Goal: Information Seeking & Learning: Learn about a topic

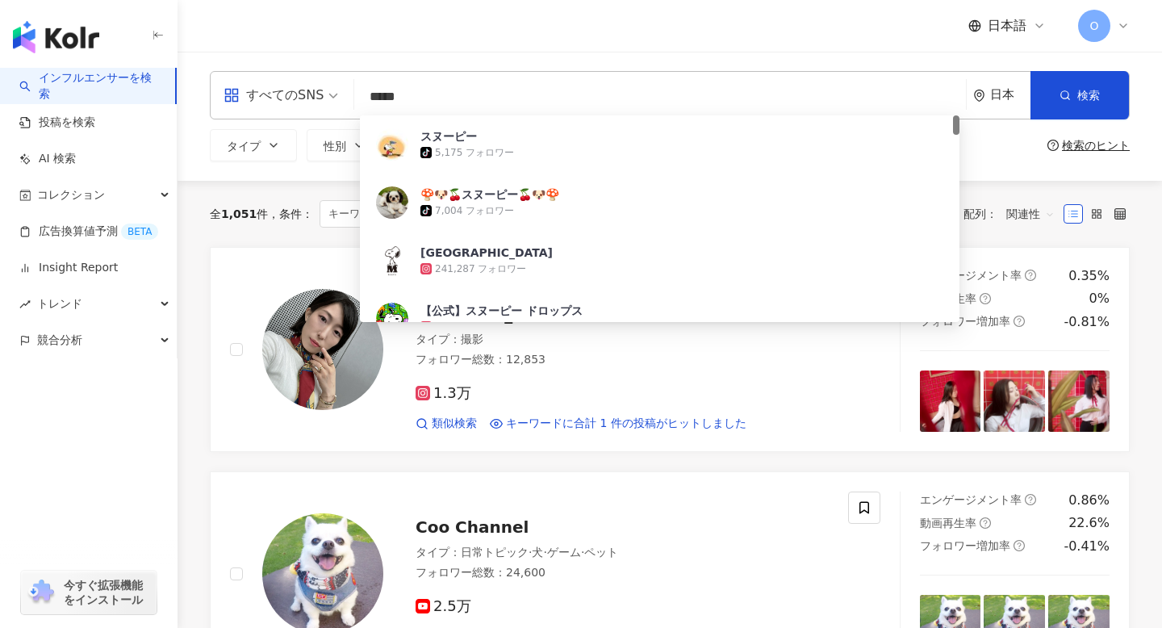
drag, startPoint x: 517, startPoint y: 86, endPoint x: 330, endPoint y: 107, distance: 187.6
click at [330, 107] on div "すべてのSNS ***** 日本 検索 e17805f7-3d5a-4cfb-8c18-338397138453 スヌーピー tiktok-icon 5,17…" at bounding box center [670, 95] width 920 height 48
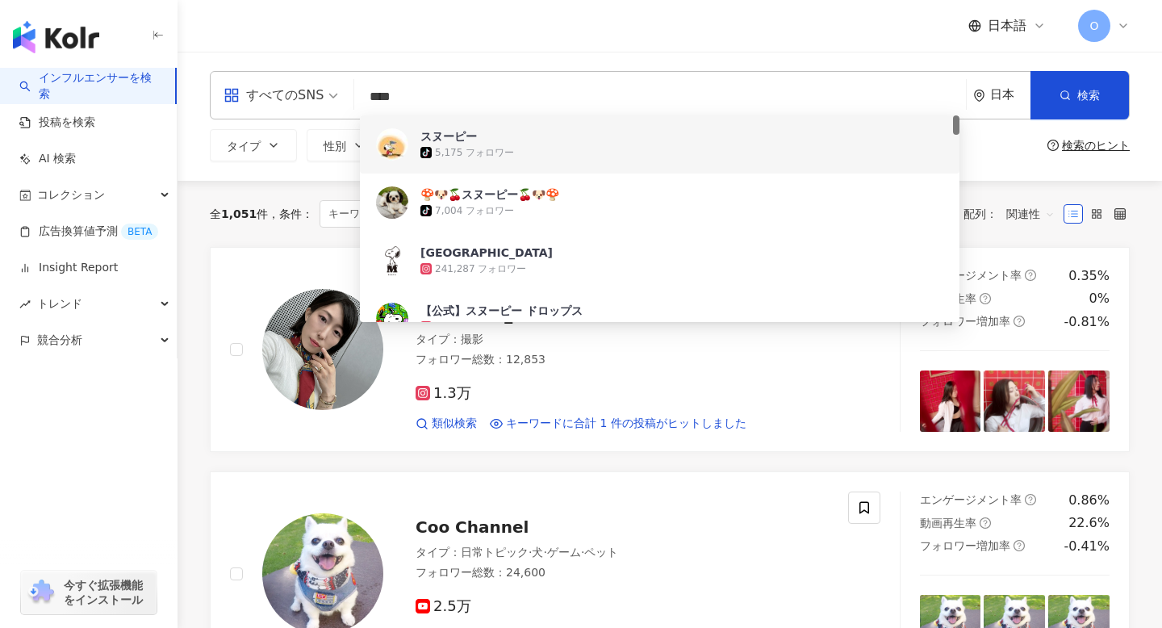
type input "****"
click at [1024, 172] on div "すべてのSNS **** 日本 検索 e17805f7-3d5a-4cfb-8c18-338397138453 e598f9e5-5aa6-4b3e-bd66…" at bounding box center [670, 116] width 985 height 129
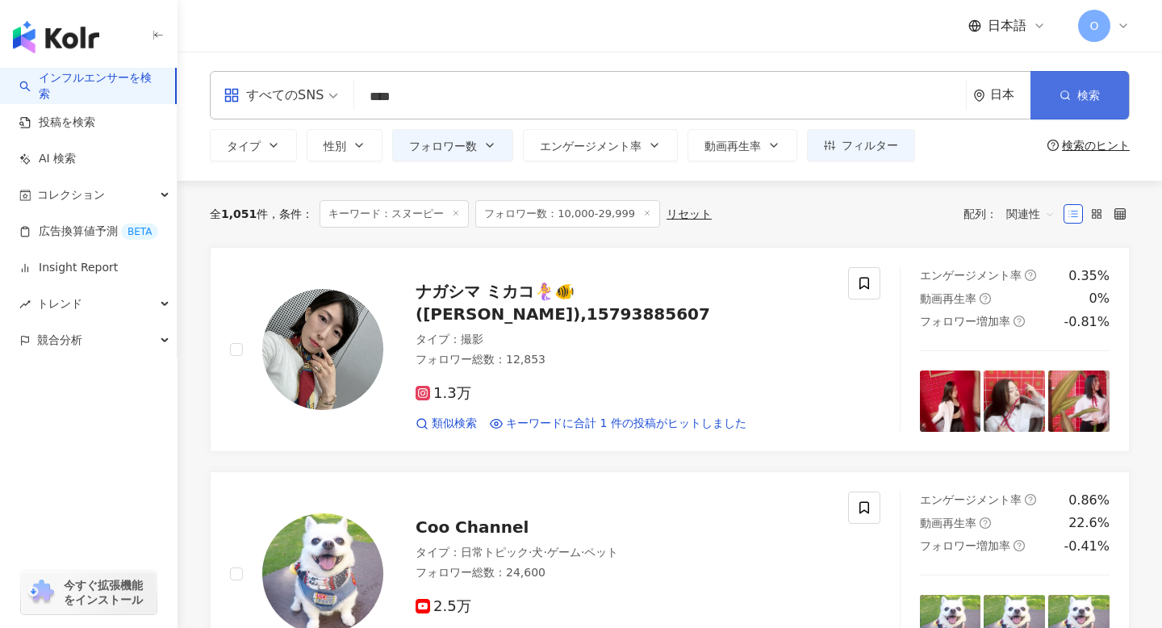
click at [1069, 101] on button "検索" at bounding box center [1080, 95] width 98 height 48
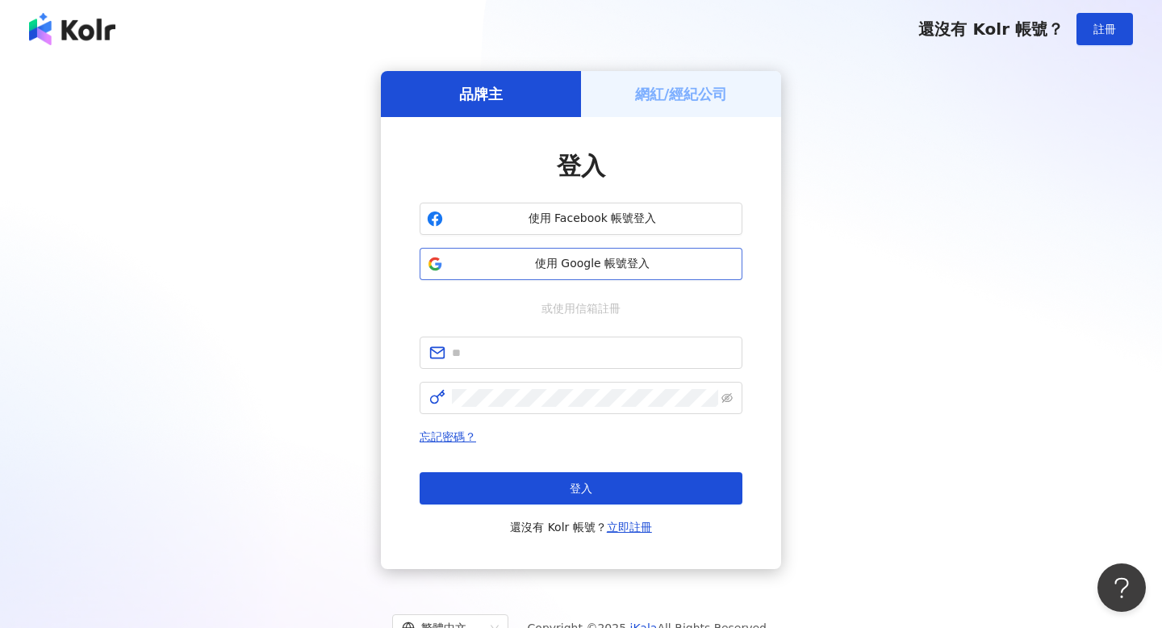
click at [515, 266] on span "使用 Google 帳號登入" at bounding box center [593, 264] width 286 height 16
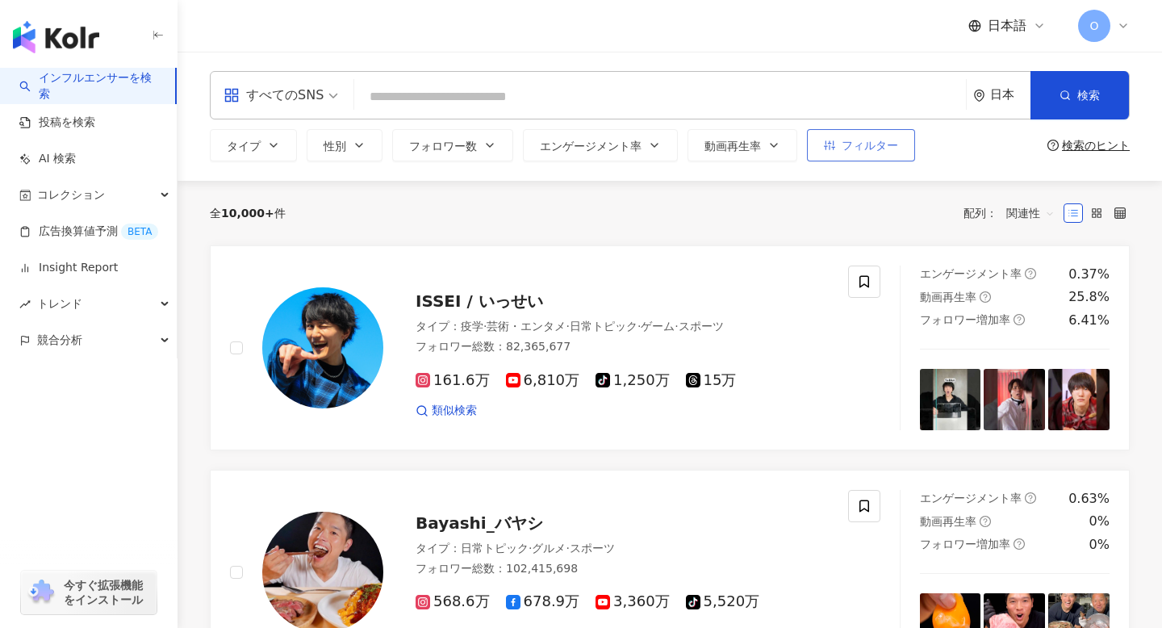
click at [873, 151] on span "フィルター" at bounding box center [870, 145] width 56 height 13
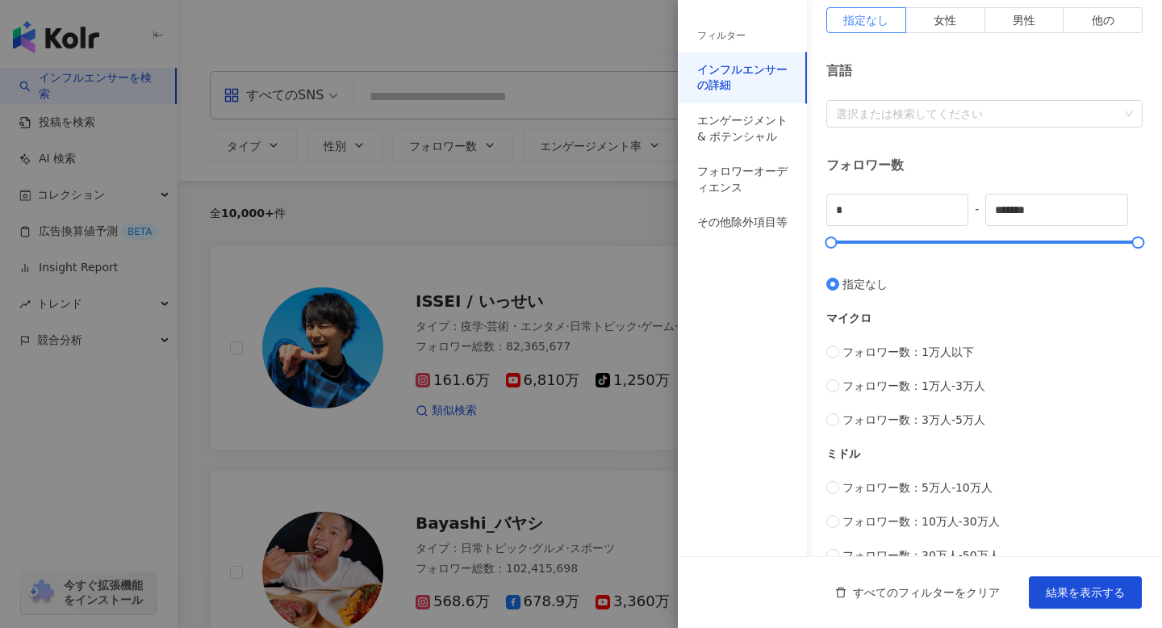
scroll to position [308, 0]
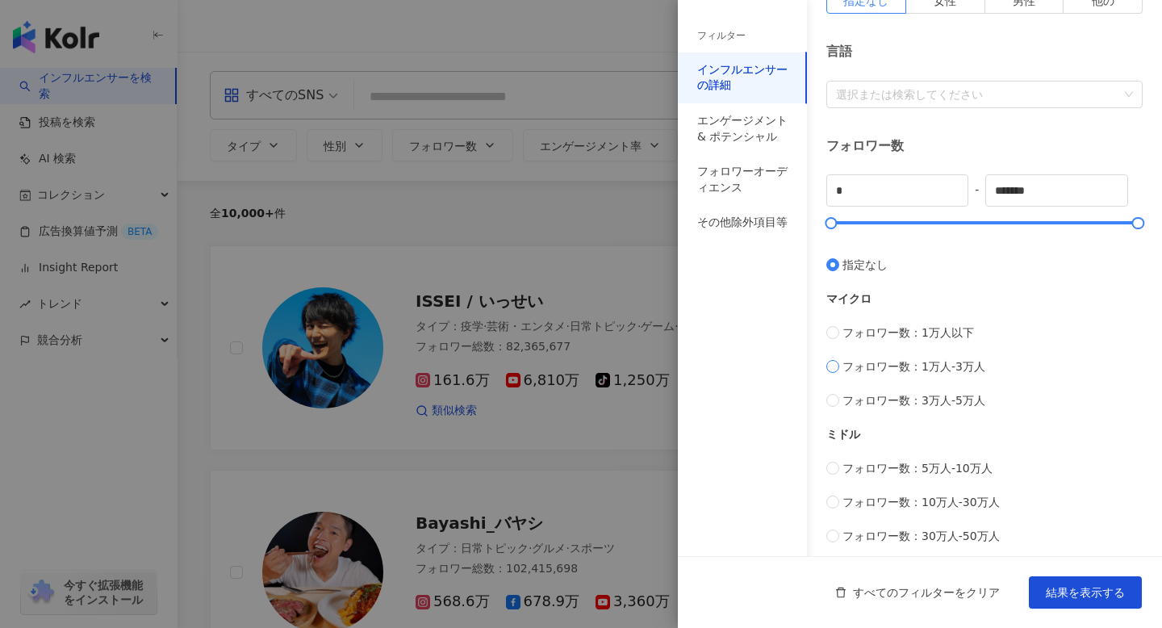
type input "*****"
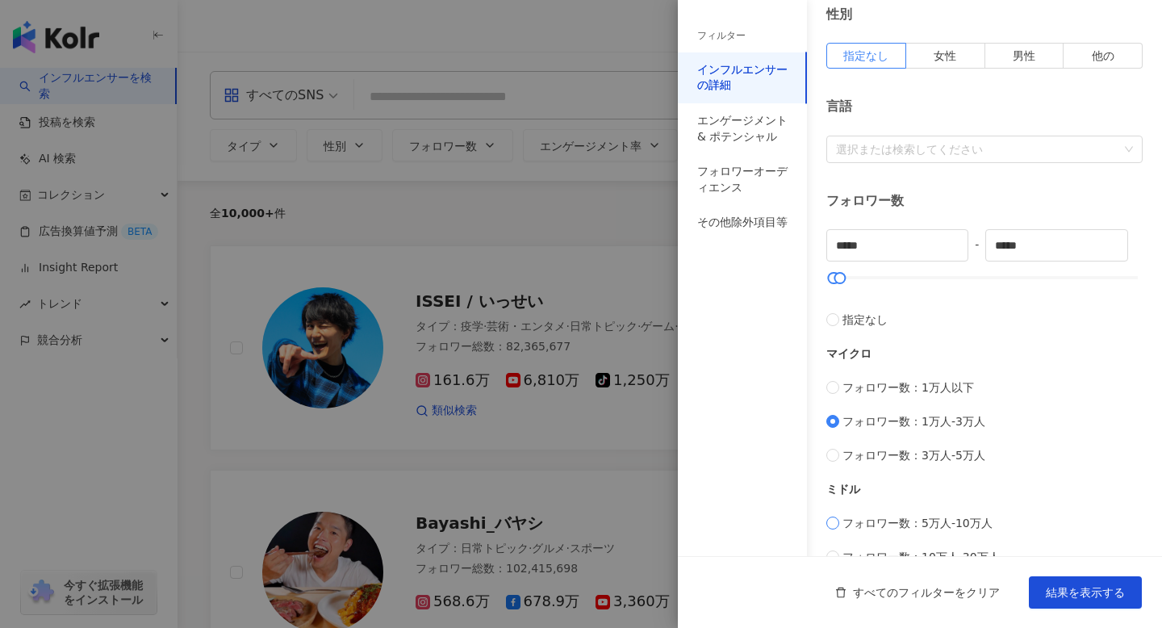
scroll to position [0, 0]
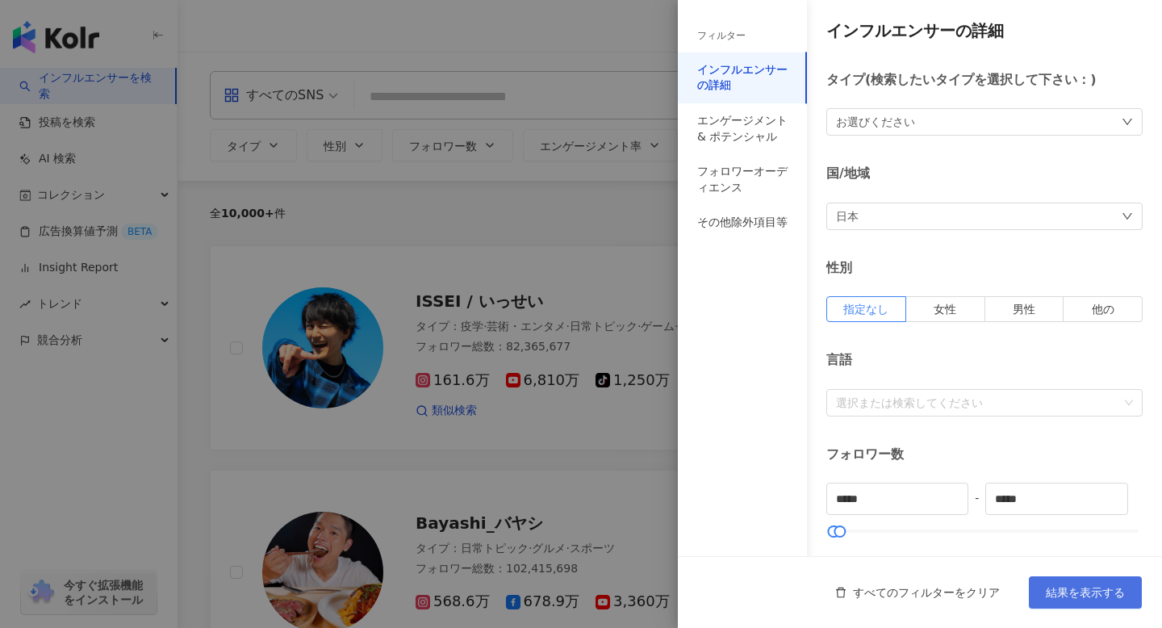
click at [1053, 592] on span "結果を表示する" at bounding box center [1085, 592] width 79 height 13
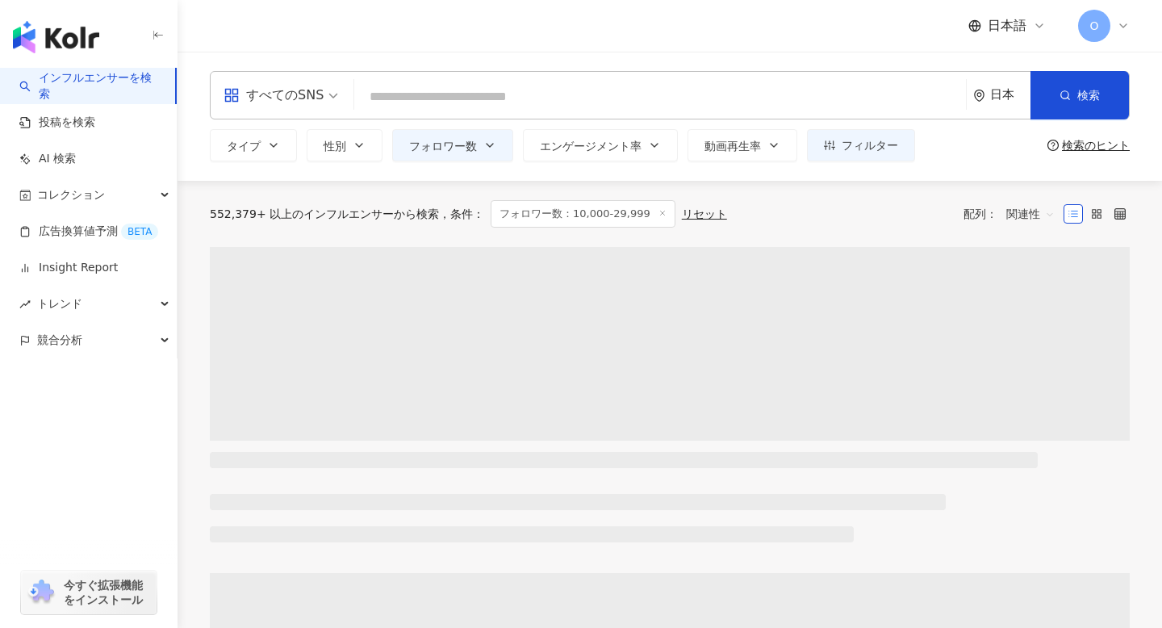
click at [509, 86] on input "search" at bounding box center [660, 97] width 599 height 31
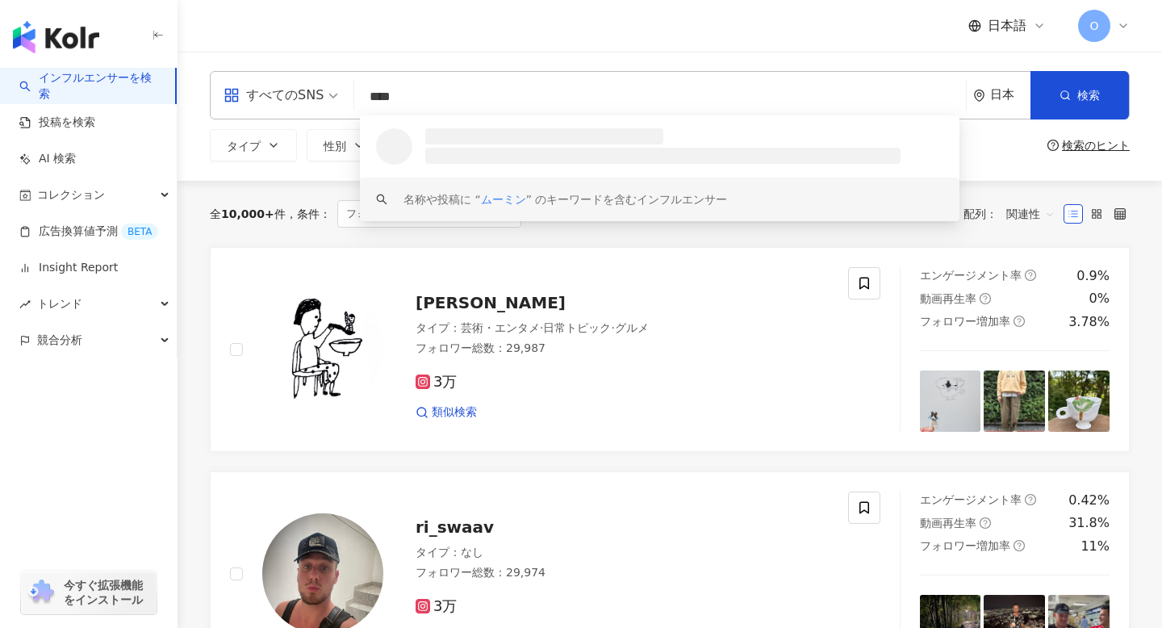
click at [659, 244] on div "全 10,000+ 件 条件 ： フォロワー数：10,000-29,999 リセット 配列： 関連性" at bounding box center [670, 214] width 920 height 66
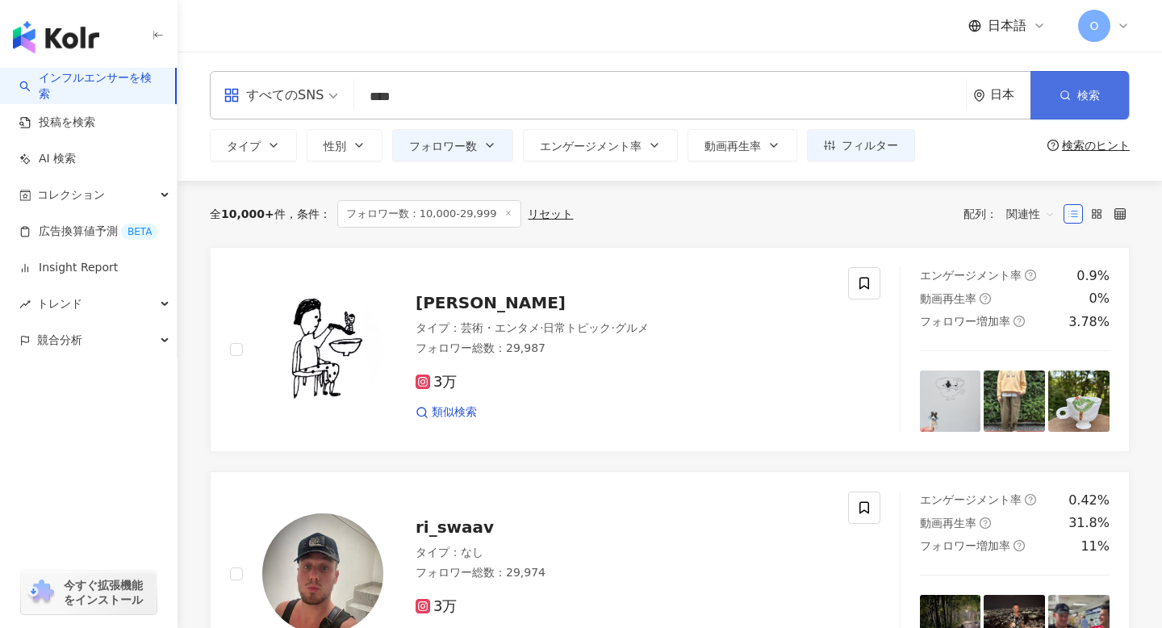
click at [1047, 88] on button "検索" at bounding box center [1080, 95] width 98 height 48
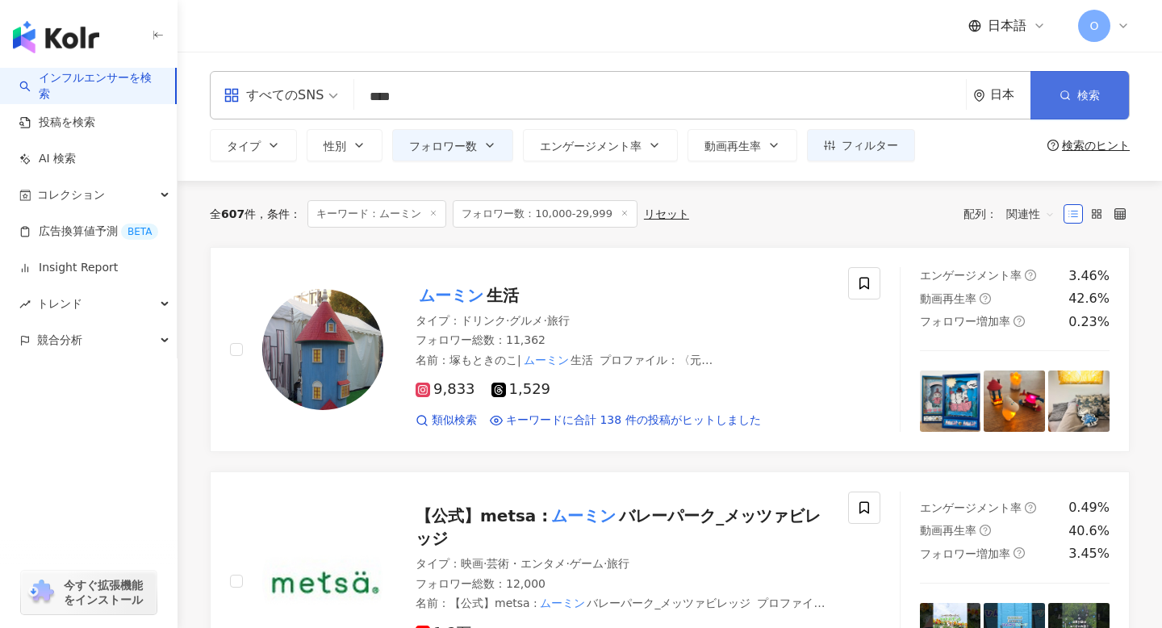
click at [1048, 88] on button "検索" at bounding box center [1080, 95] width 98 height 48
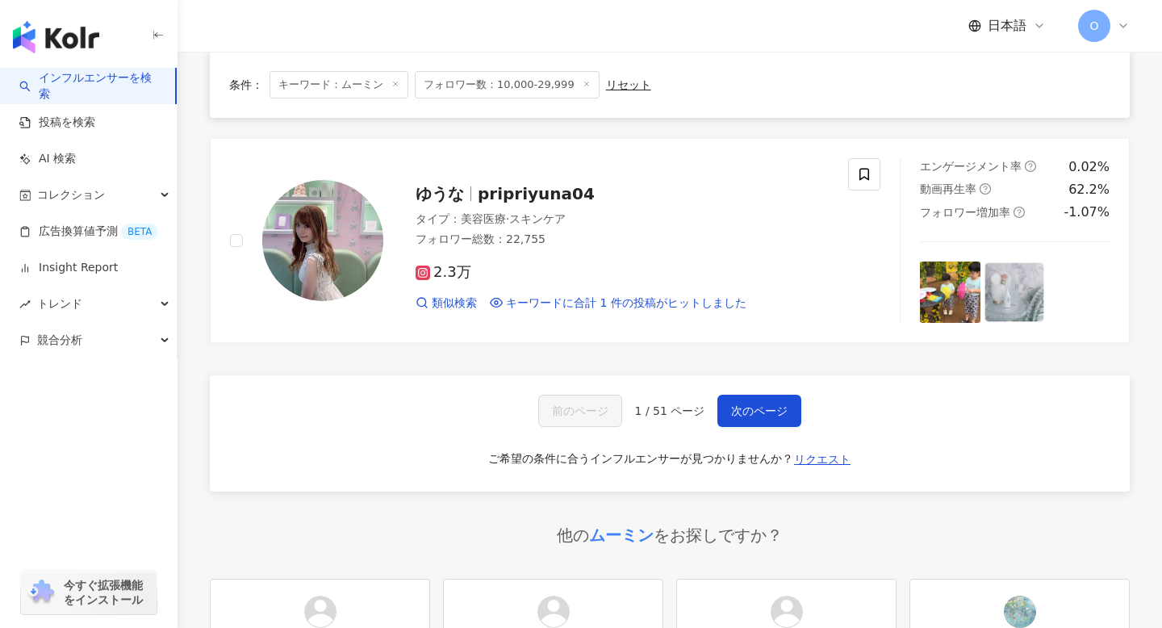
scroll to position [2662, 0]
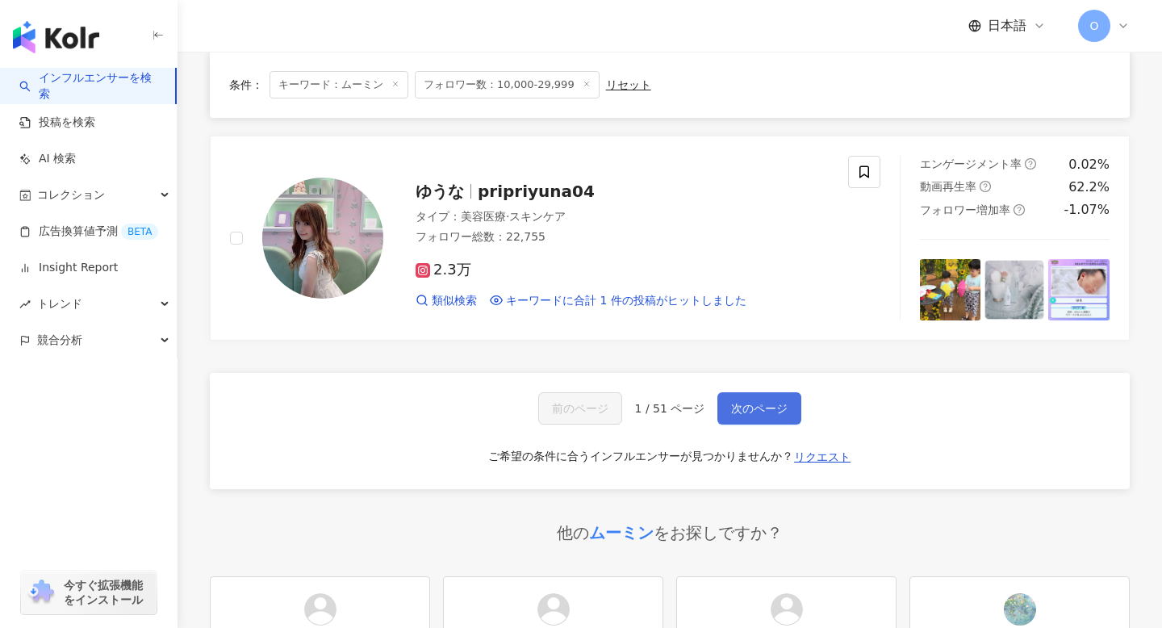
click at [755, 402] on span "次のページ" at bounding box center [759, 408] width 56 height 13
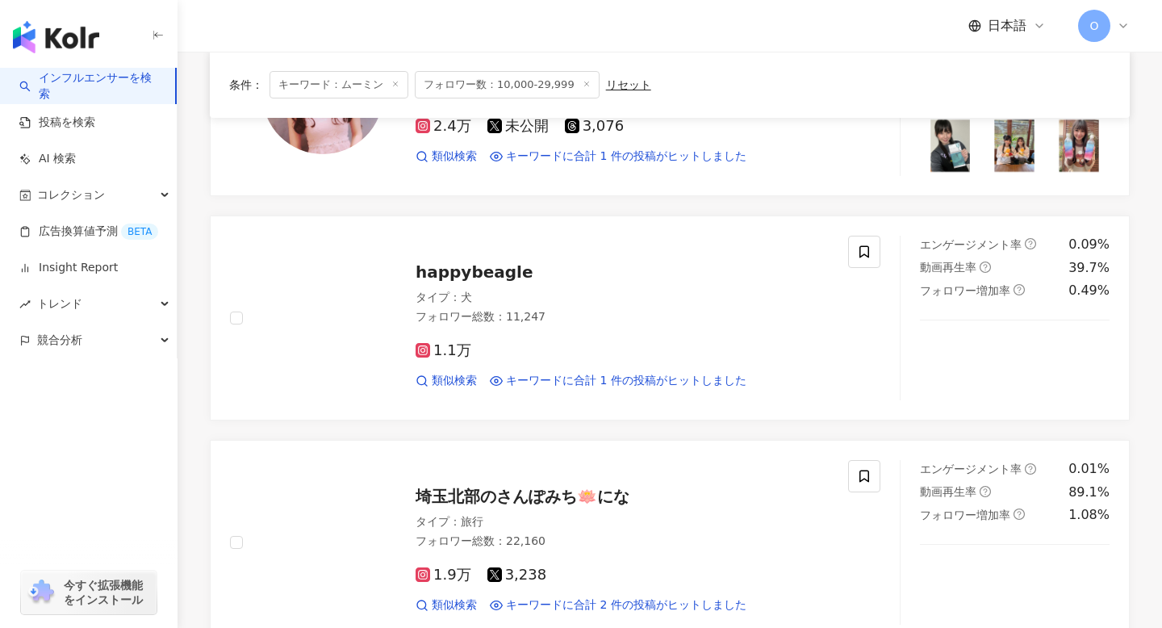
scroll to position [1603, 0]
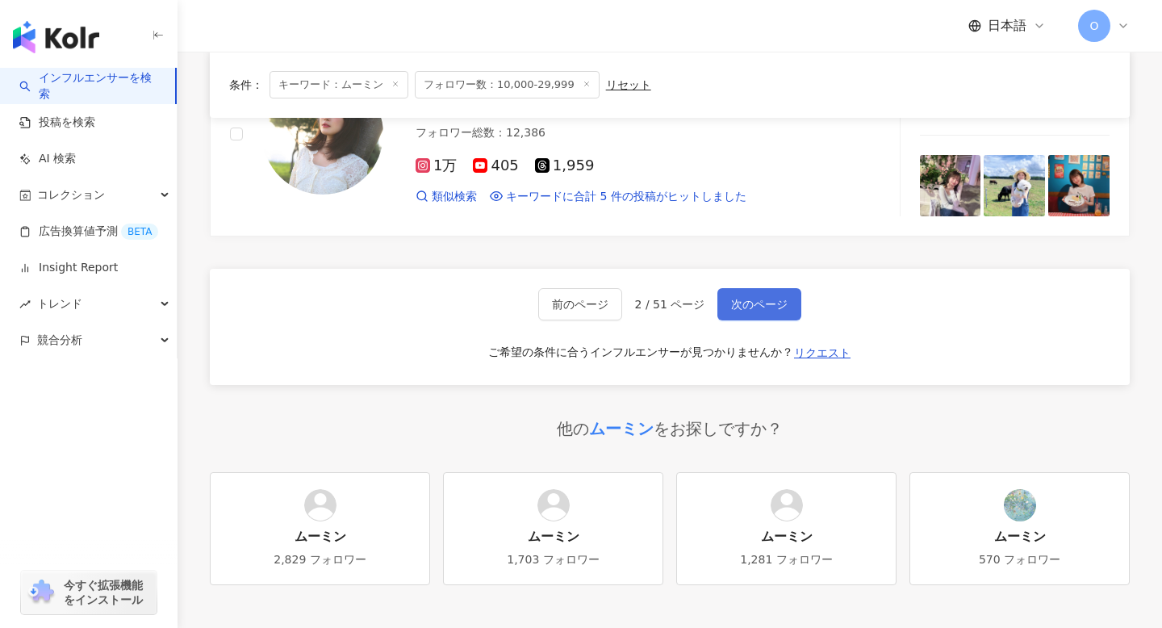
click at [759, 301] on span "次のページ" at bounding box center [759, 304] width 56 height 13
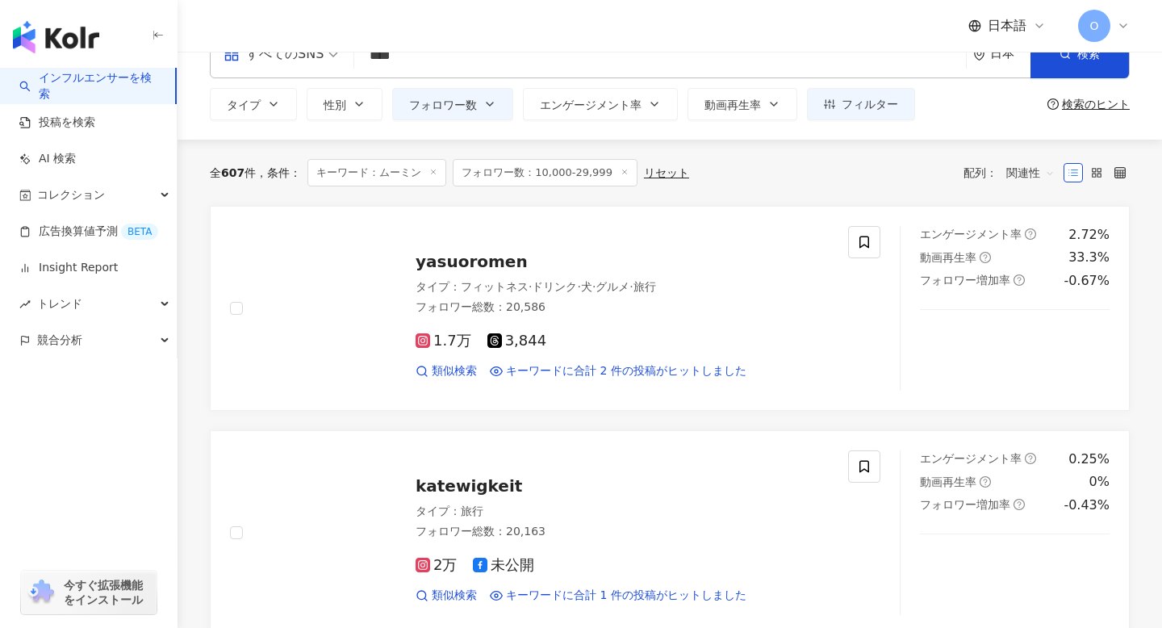
scroll to position [42, 0]
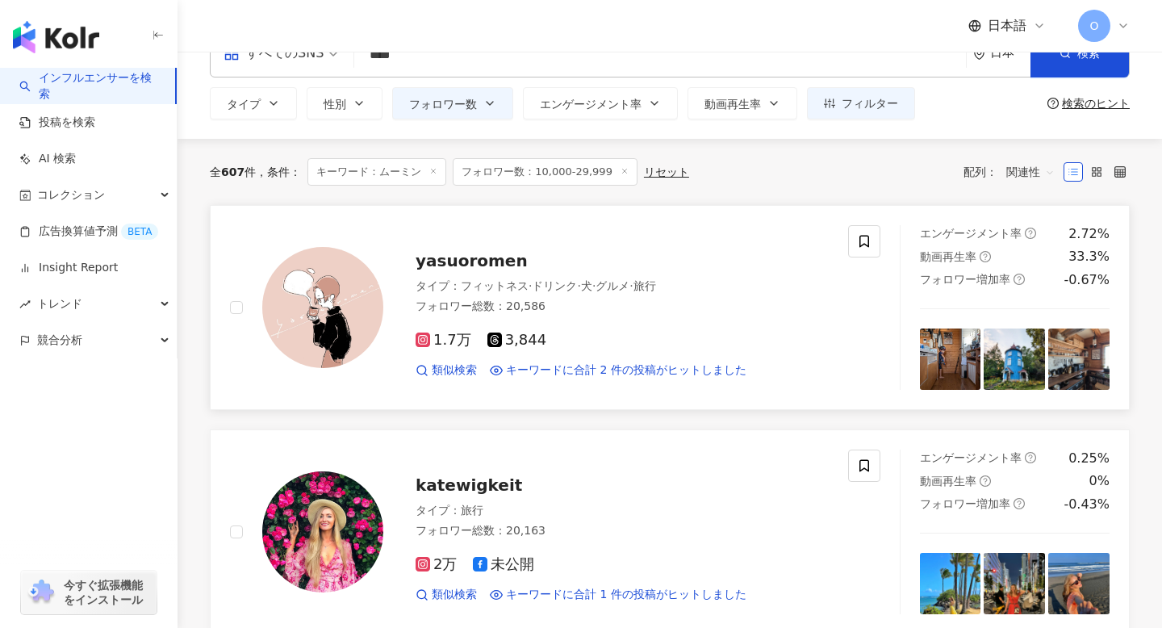
click at [1021, 365] on img at bounding box center [1014, 358] width 61 height 61
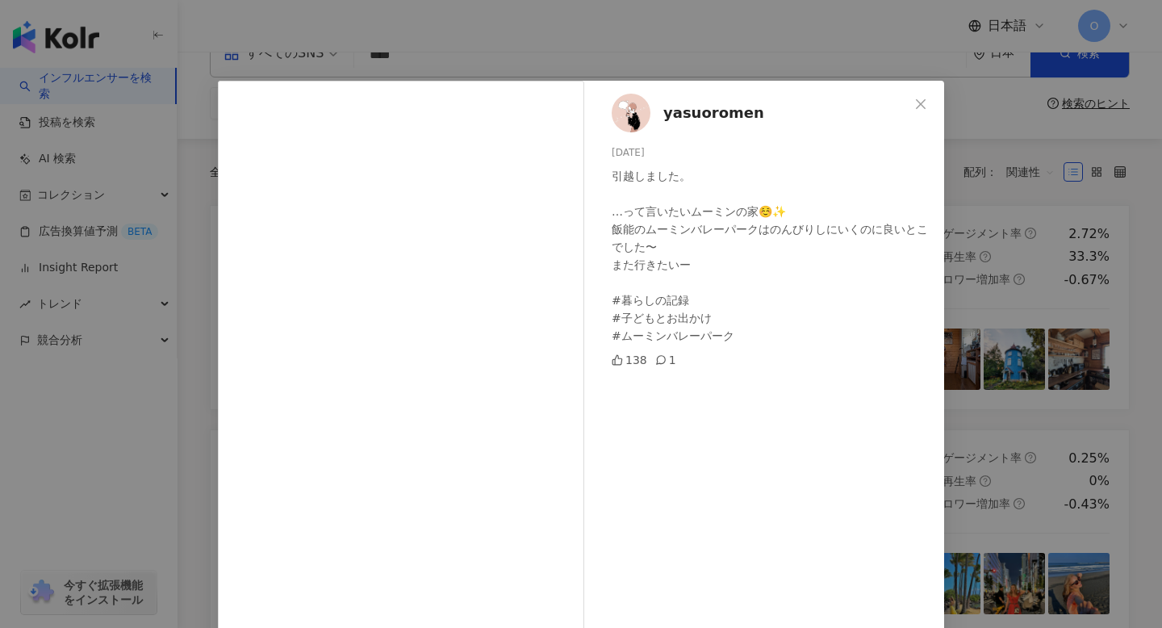
scroll to position [38, 0]
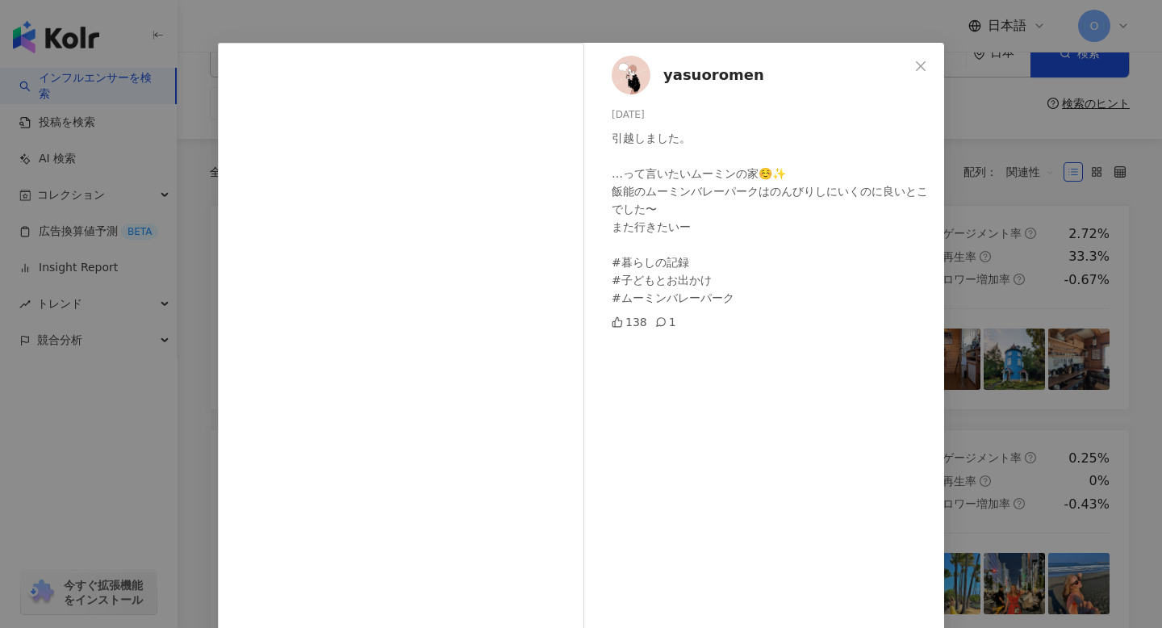
click at [927, 100] on div "yasuoromen 2025/09/14 引越しました。 …って言いたいムーミンの家☺️✨️ 飯能のムーミンバレーパークはのんびりしにいくのに良いとこでした…" at bounding box center [768, 347] width 352 height 609
click at [913, 64] on span "Close" at bounding box center [921, 66] width 32 height 13
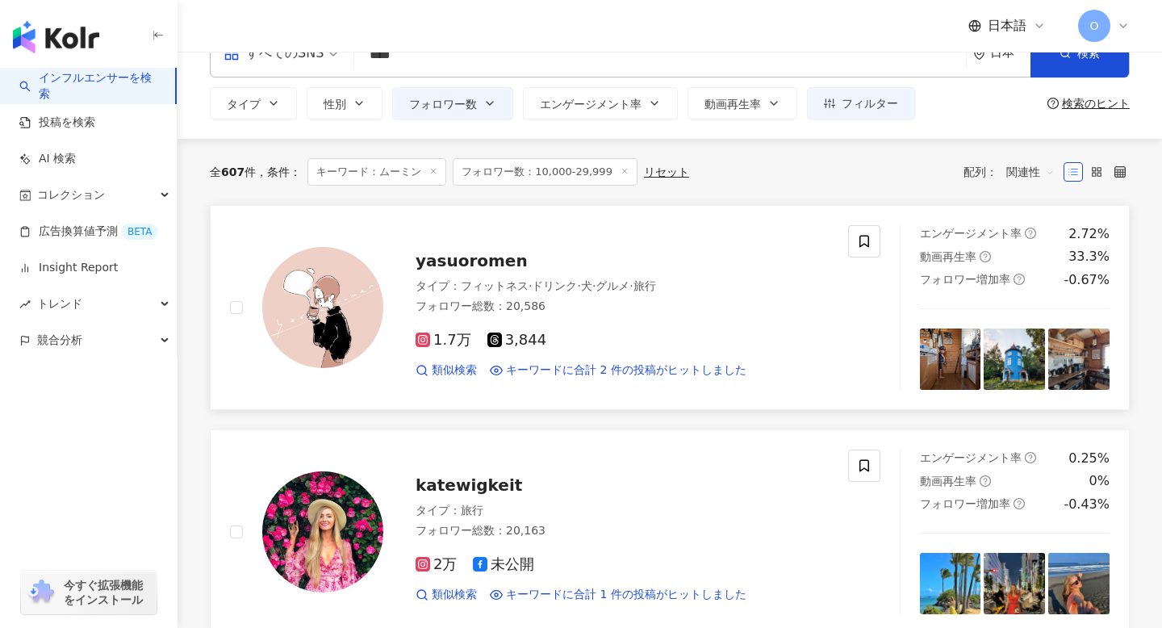
click at [937, 362] on img at bounding box center [950, 358] width 61 height 61
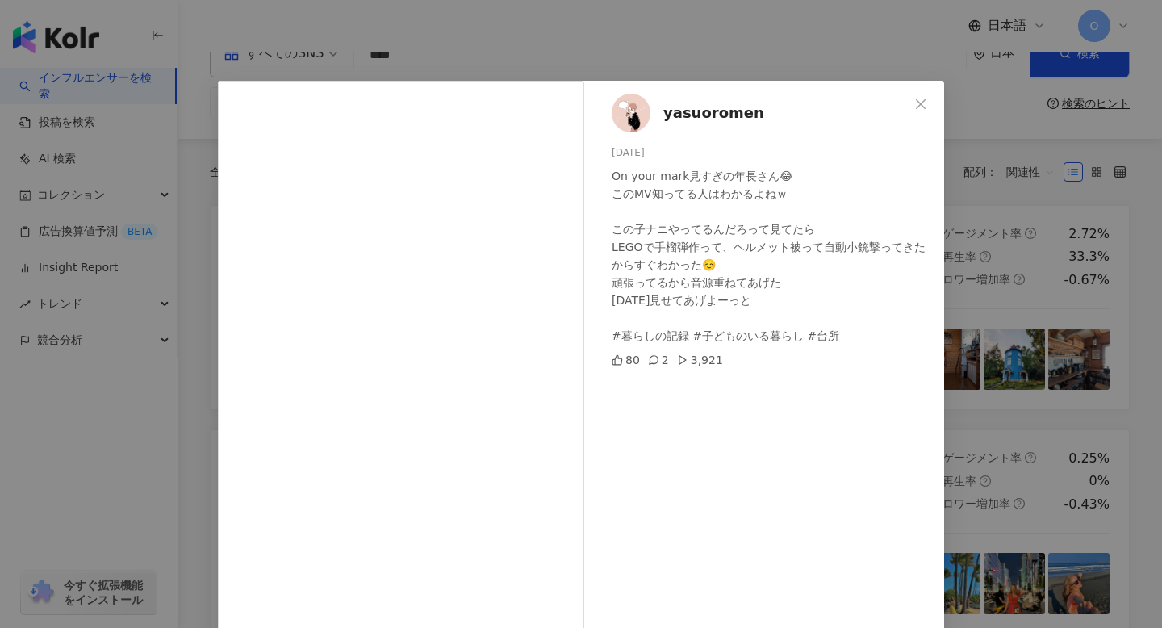
scroll to position [0, 0]
click at [956, 112] on div "yasuoromen 2025/10/03 On your mark見すぎの年長さん😂 このMV知ってる人はわかるよねｗ この子ナニやってるんだろって見てたら…" at bounding box center [581, 314] width 1162 height 628
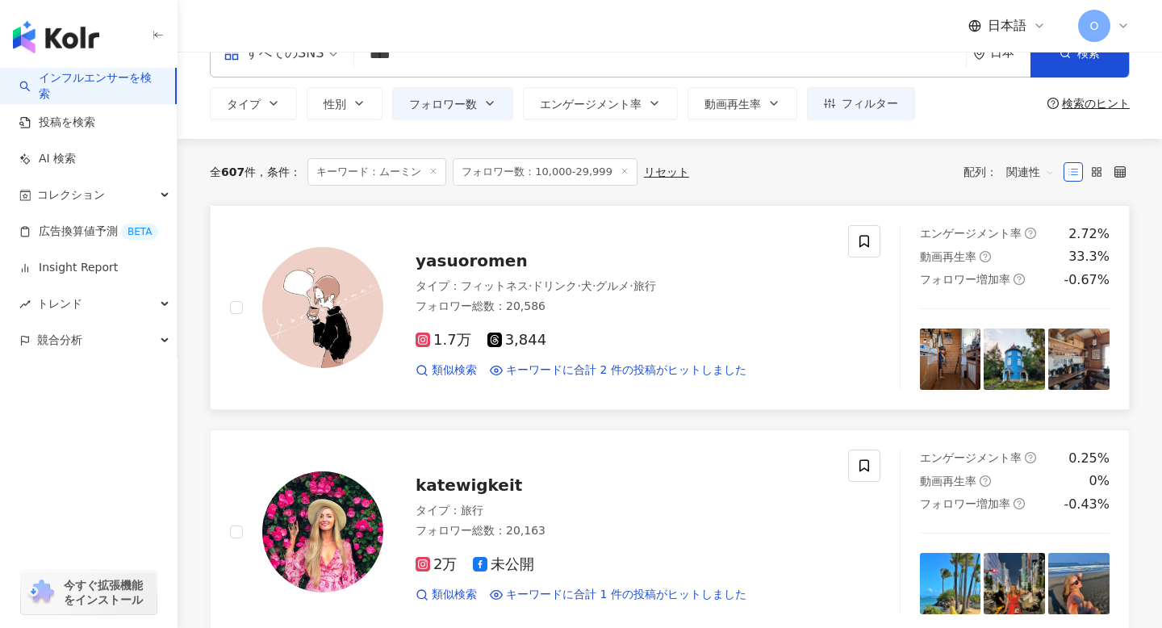
click at [421, 341] on icon at bounding box center [423, 340] width 8 height 8
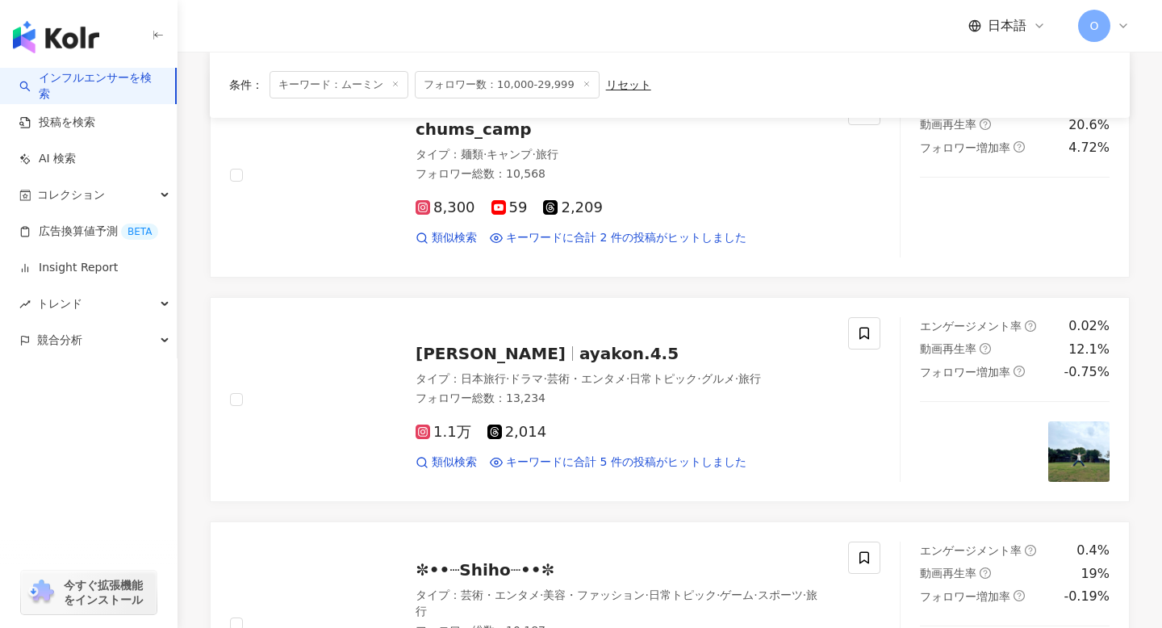
scroll to position [1747, 0]
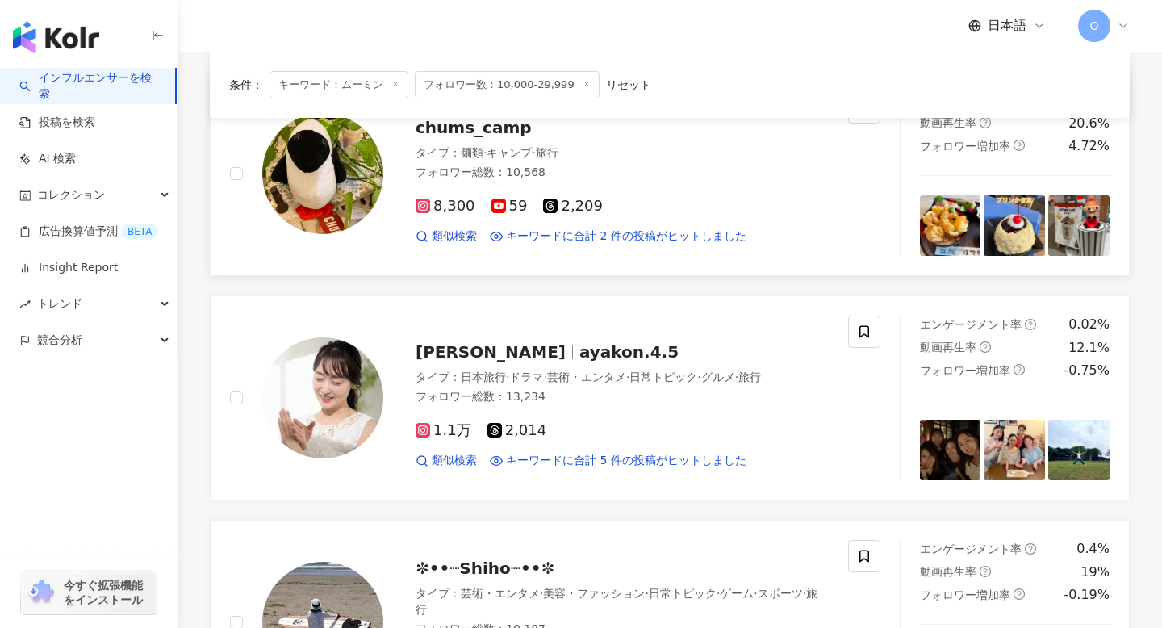
click at [1068, 225] on img at bounding box center [1078, 225] width 61 height 61
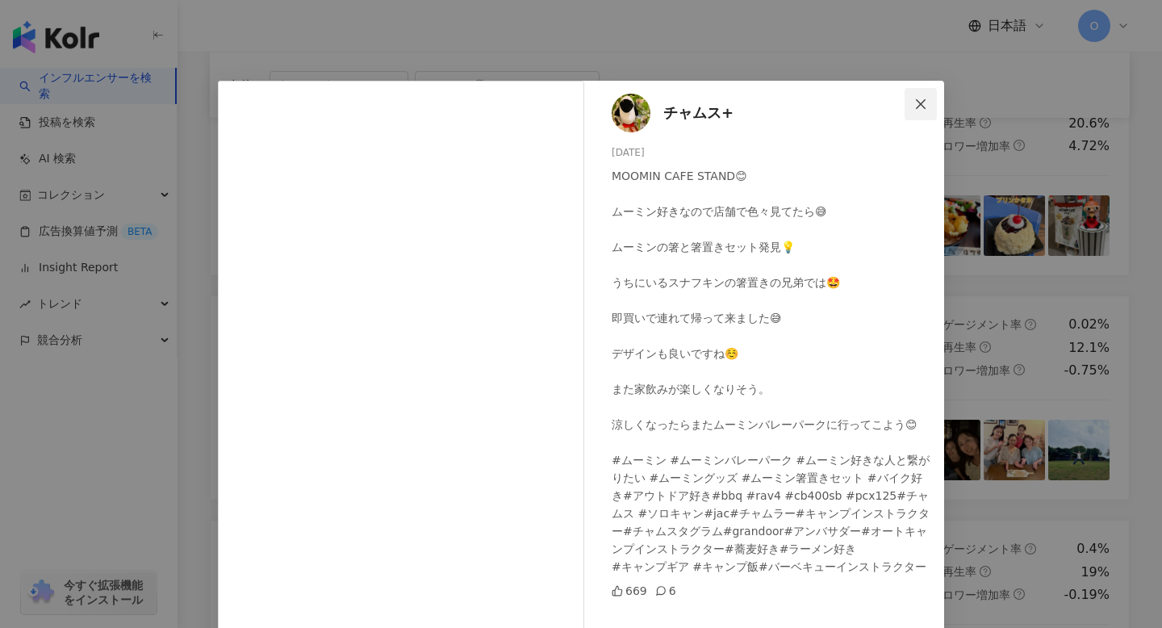
click at [923, 103] on icon "close" at bounding box center [920, 104] width 13 height 13
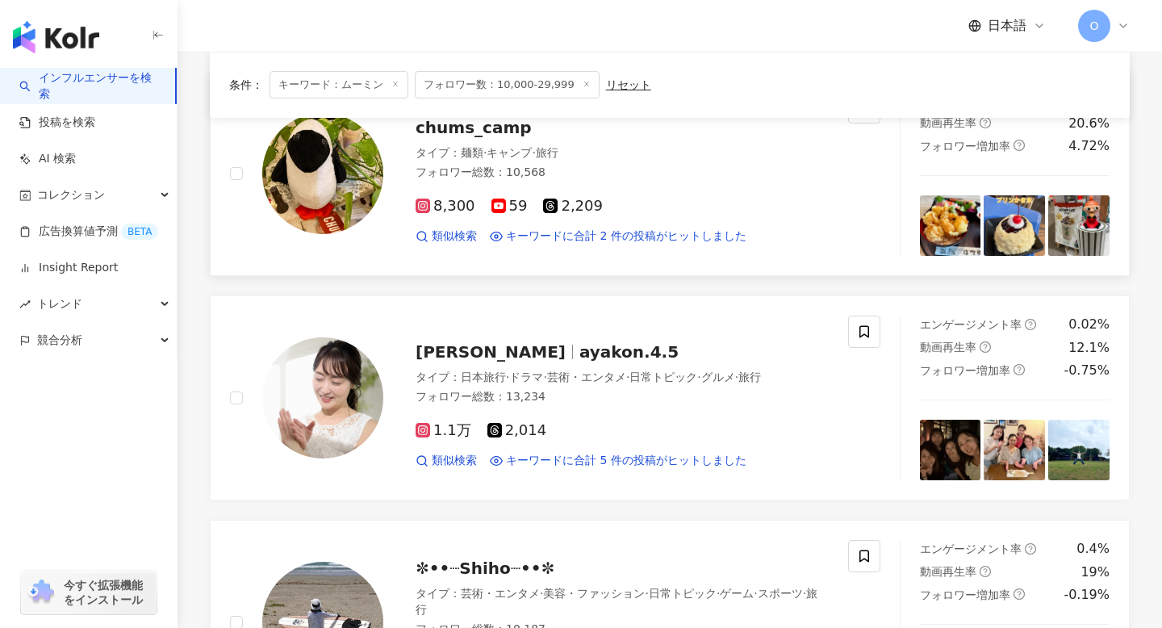
click at [427, 208] on rect at bounding box center [422, 206] width 11 height 11
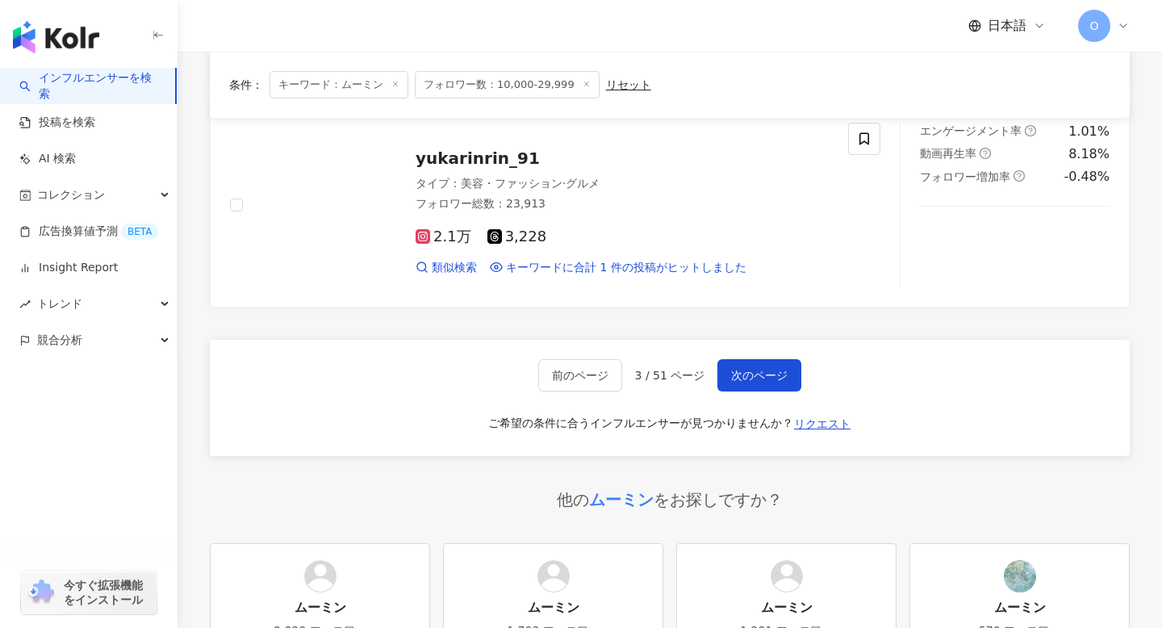
scroll to position [2629, 0]
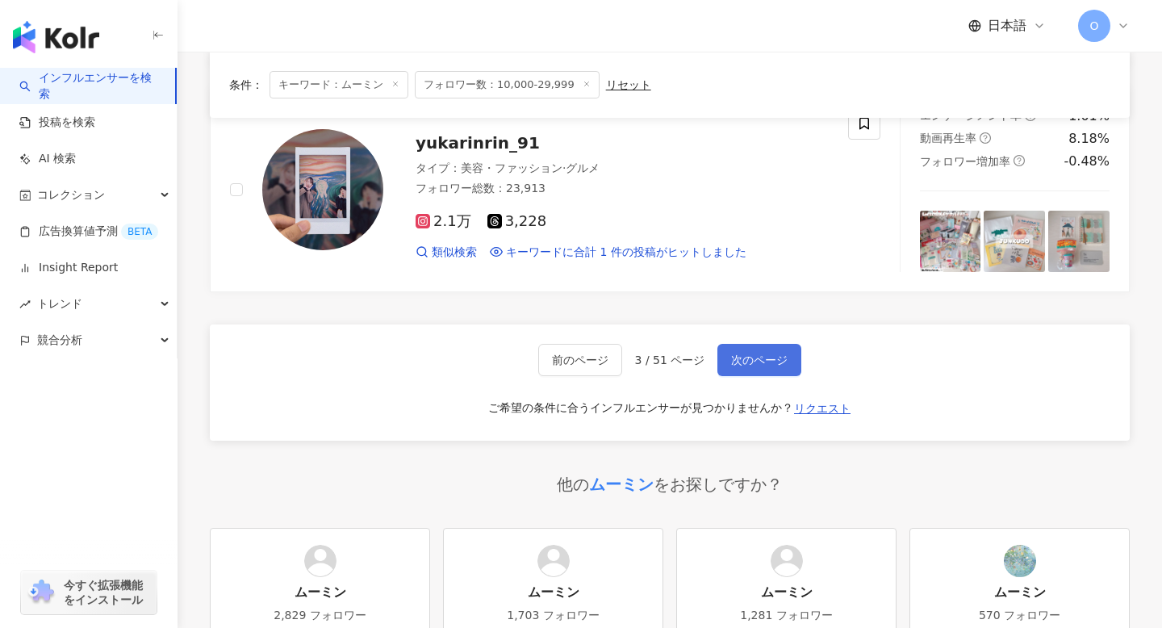
click at [743, 356] on span "次のページ" at bounding box center [759, 360] width 56 height 13
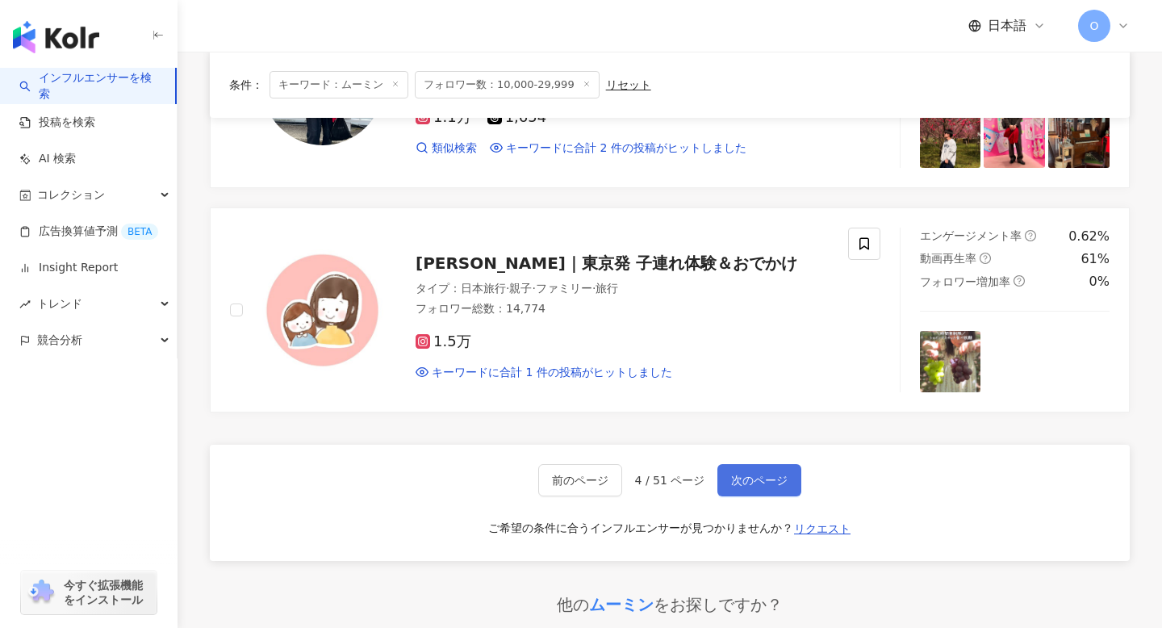
scroll to position [2593, 0]
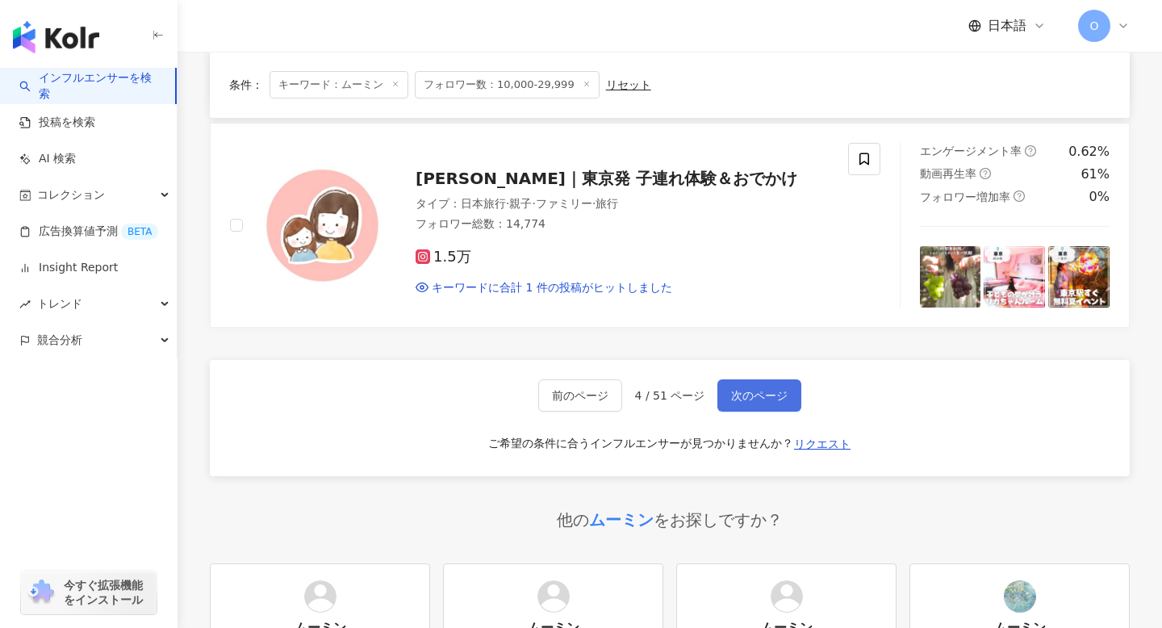
click at [741, 394] on span "次のページ" at bounding box center [759, 395] width 56 height 13
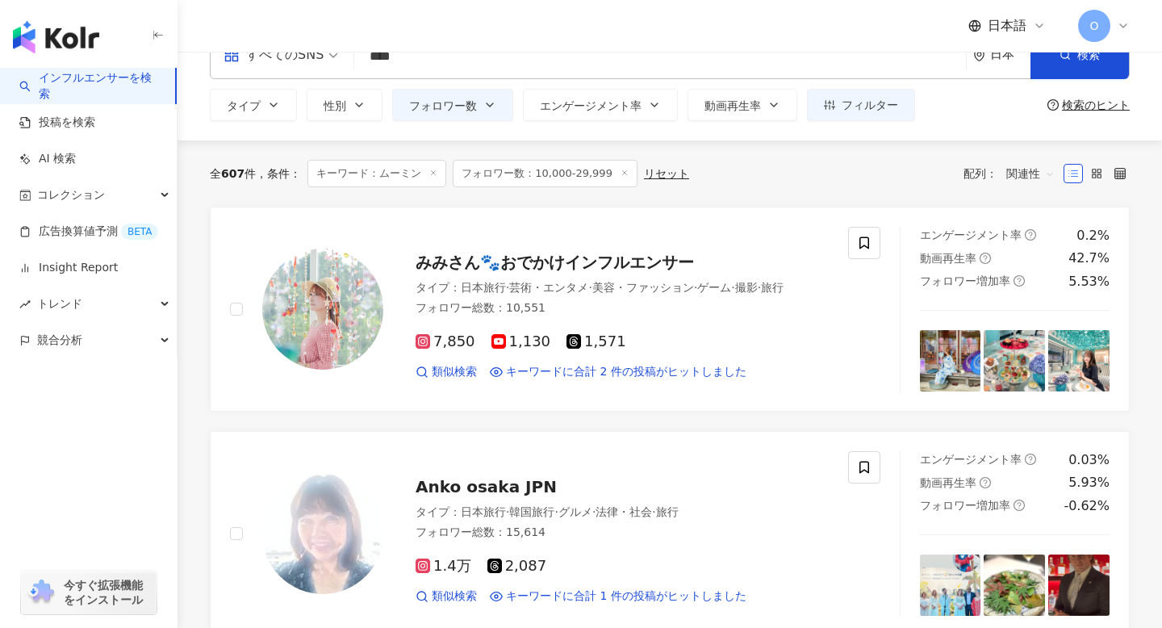
scroll to position [0, 0]
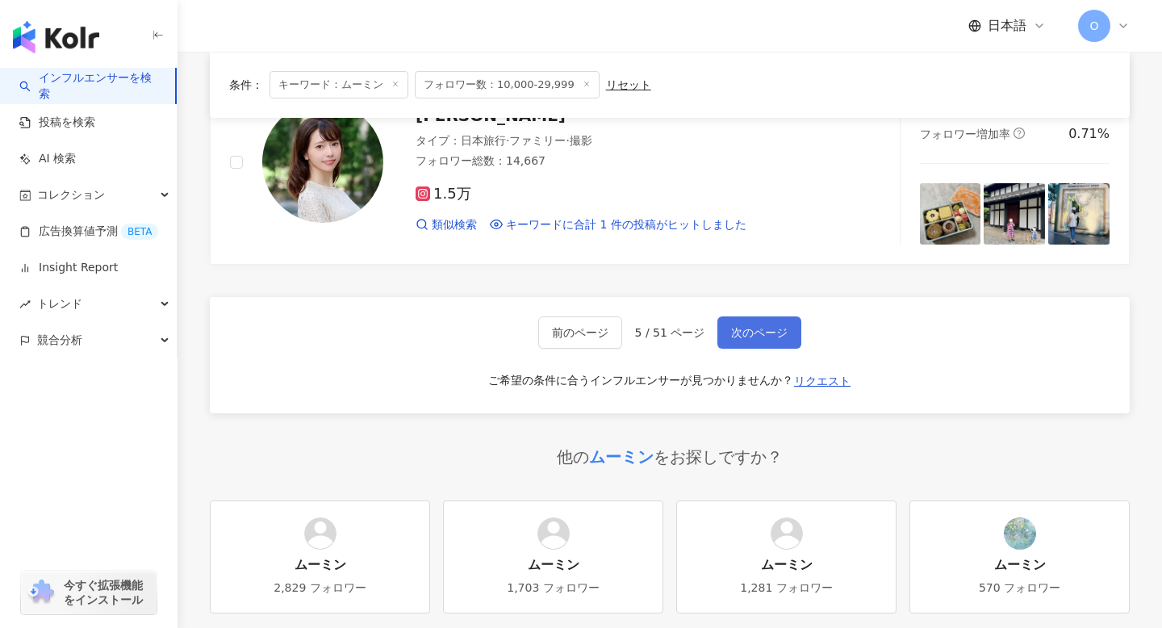
click at [753, 324] on button "次のページ" at bounding box center [760, 332] width 84 height 32
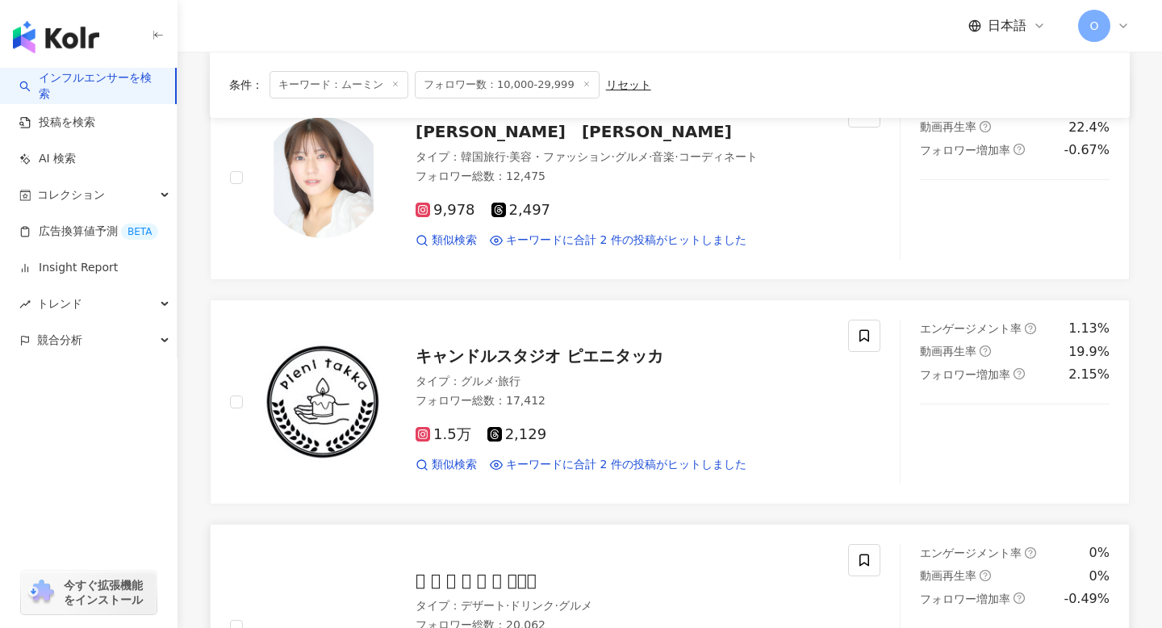
scroll to position [2636, 0]
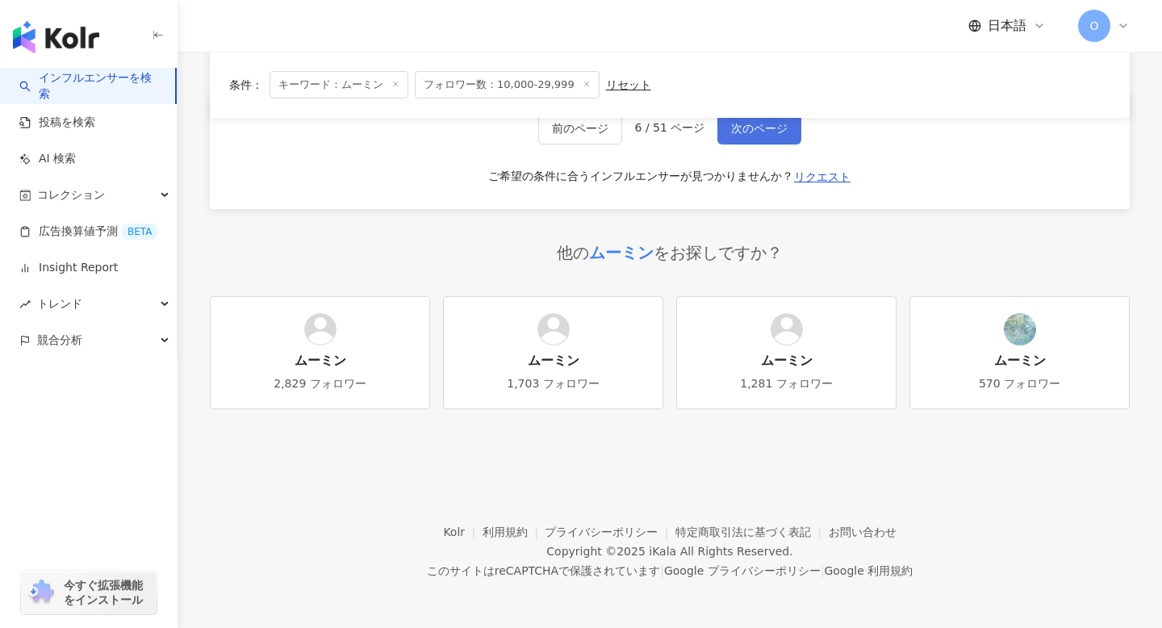
click at [751, 134] on button "次のページ" at bounding box center [760, 128] width 84 height 32
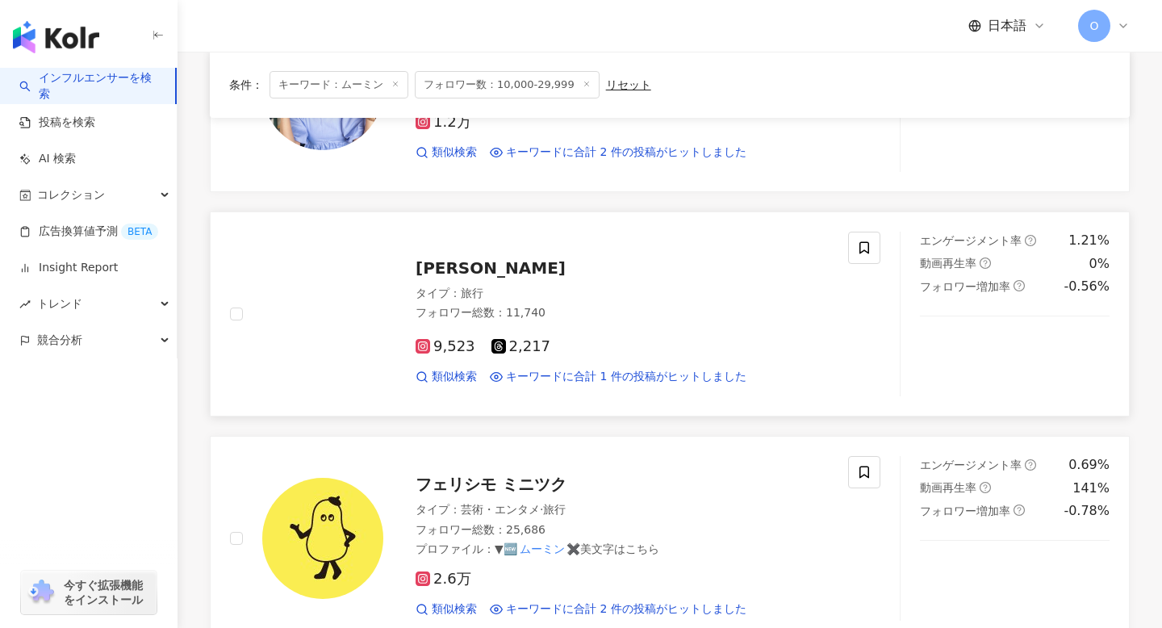
scroll to position [1840, 0]
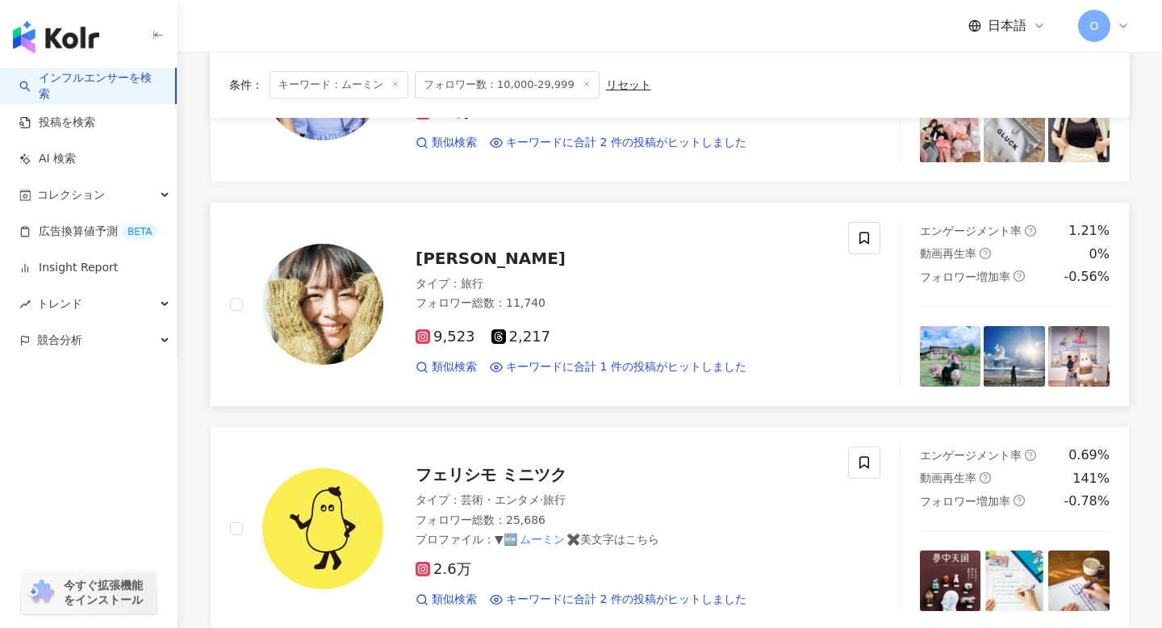
click at [1073, 370] on img at bounding box center [1078, 356] width 61 height 61
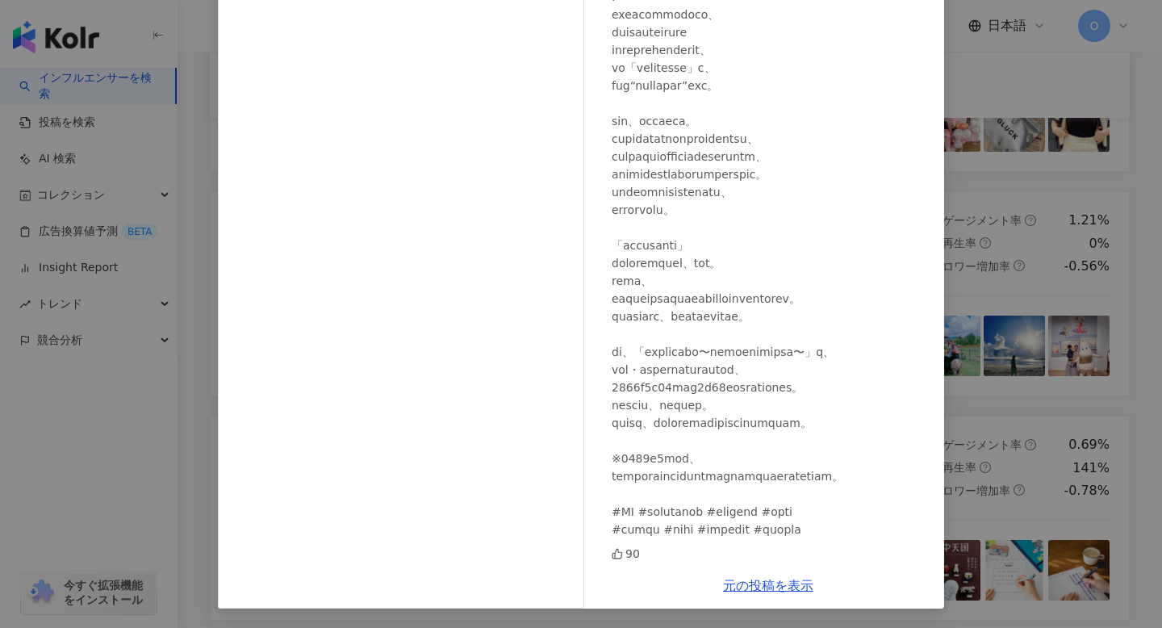
scroll to position [0, 0]
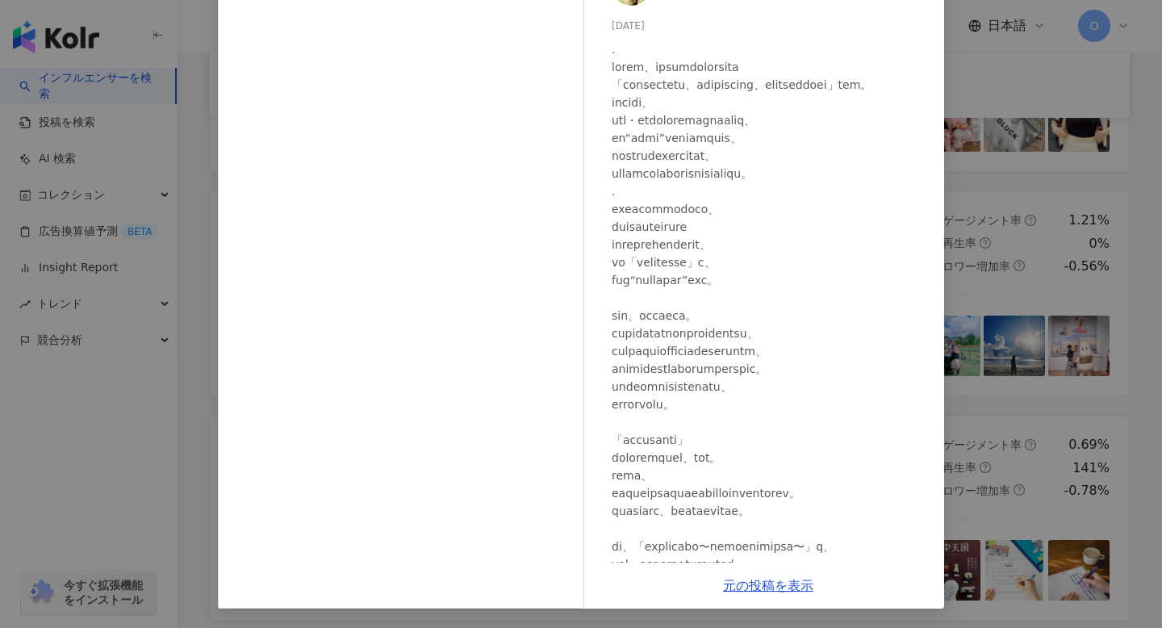
click at [987, 187] on div "日下部ゆいこ 2025/07/22 90 元の投稿を表示" at bounding box center [581, 314] width 1162 height 628
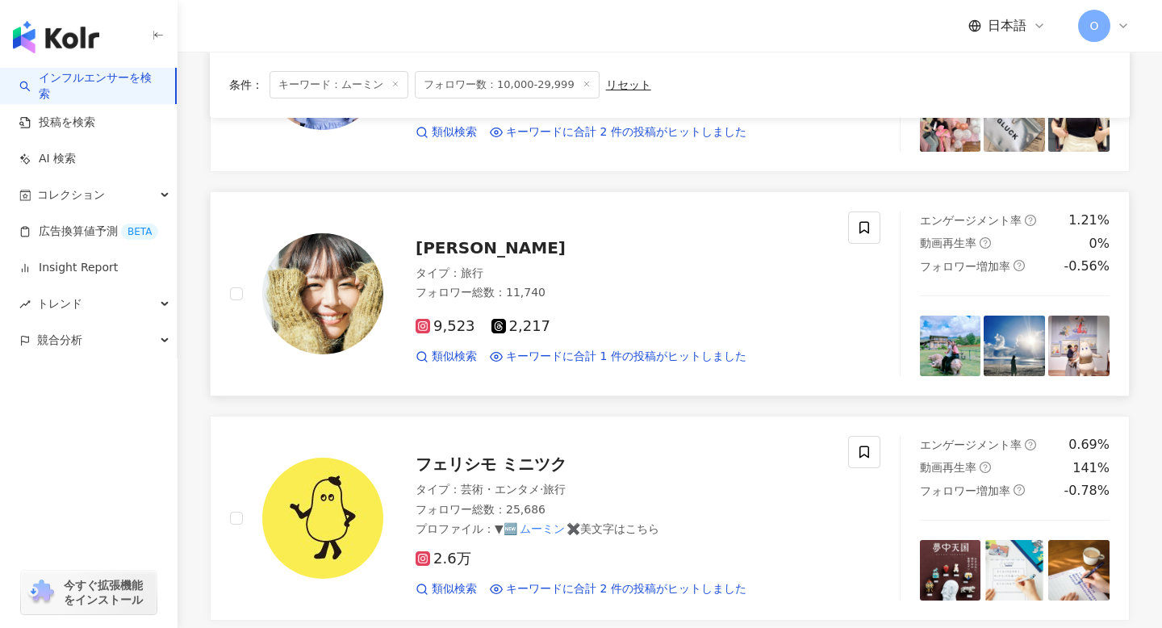
click at [425, 328] on icon at bounding box center [423, 327] width 8 height 8
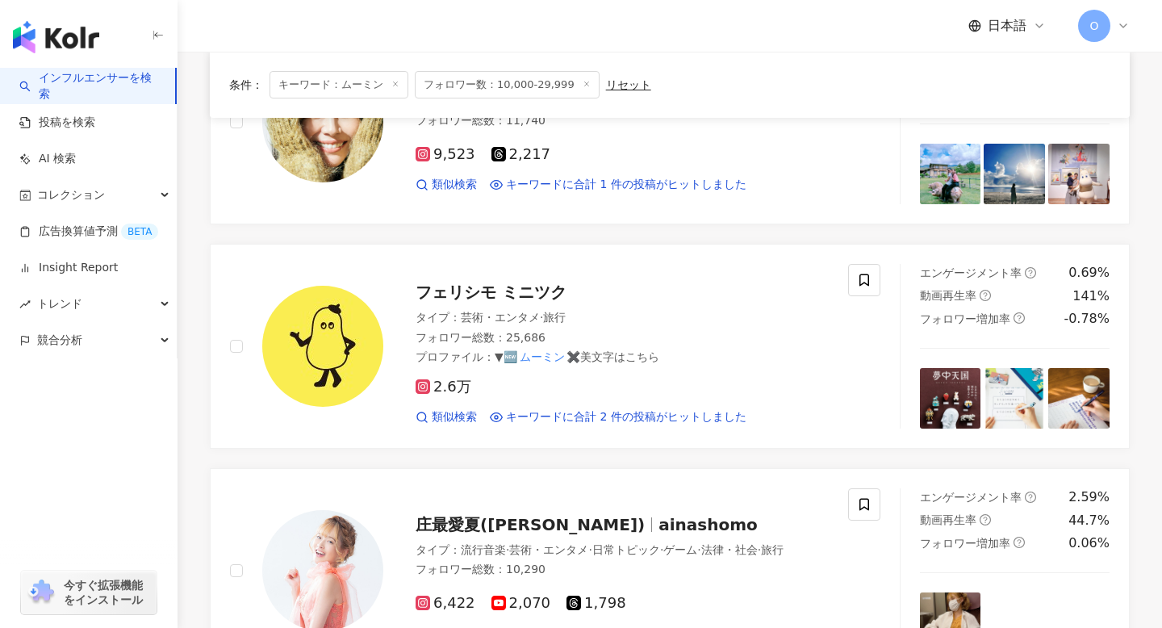
scroll to position [2860, 0]
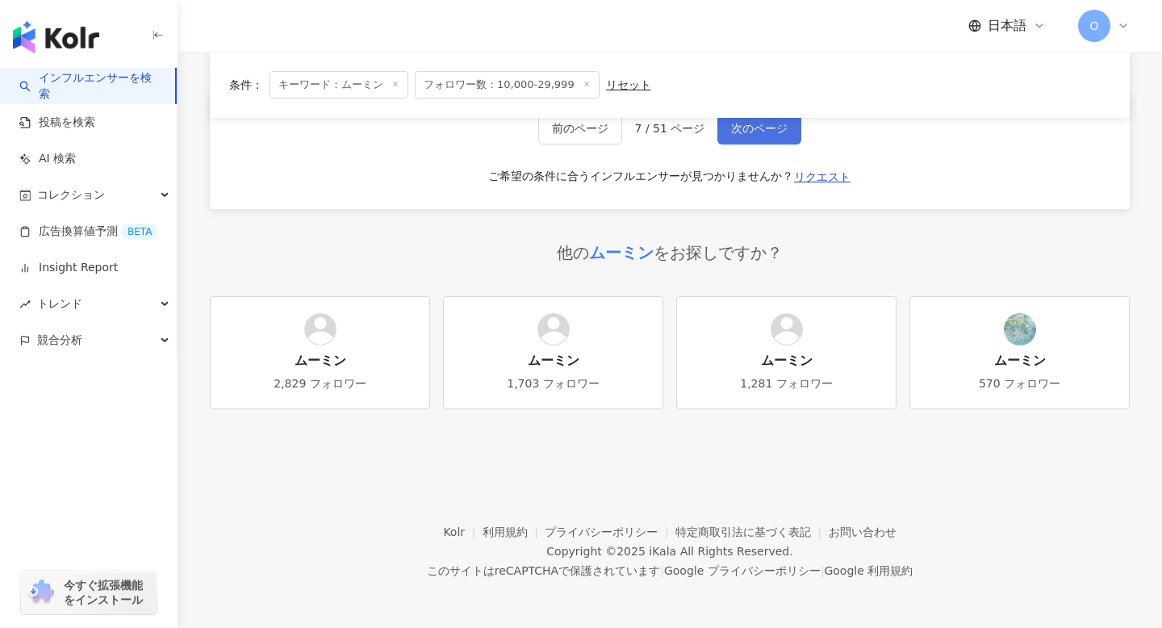
click at [753, 124] on span "次のページ" at bounding box center [759, 128] width 56 height 13
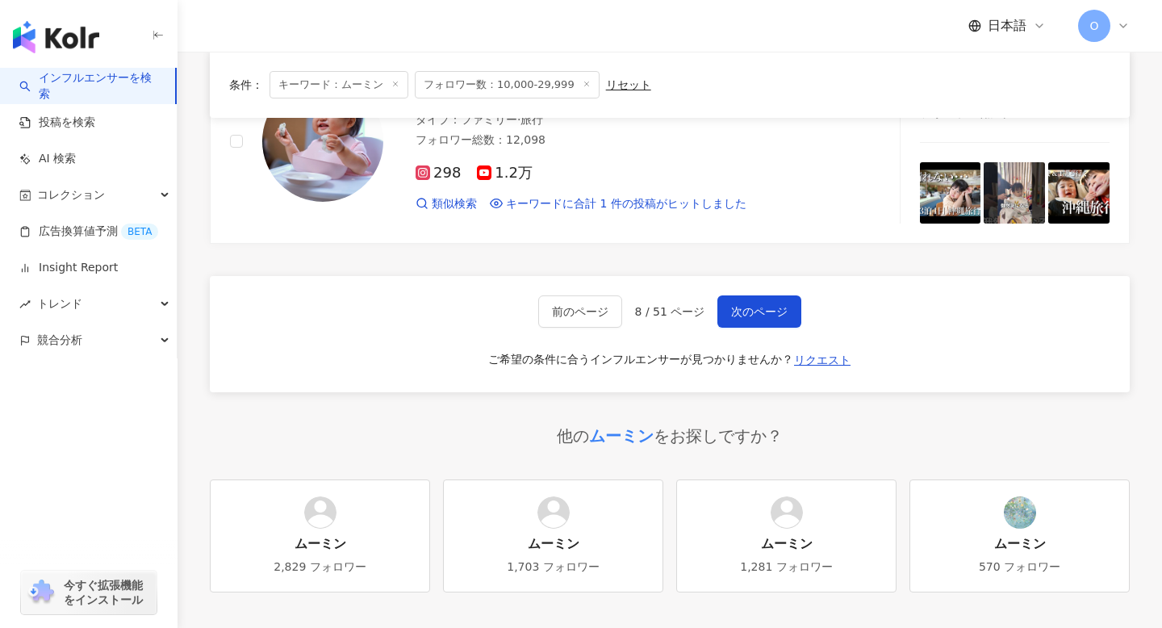
scroll to position [2701, 0]
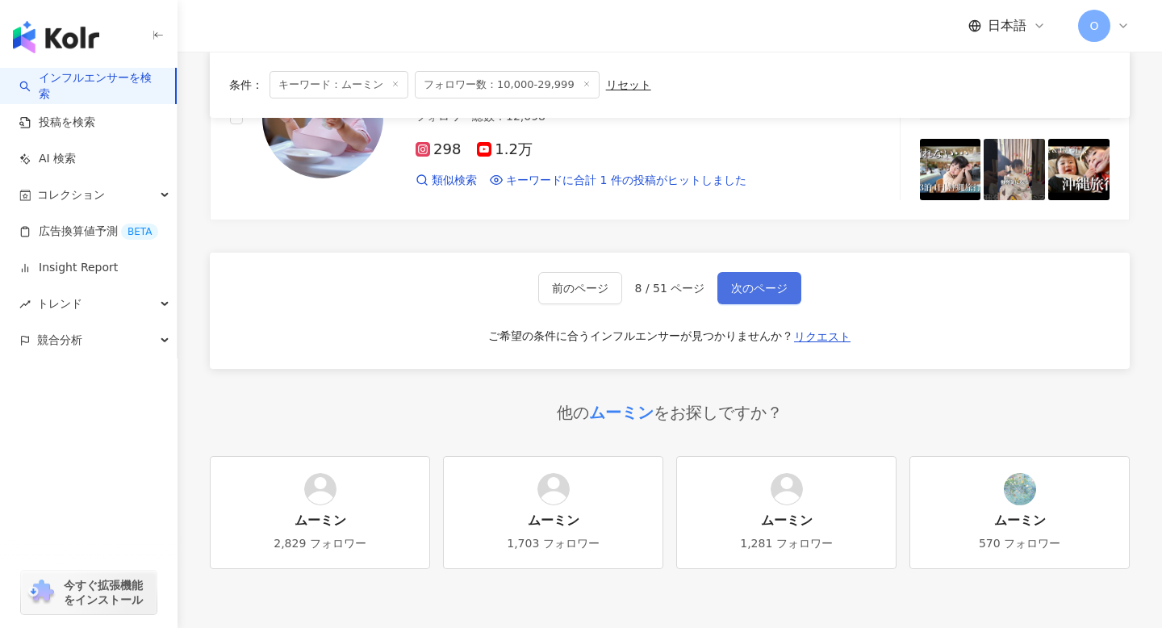
click at [736, 291] on span "次のページ" at bounding box center [759, 288] width 56 height 13
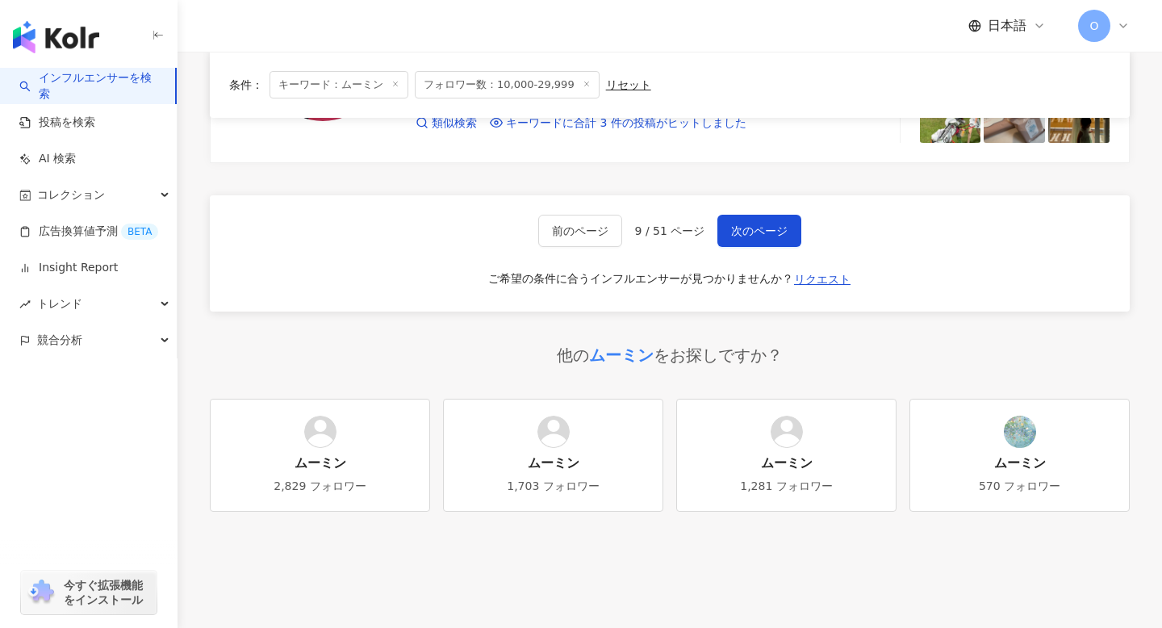
scroll to position [2760, 0]
click at [754, 237] on button "次のページ" at bounding box center [760, 229] width 84 height 32
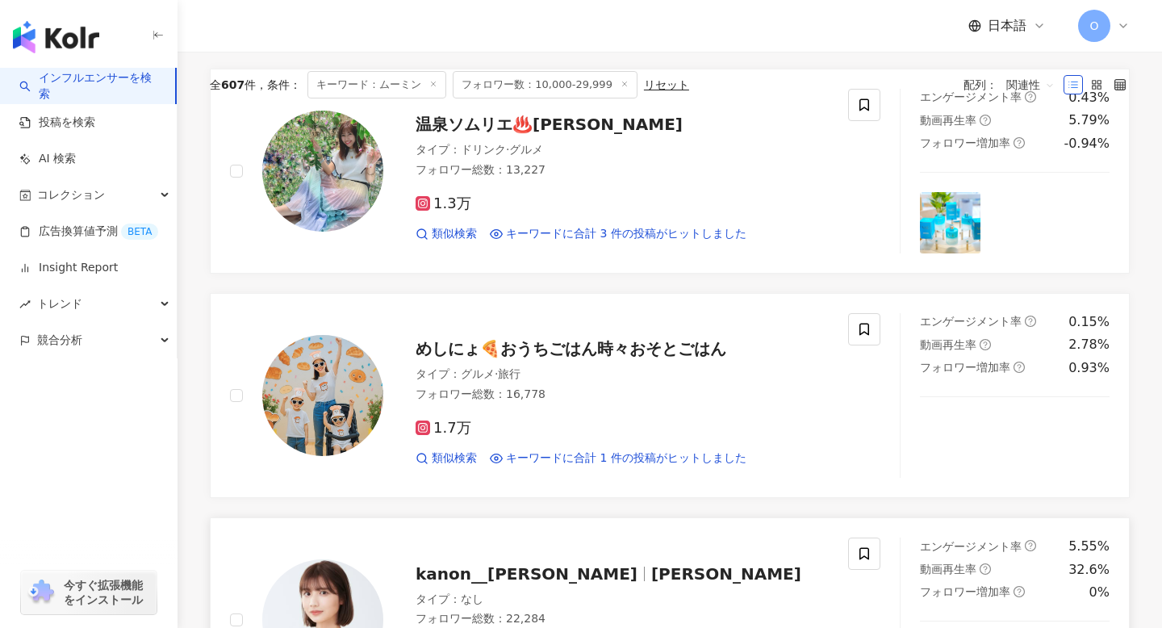
scroll to position [0, 0]
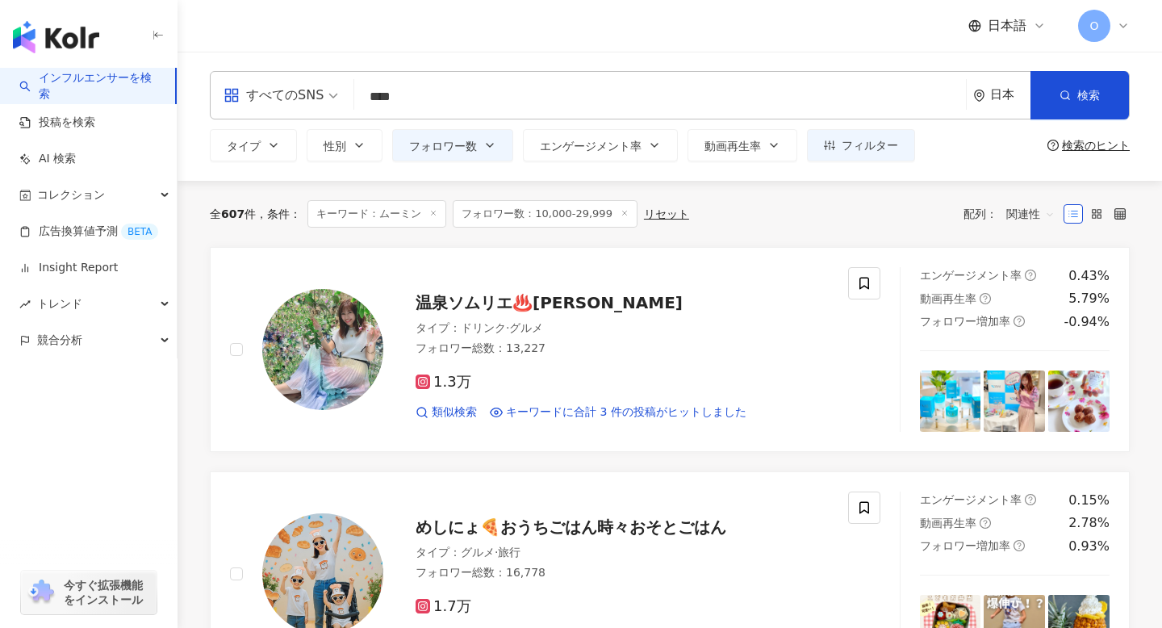
click at [493, 96] on input "****" at bounding box center [660, 97] width 599 height 31
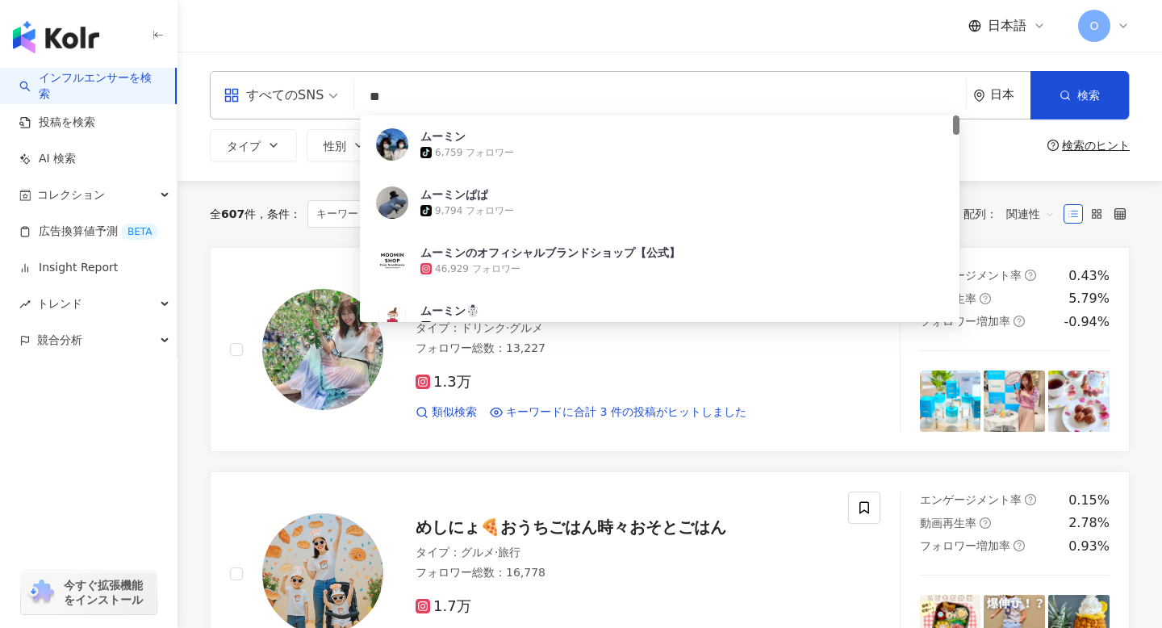
type input "*"
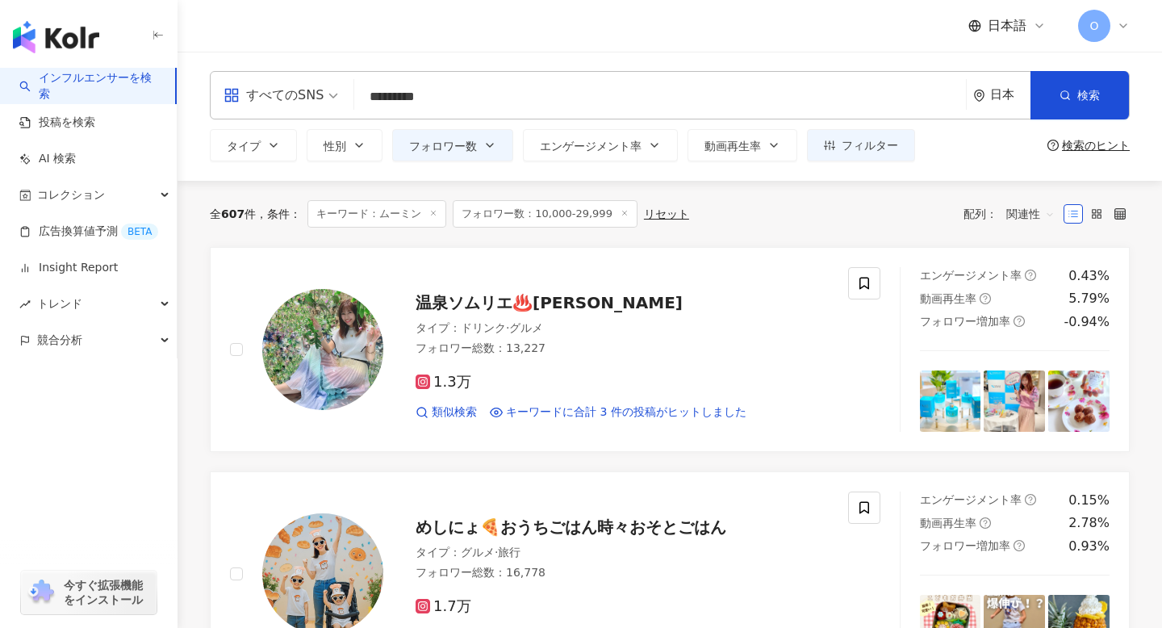
type input "*********"
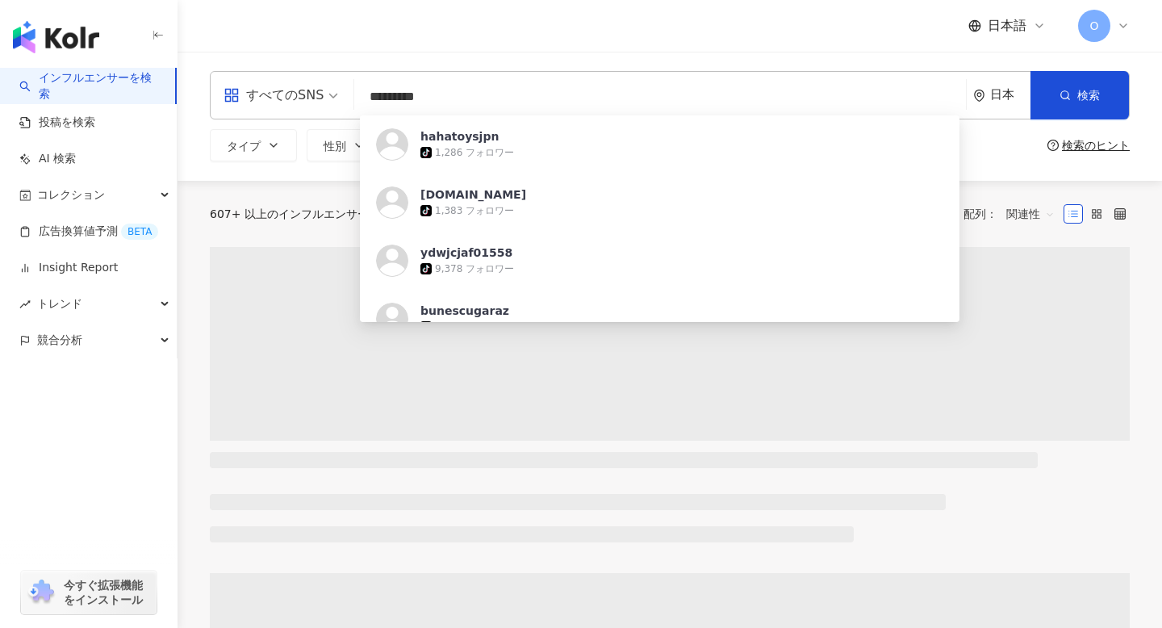
click at [415, 48] on div "日本語 O" at bounding box center [670, 26] width 920 height 52
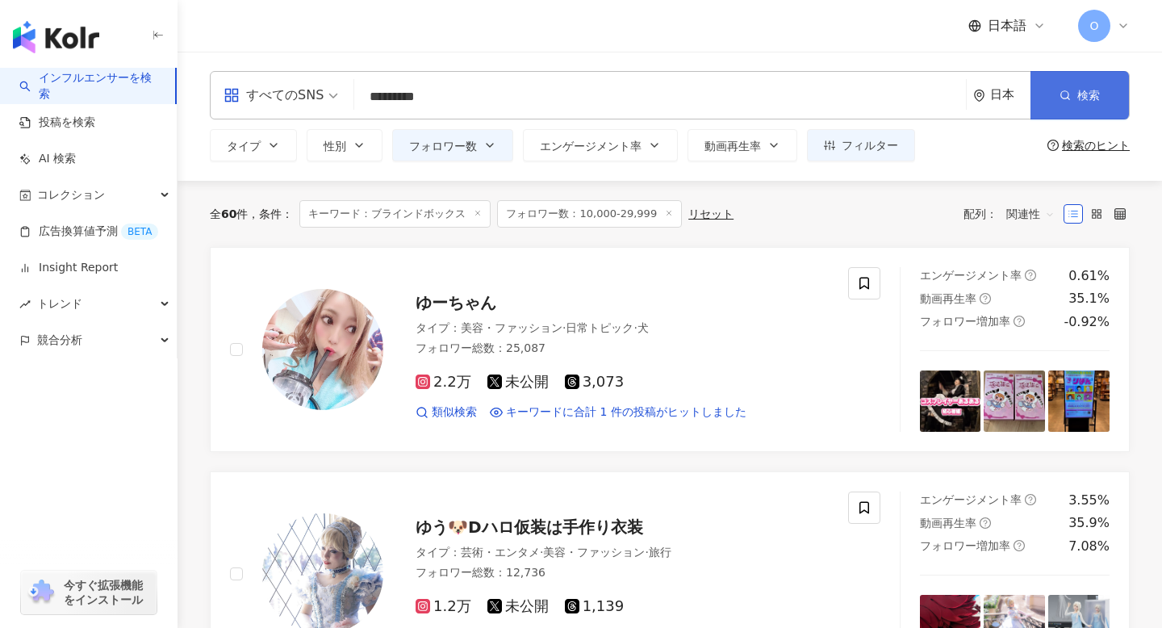
click at [1083, 106] on button "検索" at bounding box center [1080, 95] width 98 height 48
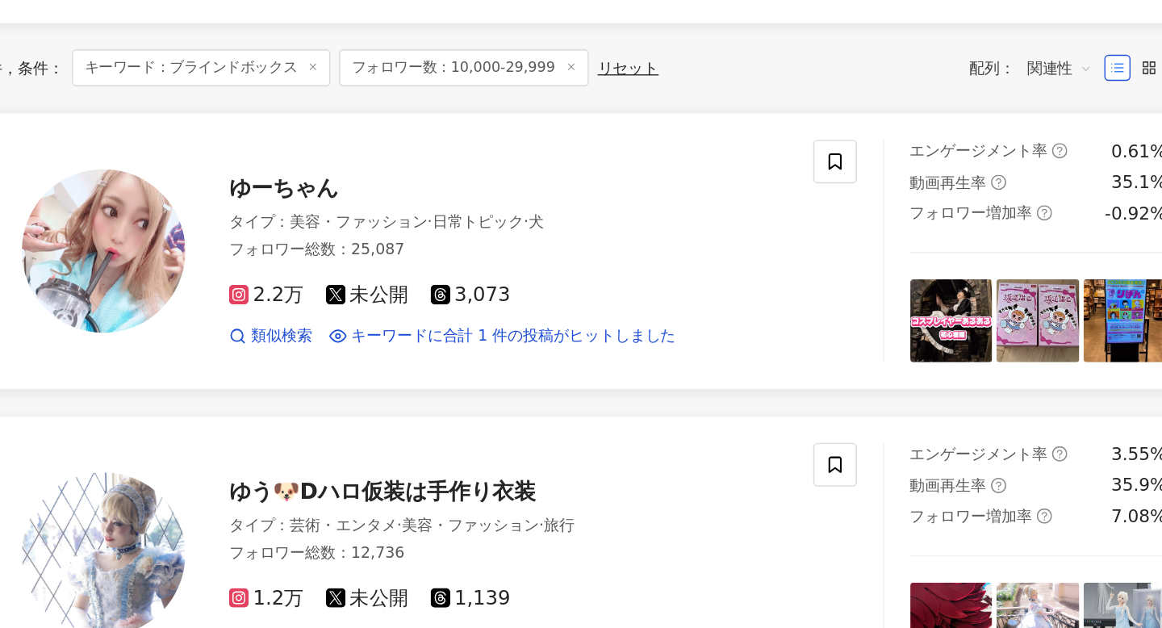
scroll to position [94, 0]
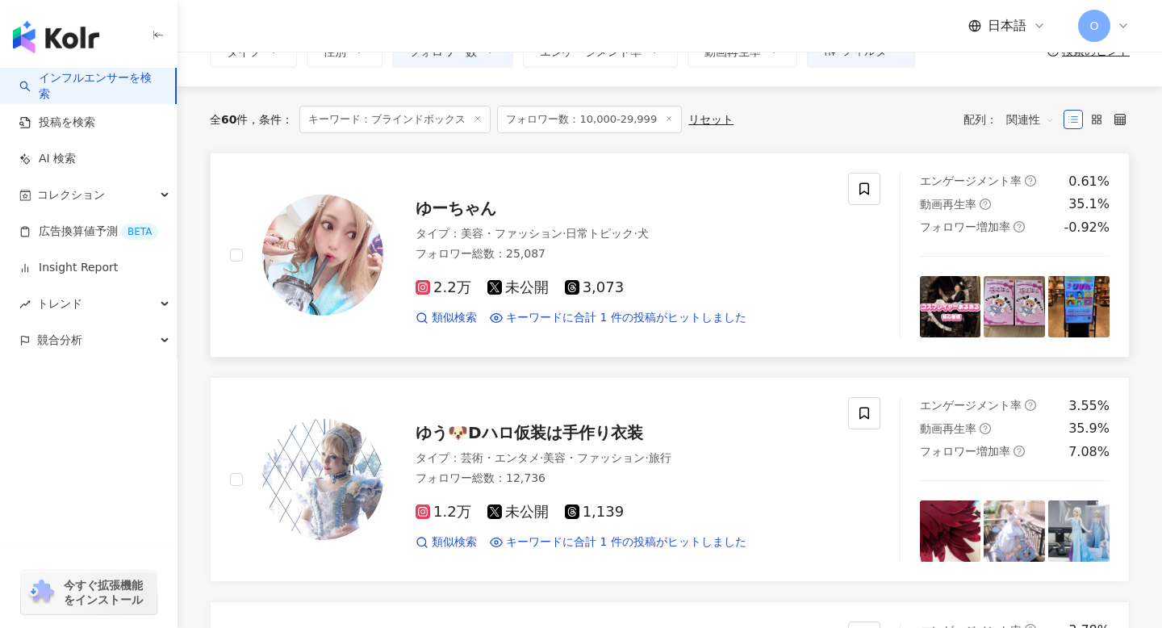
click at [423, 285] on rect at bounding box center [422, 287] width 11 height 11
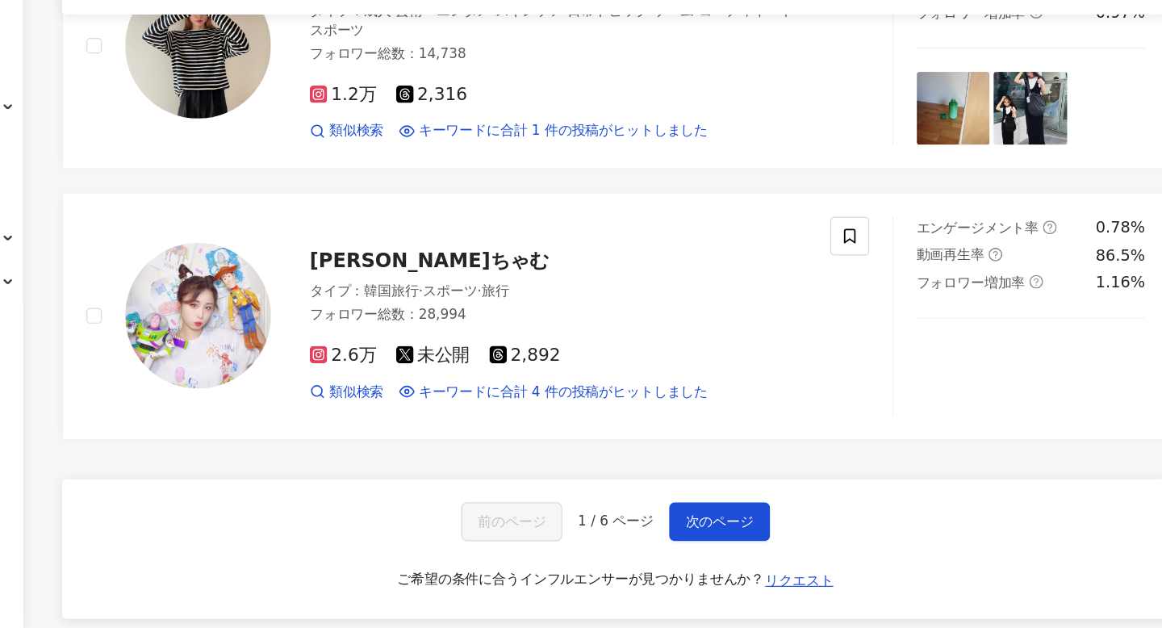
scroll to position [2241, 0]
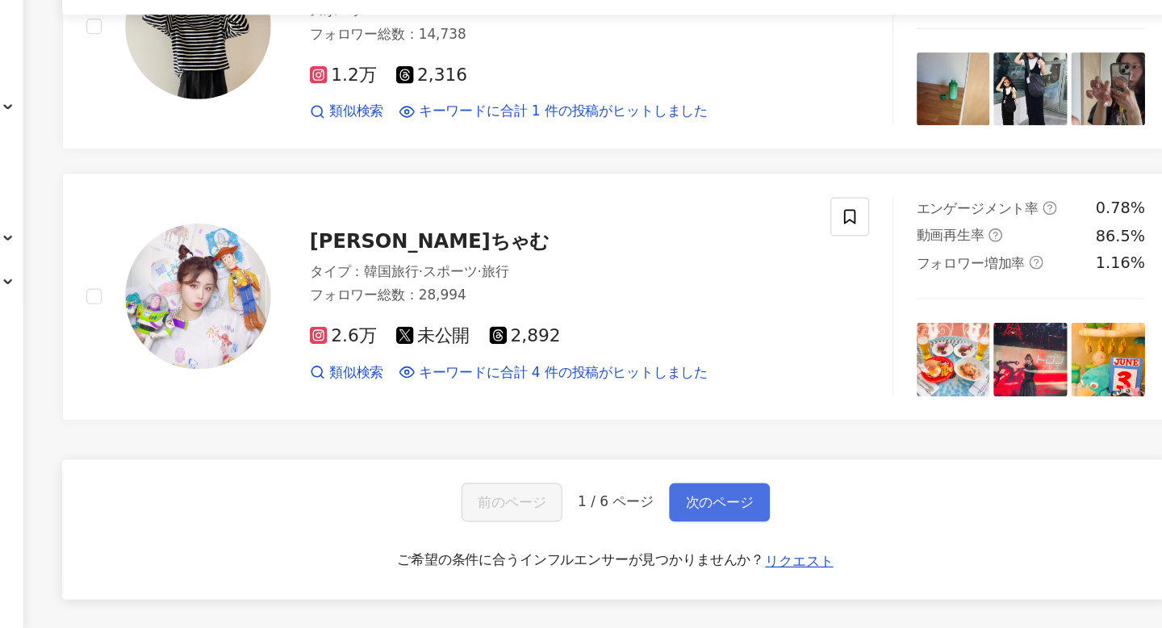
click at [745, 515] on button "次のページ" at bounding box center [756, 523] width 84 height 32
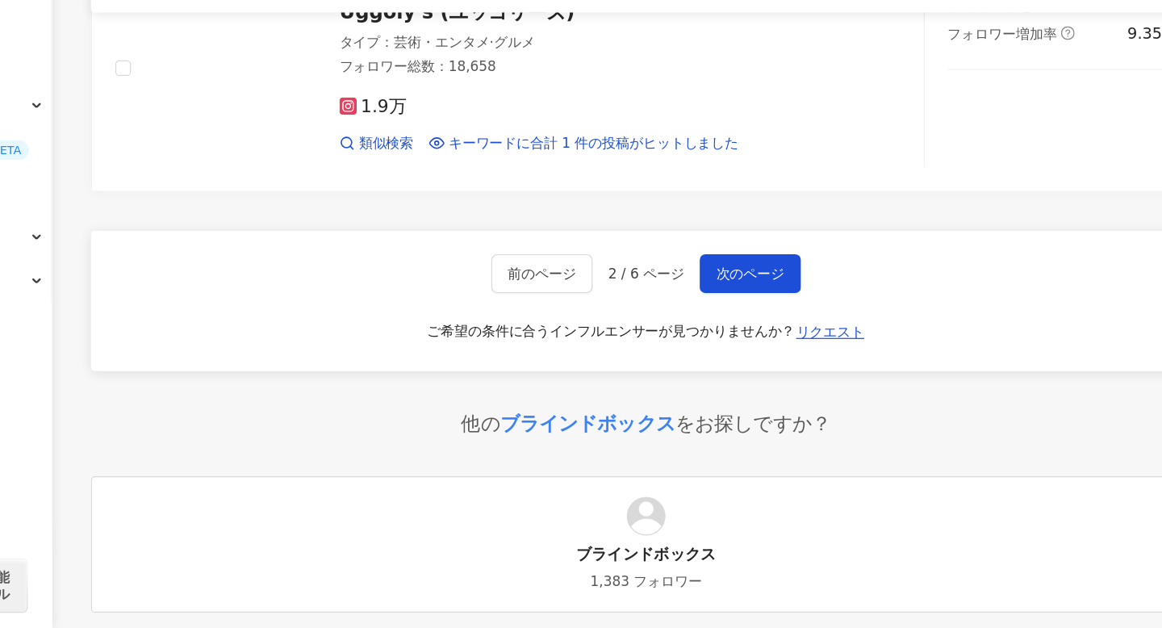
scroll to position [2666, 0]
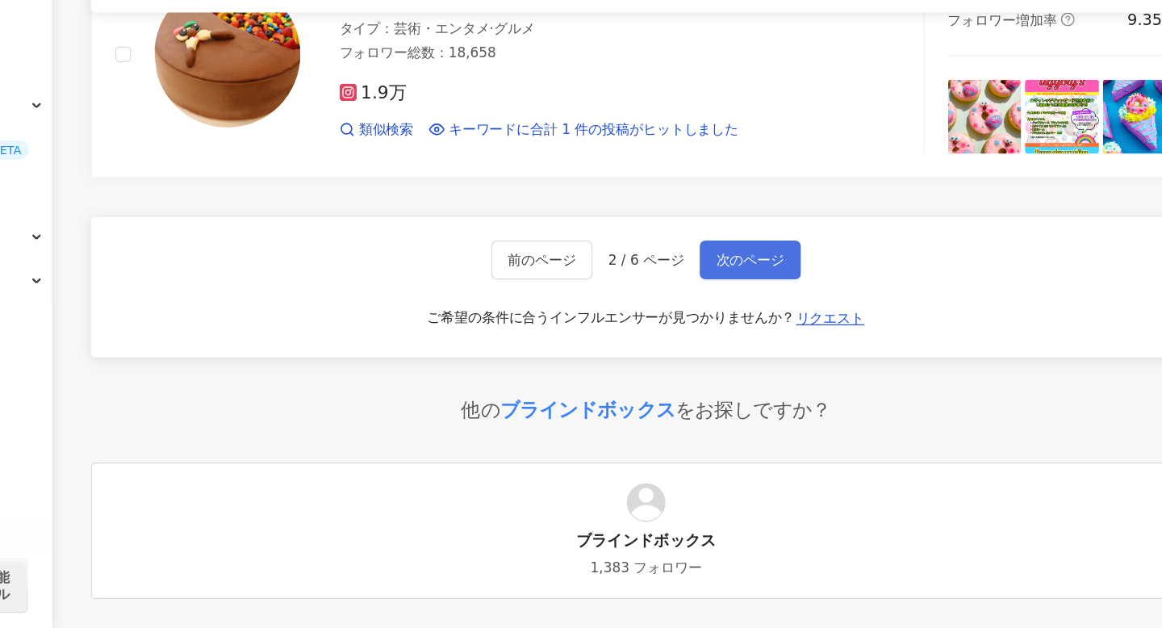
click at [765, 331] on button "次のページ" at bounding box center [756, 323] width 84 height 32
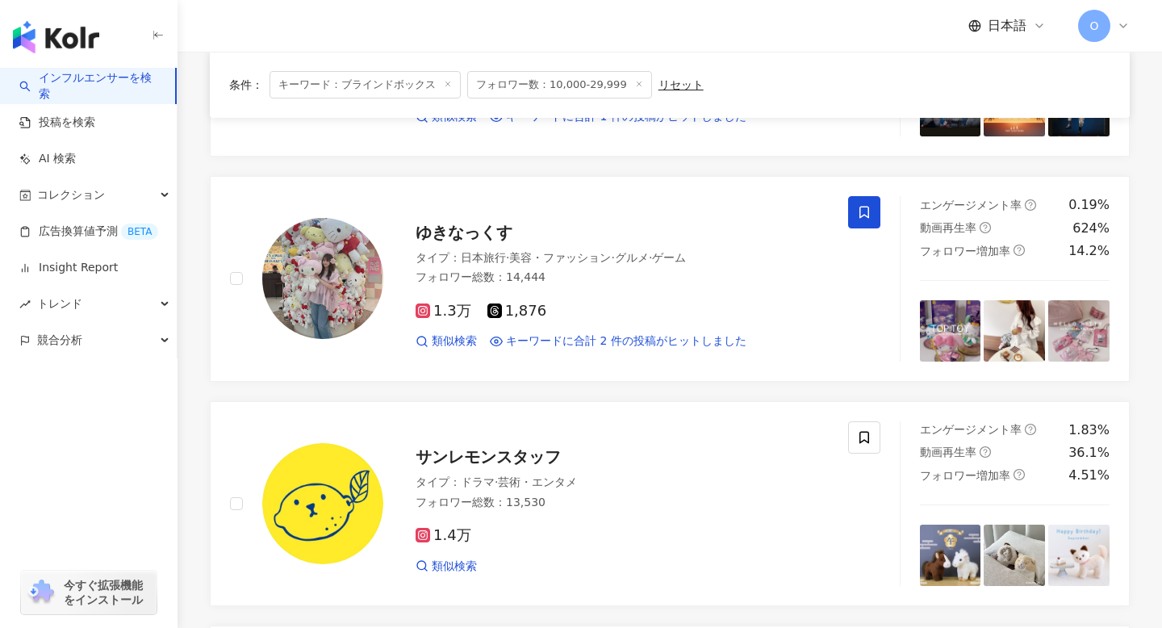
scroll to position [1465, 0]
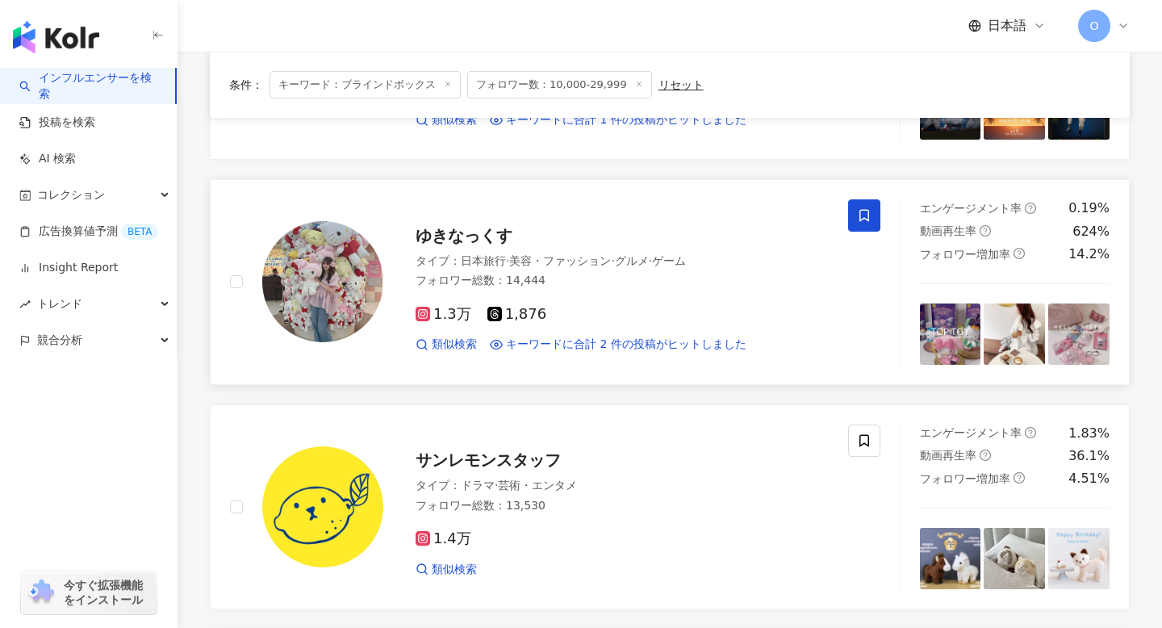
click at [421, 316] on rect at bounding box center [422, 314] width 11 height 11
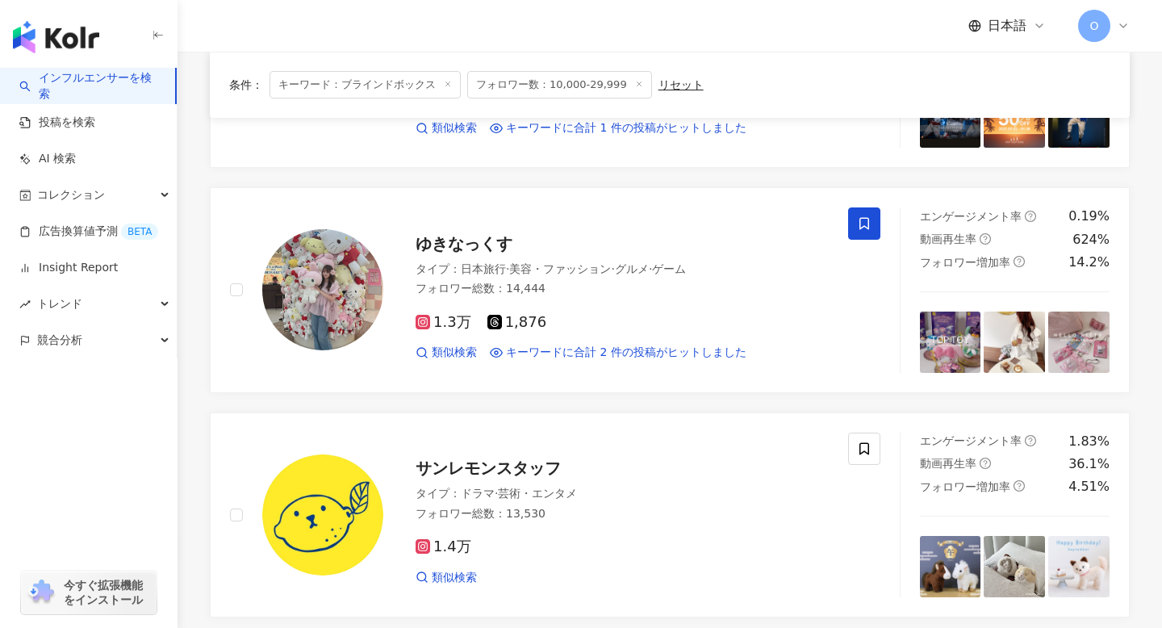
scroll to position [1442, 0]
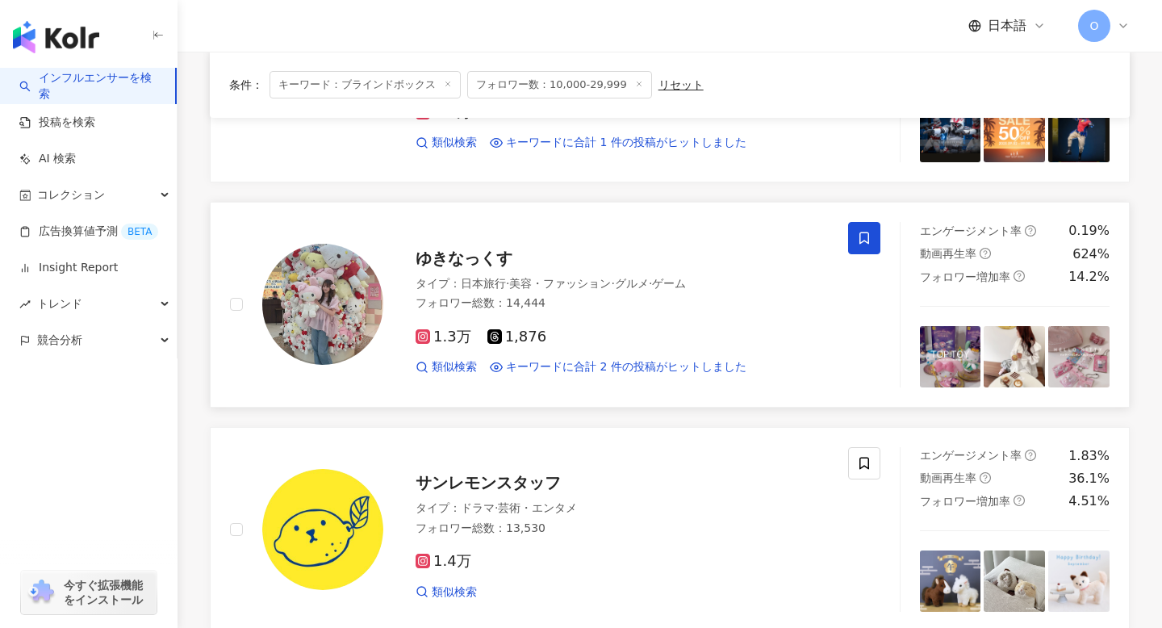
click at [862, 242] on icon at bounding box center [865, 238] width 10 height 12
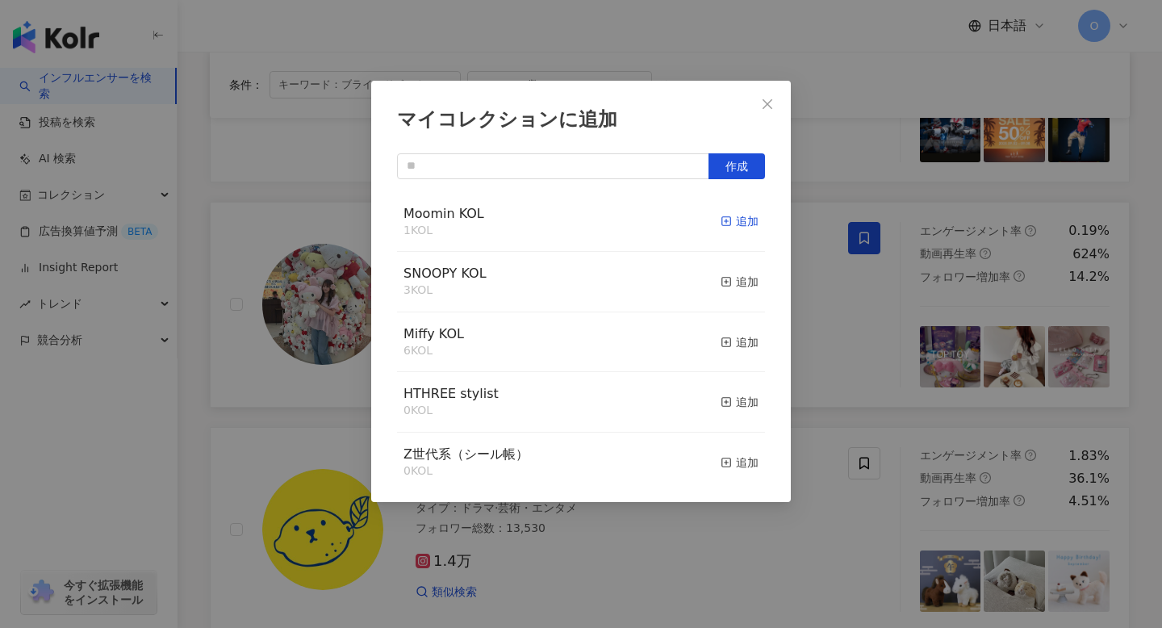
click at [725, 219] on icon "button" at bounding box center [726, 221] width 11 height 11
click at [858, 61] on div "マイコレクションに追加 作成 Moomin KOL 2 KOL 追加済み SNOOPY KOL 3 KOL 追加 Miffy KOL 6 KOL 追加 HTH…" at bounding box center [581, 314] width 1162 height 628
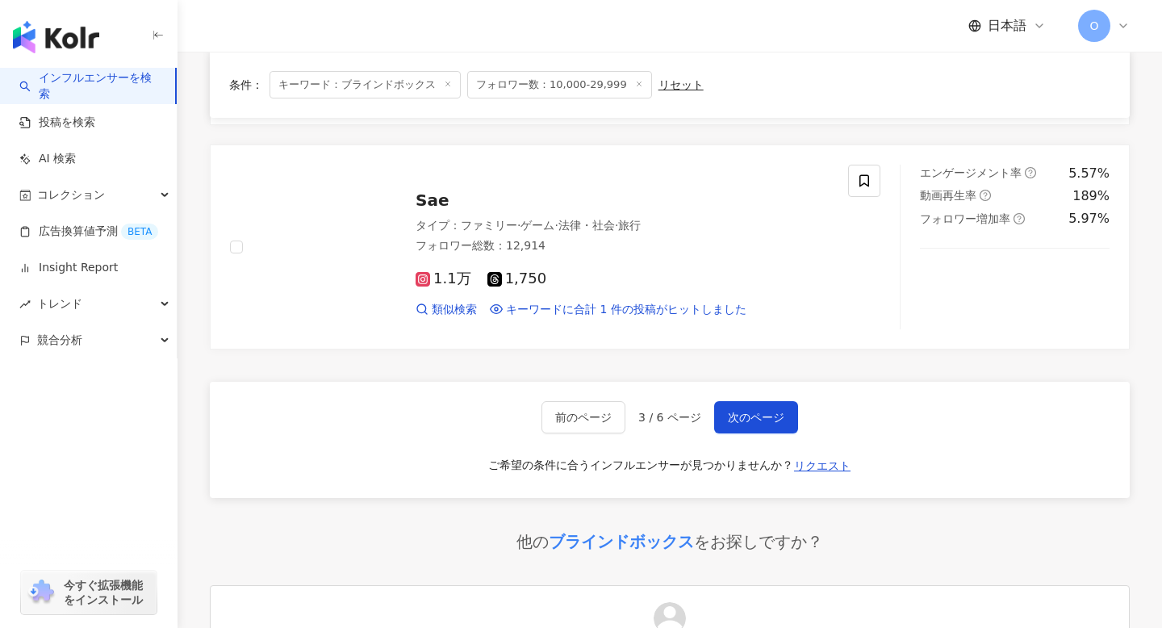
scroll to position [2406, 0]
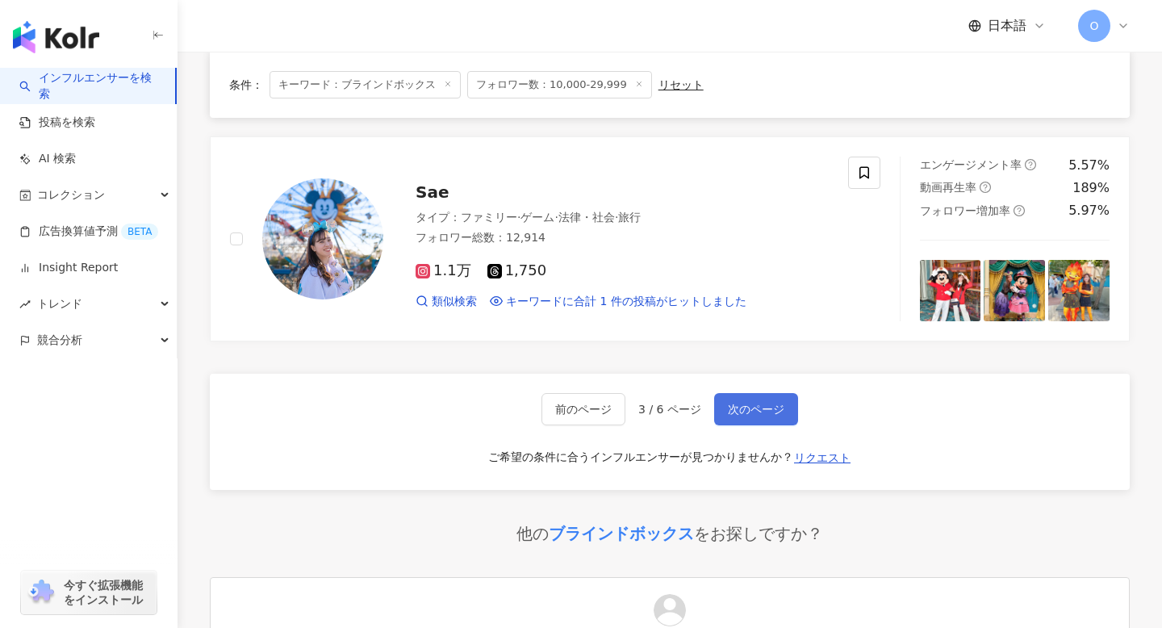
click at [743, 421] on button "次のページ" at bounding box center [756, 409] width 84 height 32
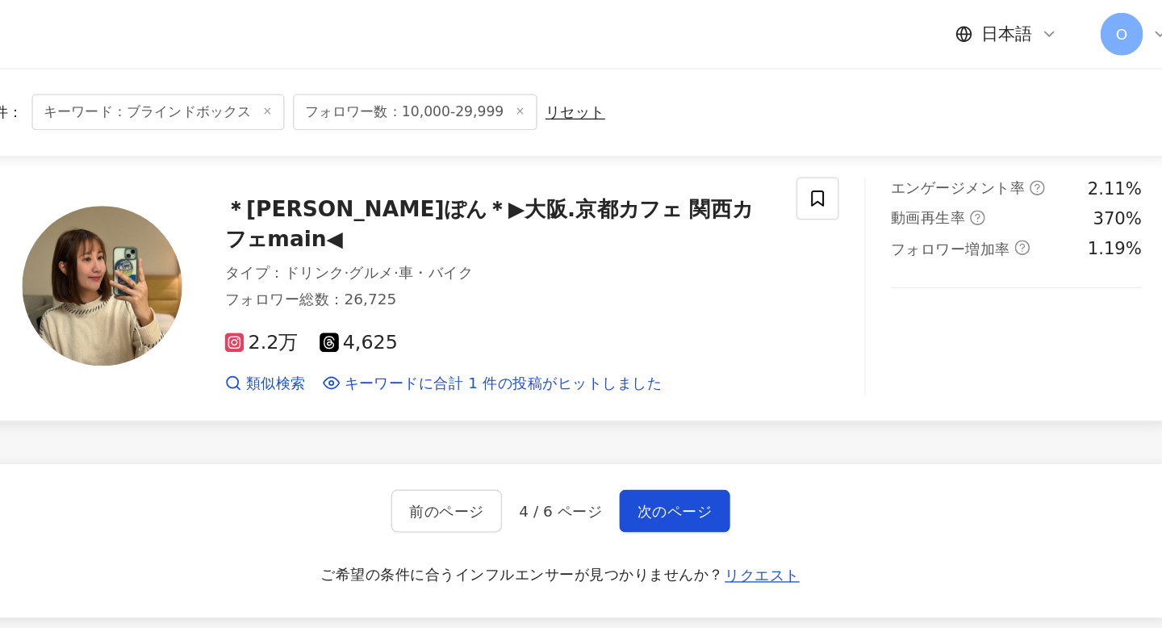
scroll to position [2564, 0]
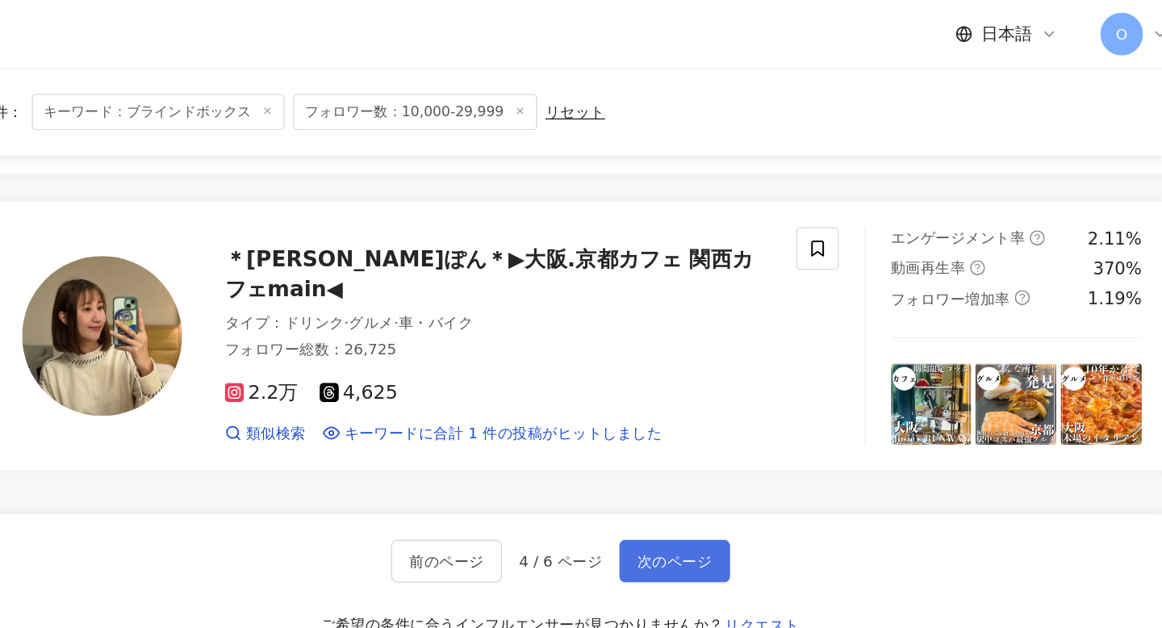
click at [751, 416] on button "次のページ" at bounding box center [756, 424] width 84 height 32
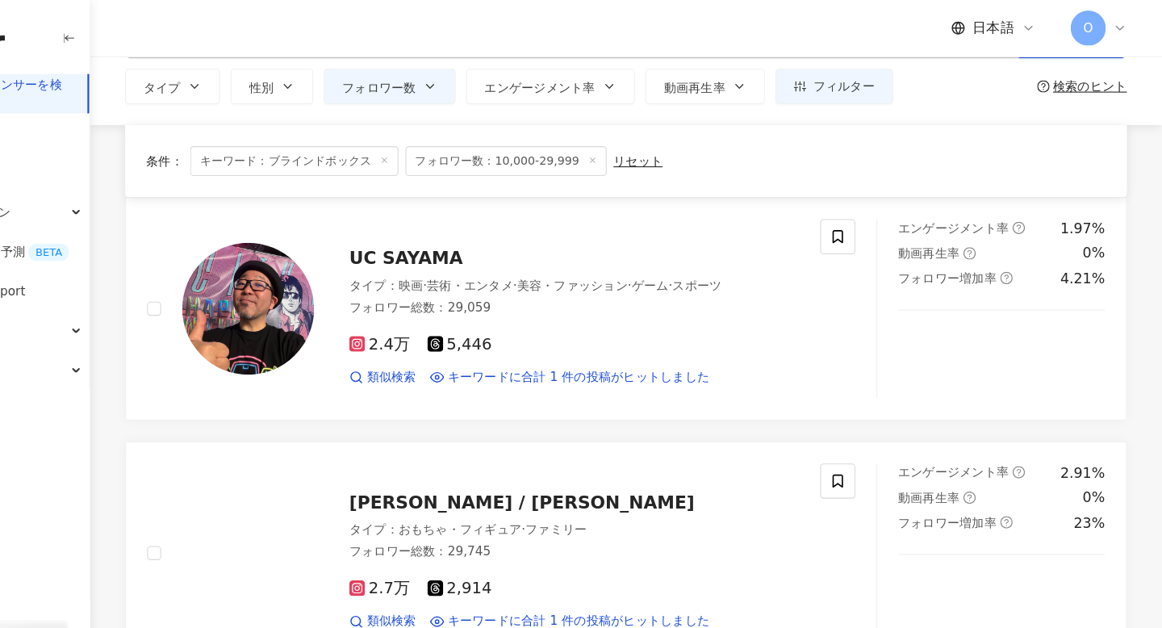
scroll to position [0, 0]
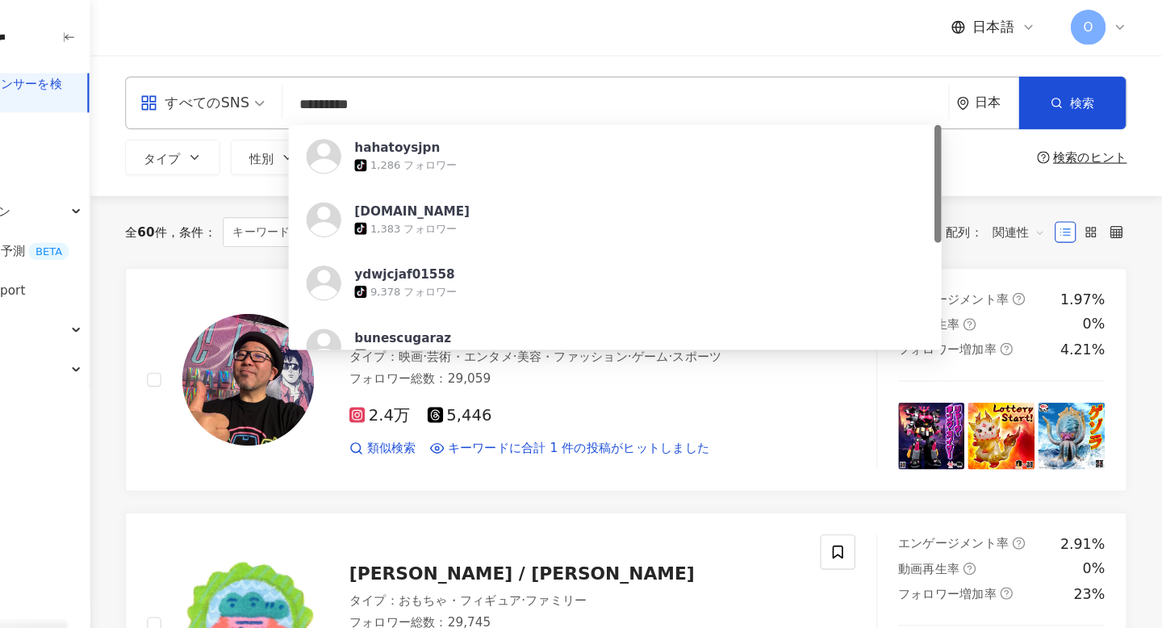
drag, startPoint x: 566, startPoint y: 104, endPoint x: 375, endPoint y: 108, distance: 191.3
click at [375, 108] on input "*********" at bounding box center [660, 97] width 599 height 31
click at [374, 106] on input "*********" at bounding box center [660, 97] width 599 height 31
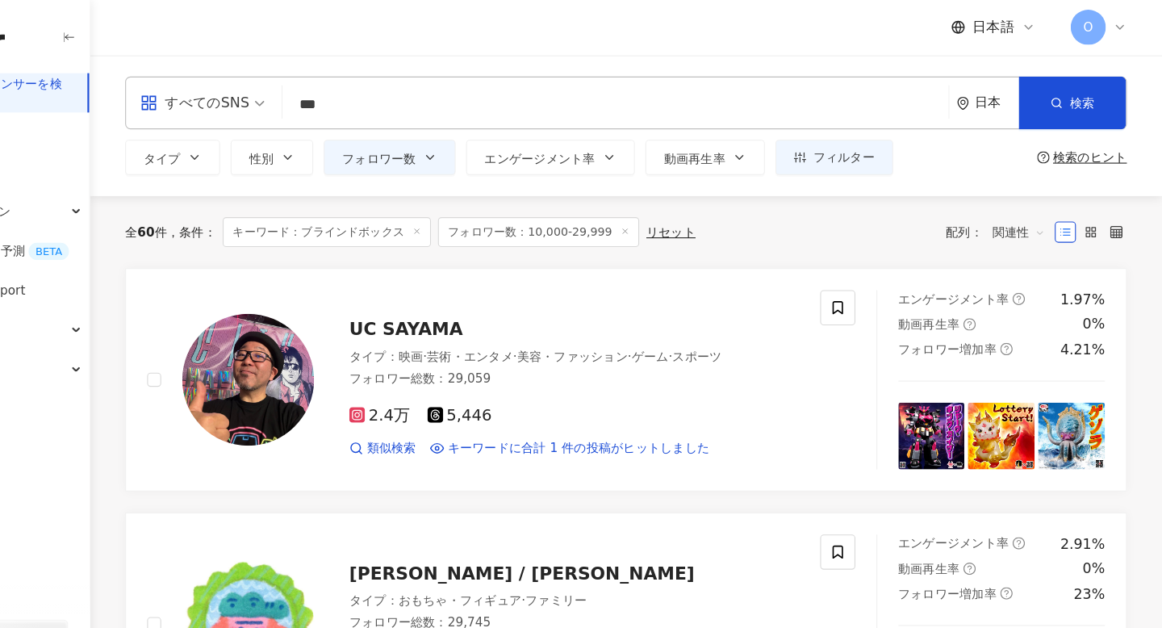
type input "***"
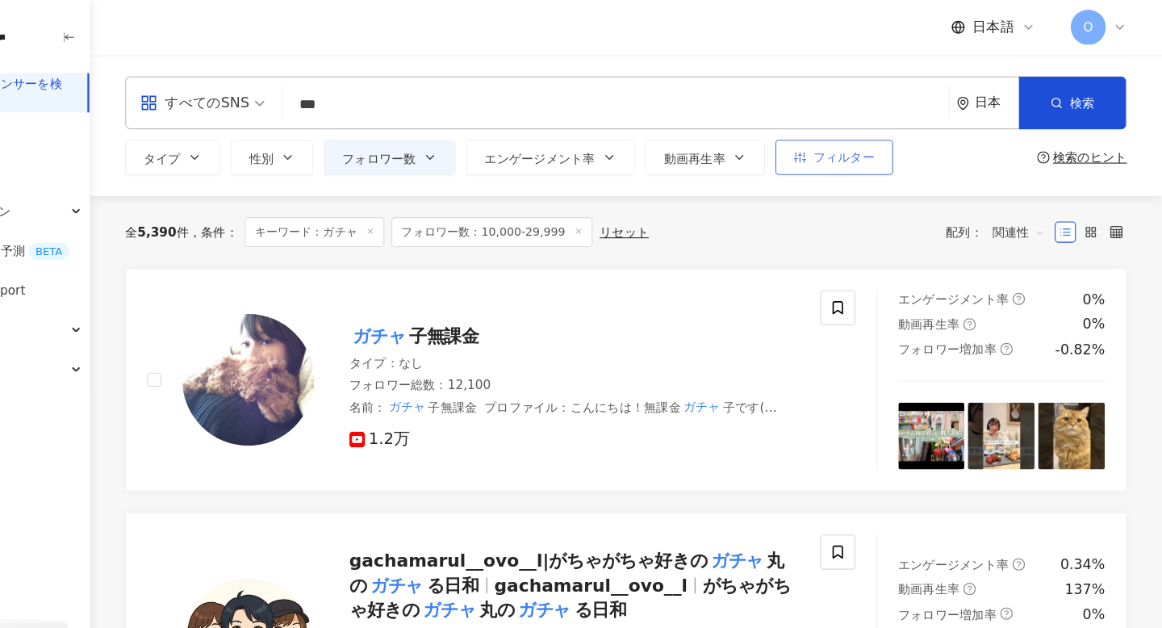
click at [861, 153] on button "フィルター" at bounding box center [861, 145] width 108 height 32
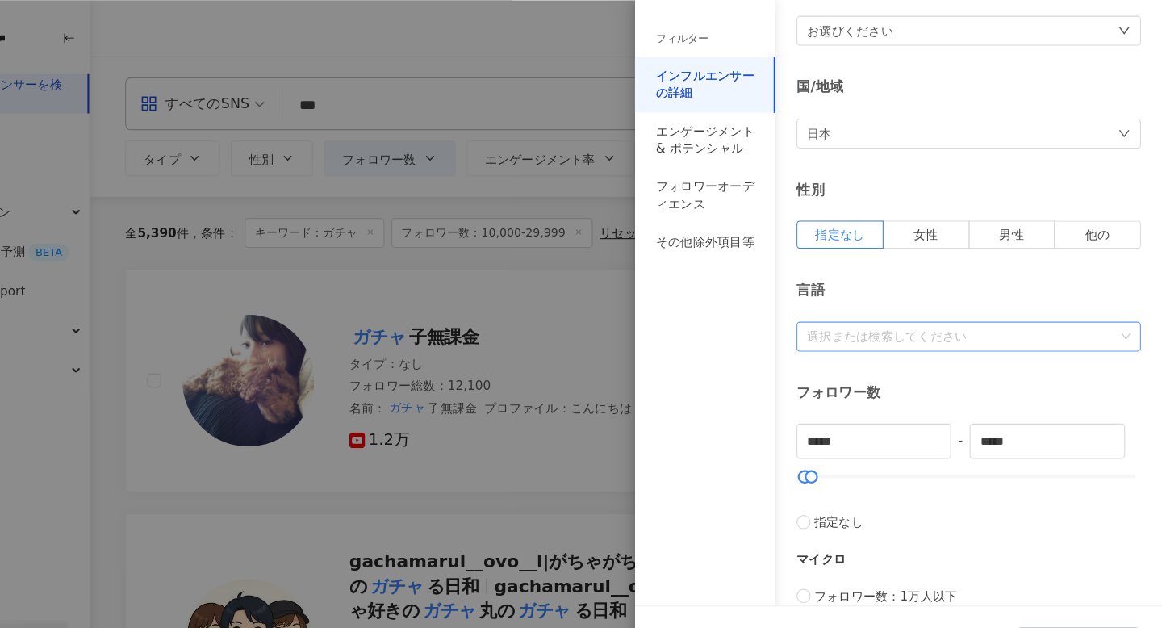
scroll to position [99, 0]
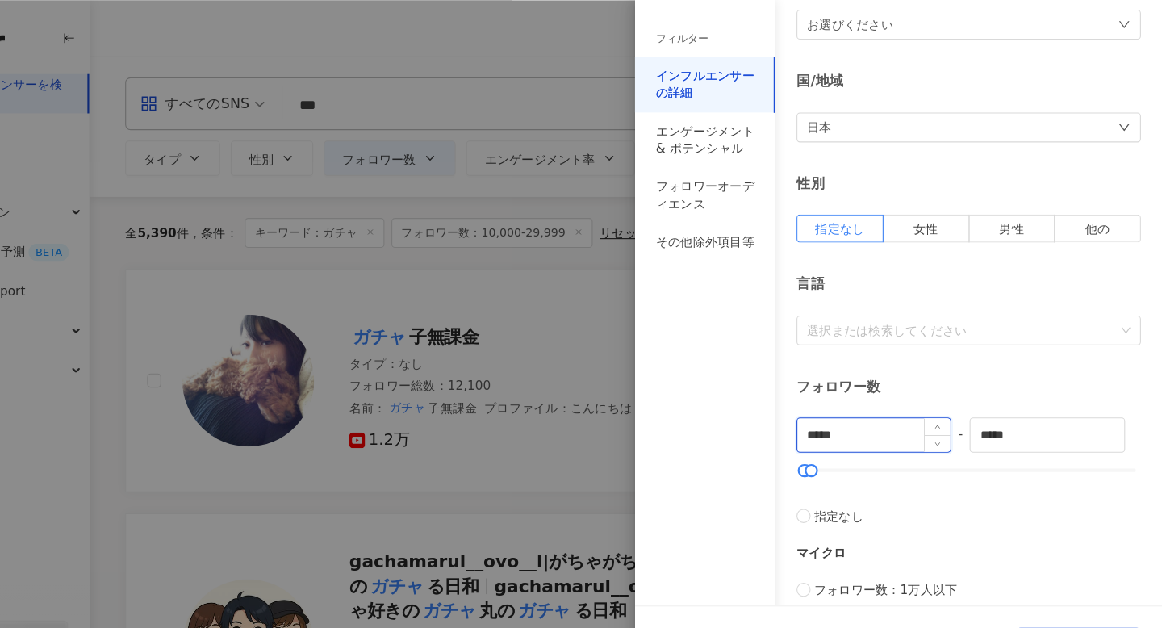
drag, startPoint x: 879, startPoint y: 397, endPoint x: 887, endPoint y: 396, distance: 8.1
click at [886, 396] on input "*****" at bounding box center [897, 399] width 140 height 31
click at [949, 410] on span "Decrease Value" at bounding box center [956, 405] width 24 height 19
click at [949, 408] on span "Decrease Value" at bounding box center [956, 405] width 24 height 19
drag, startPoint x: 893, startPoint y: 403, endPoint x: 826, endPoint y: 402, distance: 67.8
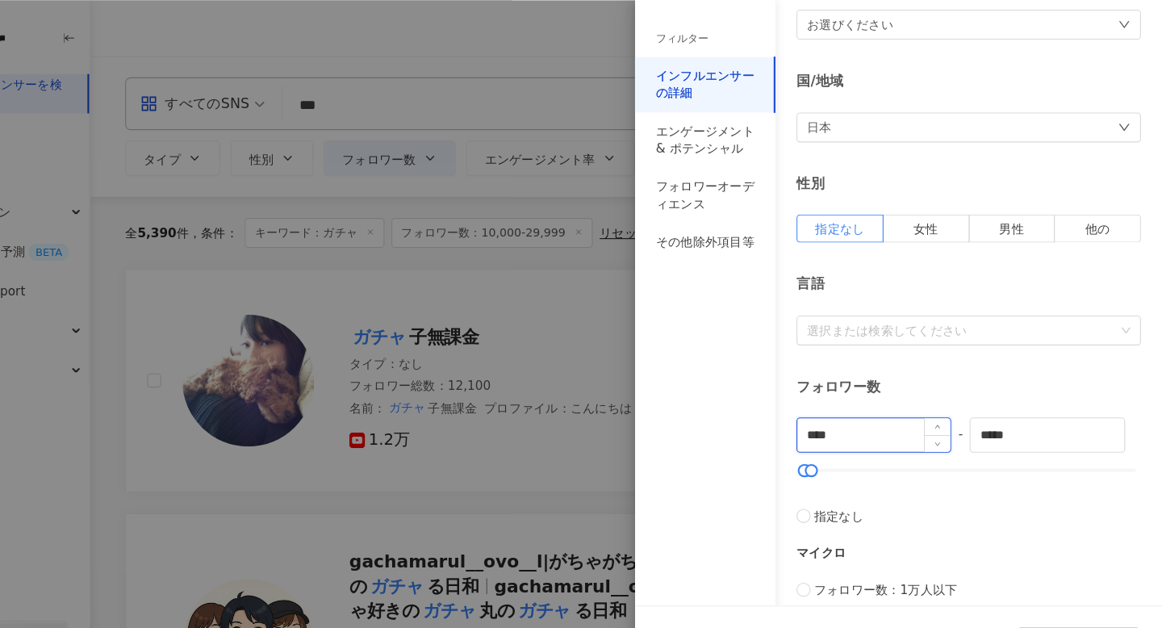
click at [826, 403] on div "****" at bounding box center [897, 399] width 142 height 32
type input "*"
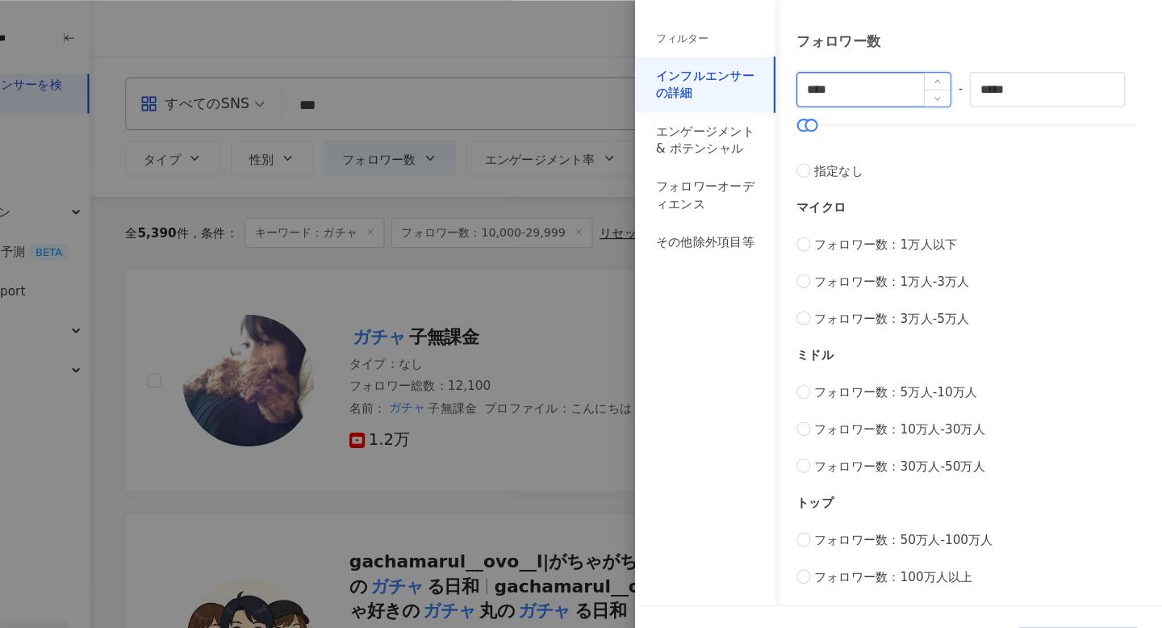
scroll to position [0, 0]
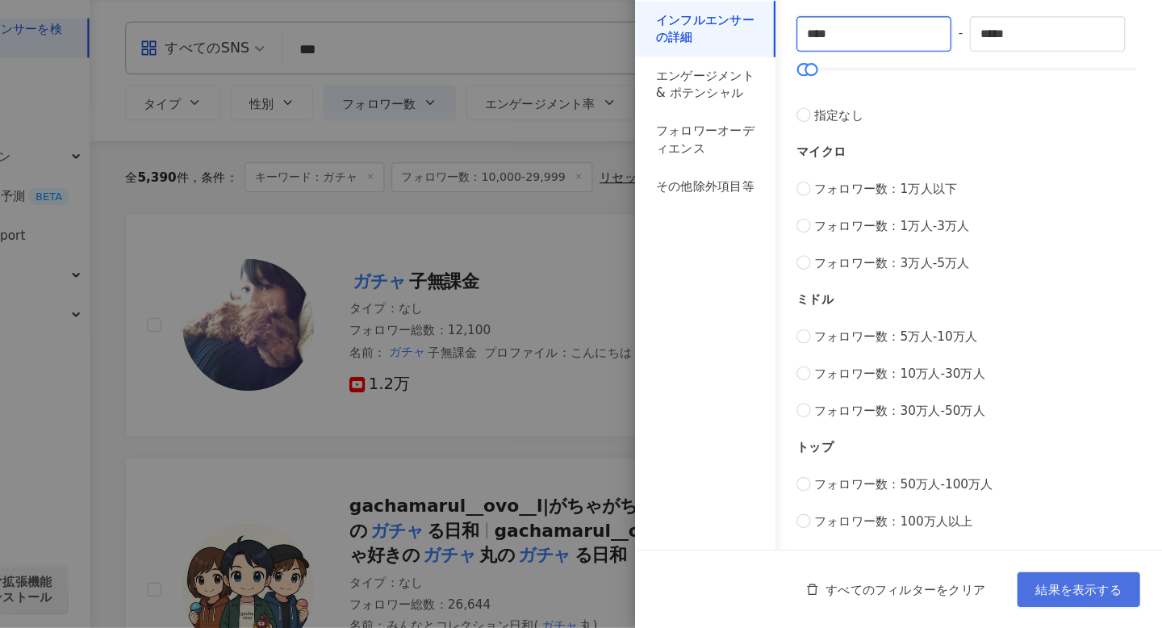
type input "****"
click at [1059, 595] on span "結果を表示する" at bounding box center [1085, 592] width 79 height 13
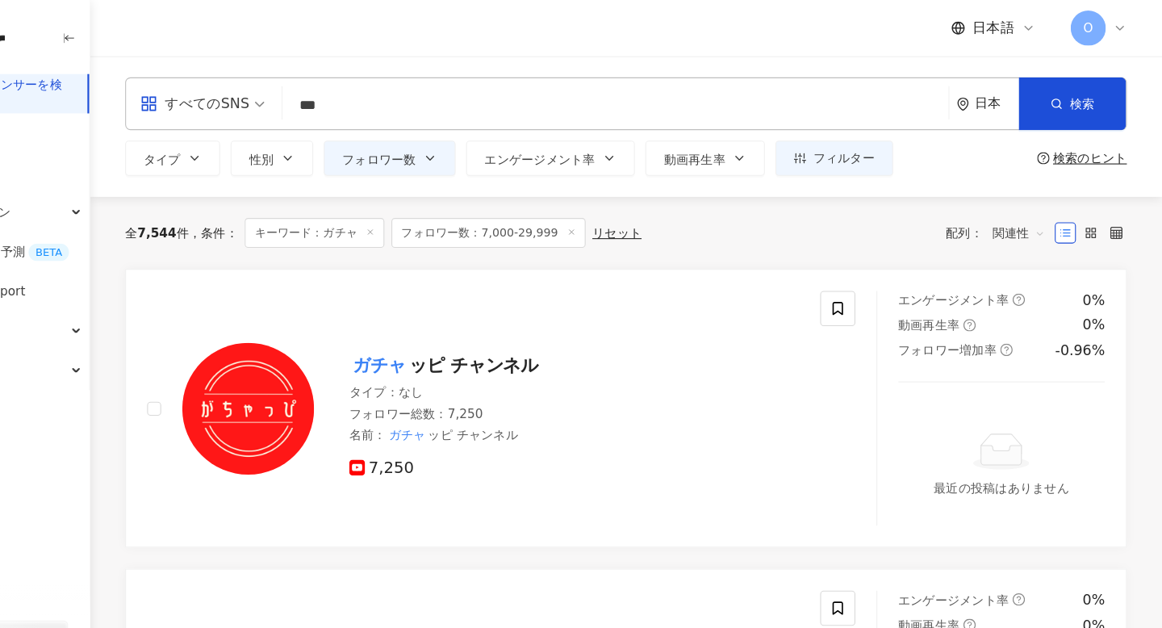
click at [496, 98] on input "***" at bounding box center [660, 97] width 599 height 31
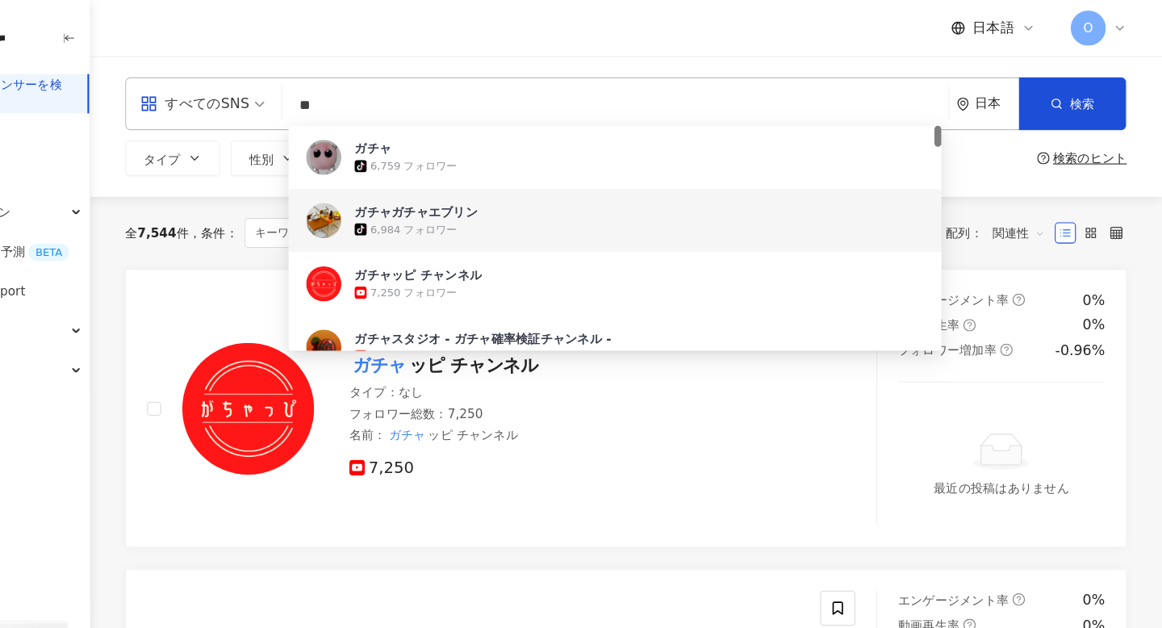
type input "*"
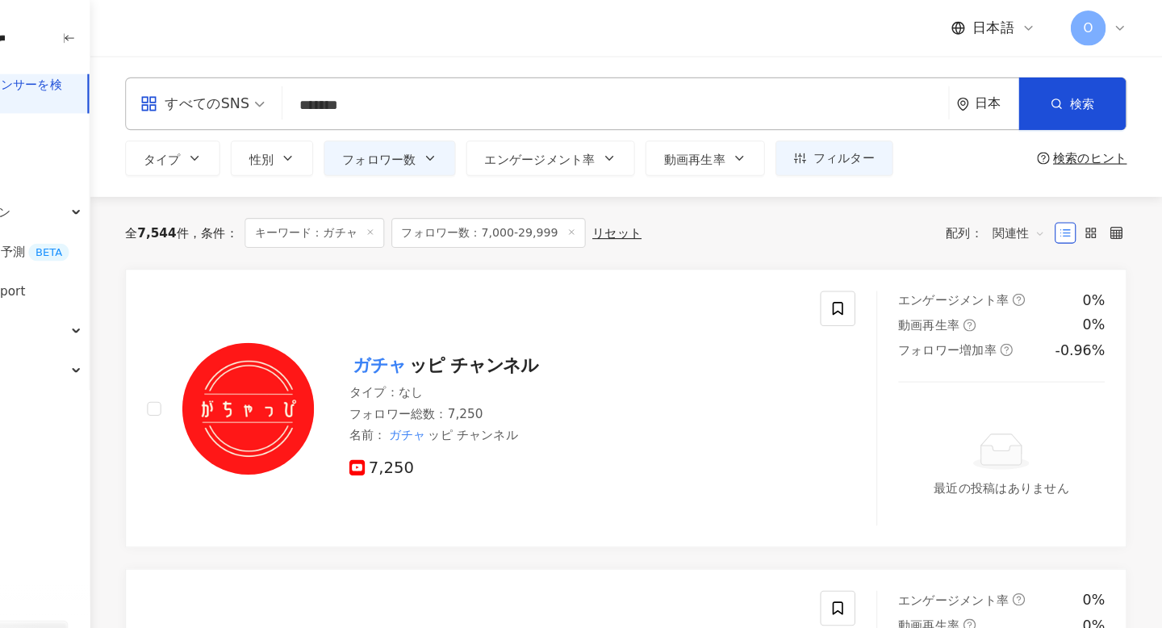
type input "*******"
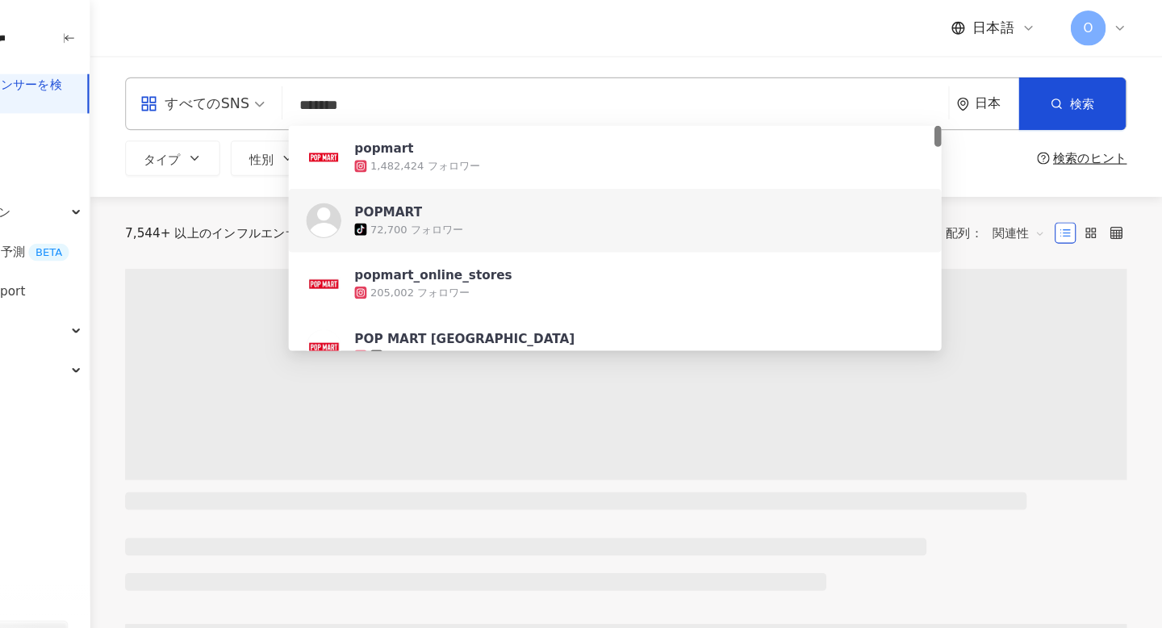
click at [205, 172] on div "すべてのSNS ******* 日本 検索 5b699866-e5d7-475b-a9b5-d5ef60a67fa9 0c515daa-e897-465a-9…" at bounding box center [670, 116] width 985 height 129
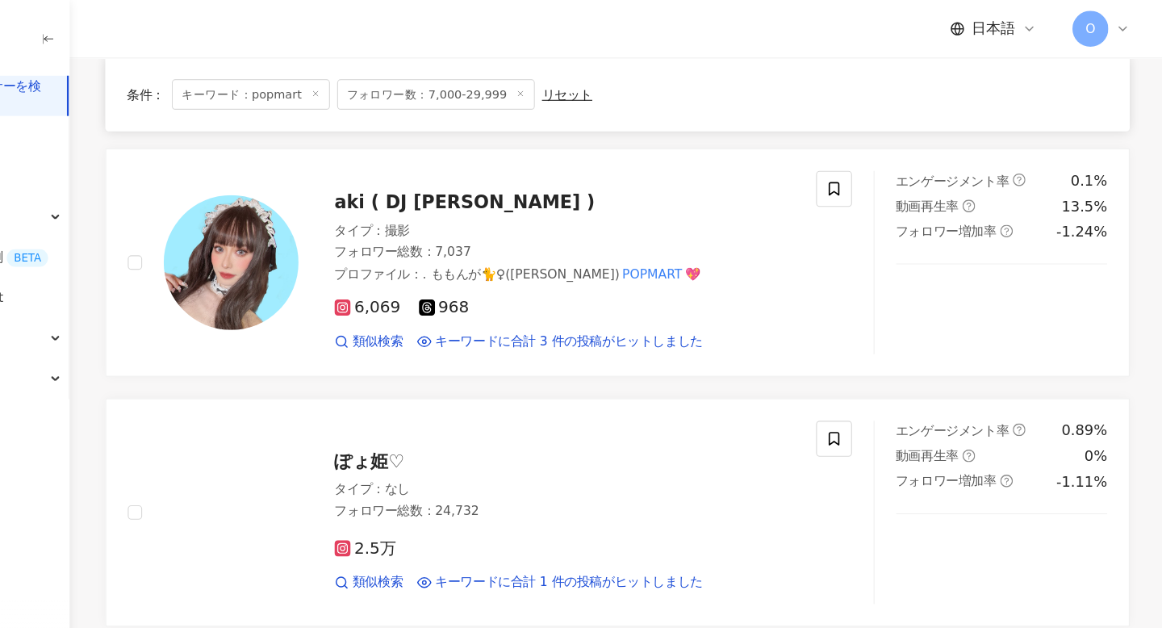
scroll to position [562, 0]
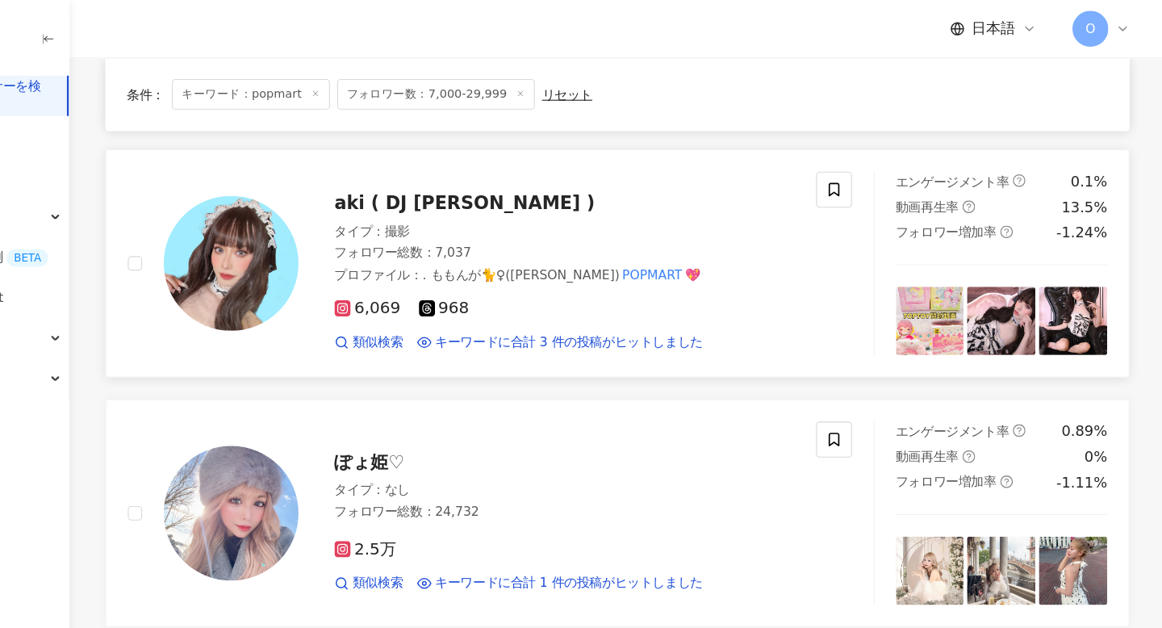
click at [423, 278] on rect at bounding box center [422, 276] width 11 height 11
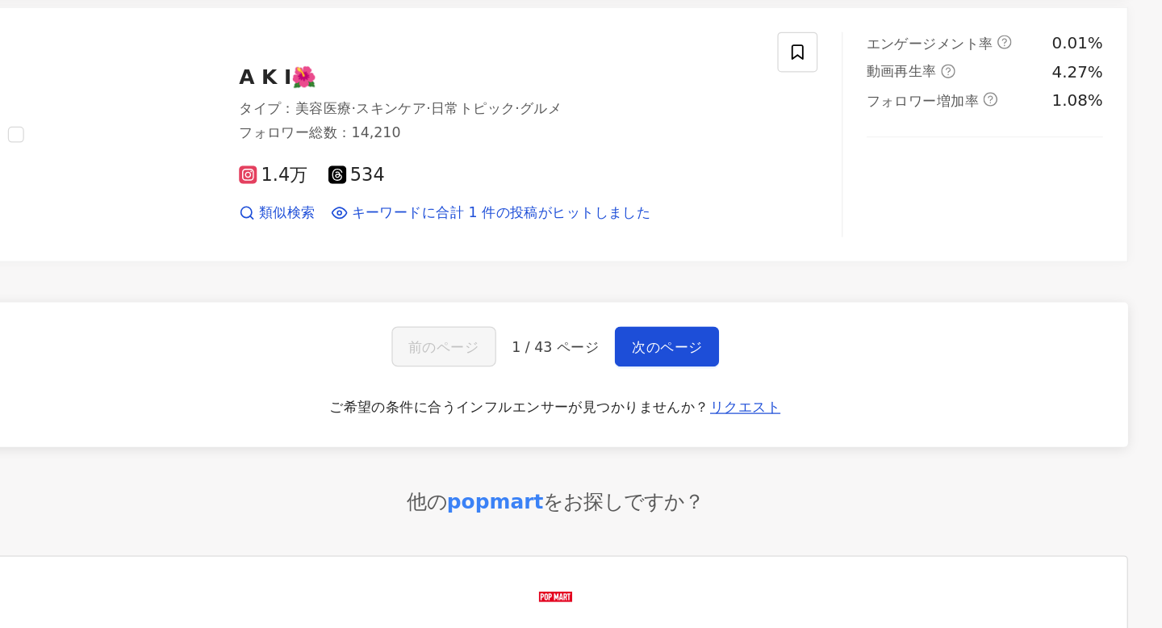
scroll to position [2603, 0]
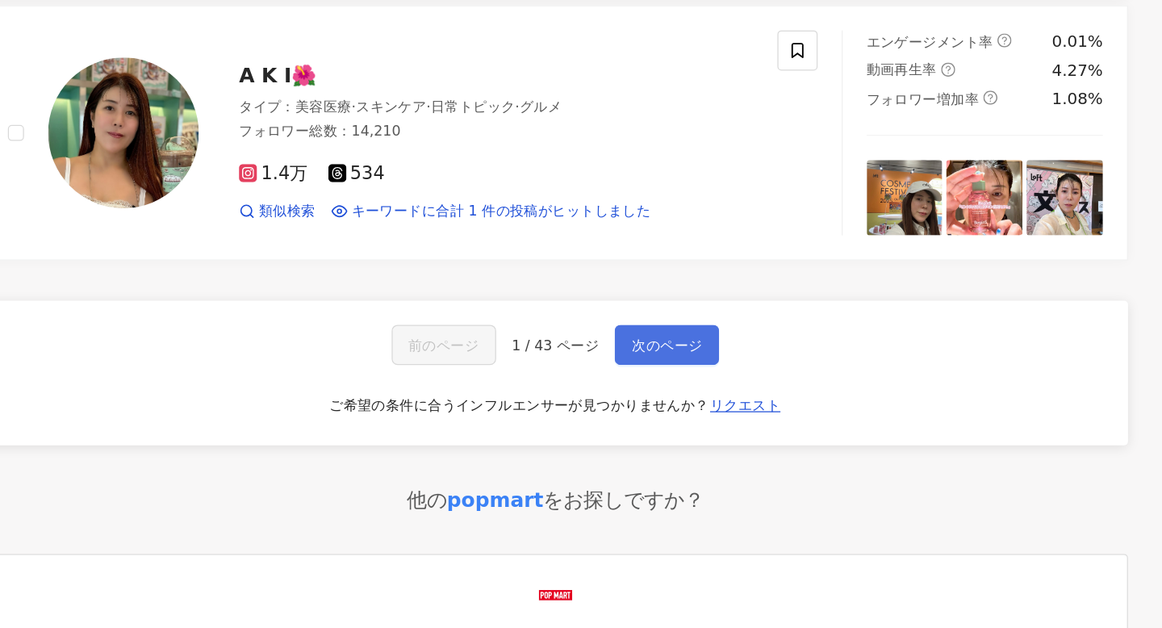
click at [749, 394] on span "次のページ" at bounding box center [759, 400] width 56 height 13
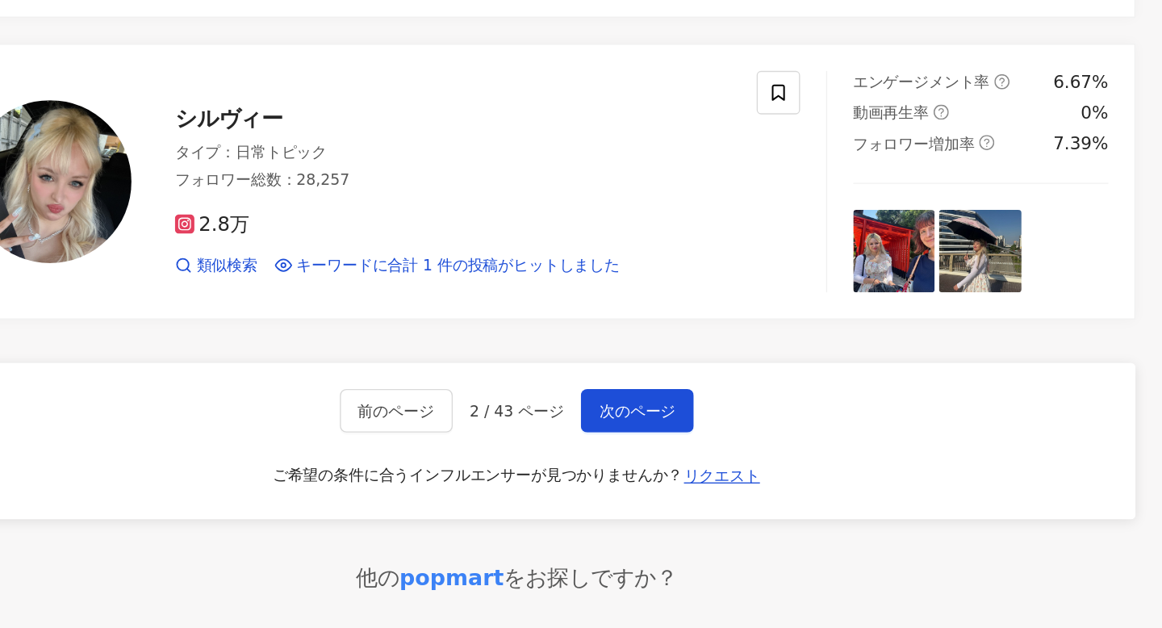
scroll to position [2530, 0]
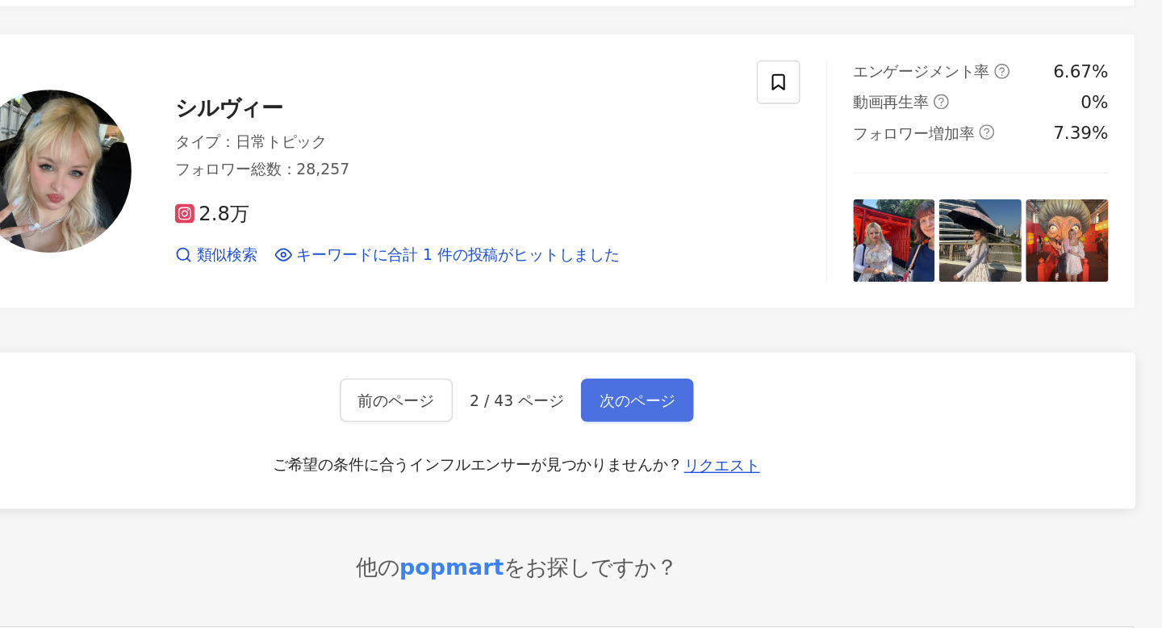
click at [757, 471] on button "次のページ" at bounding box center [760, 458] width 84 height 32
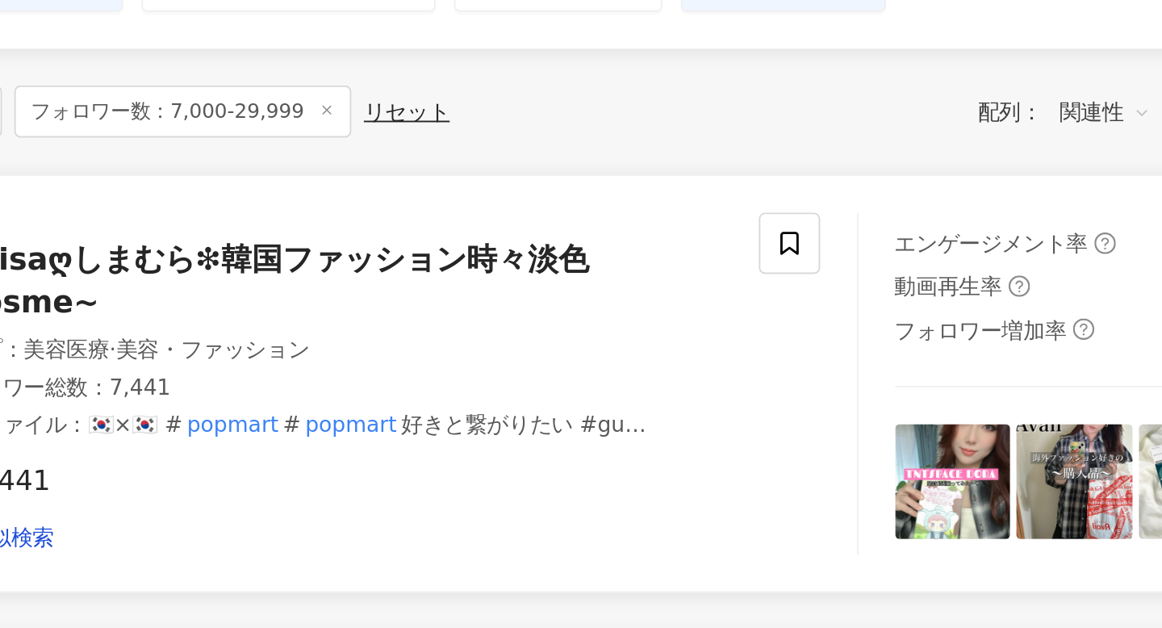
scroll to position [59, 0]
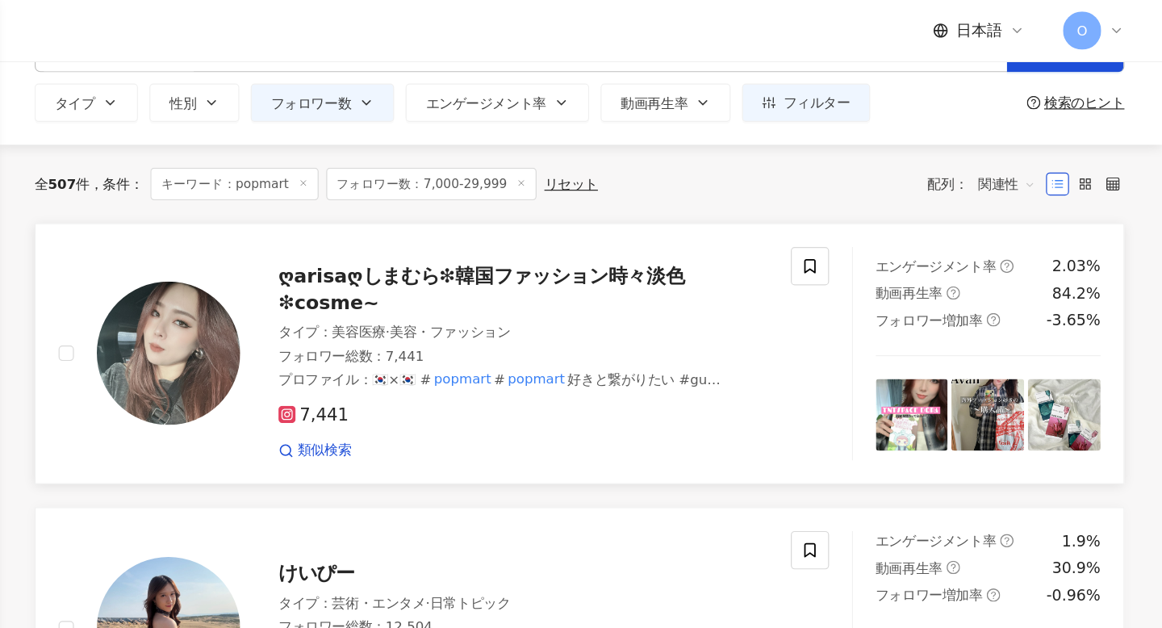
click at [423, 348] on icon at bounding box center [422, 349] width 3 height 3
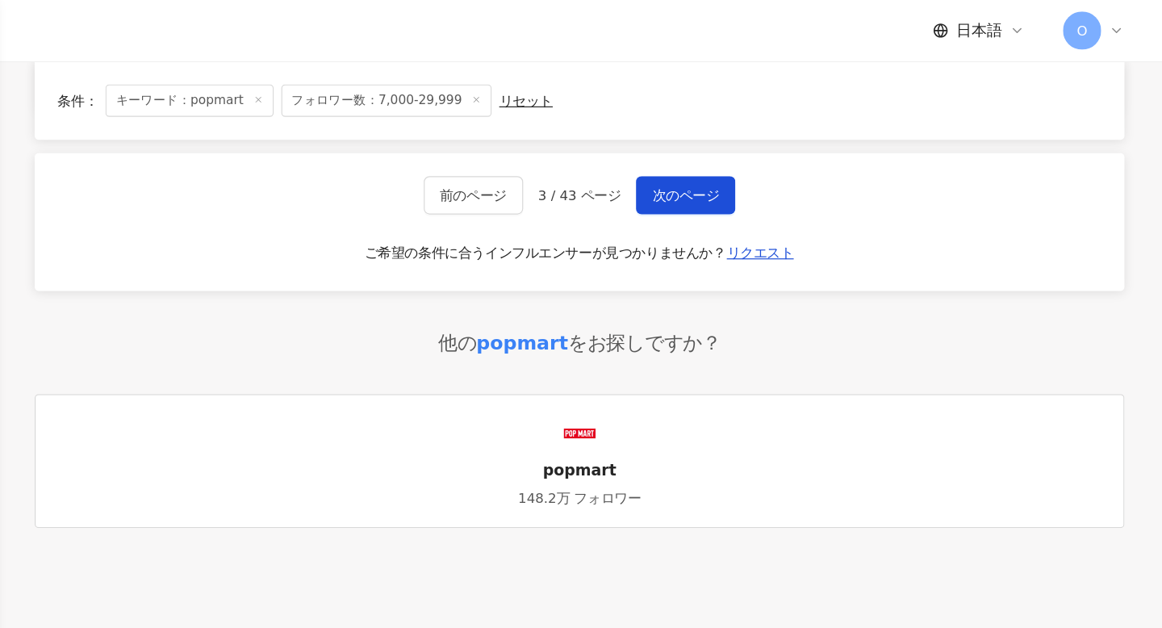
scroll to position [2816, 0]
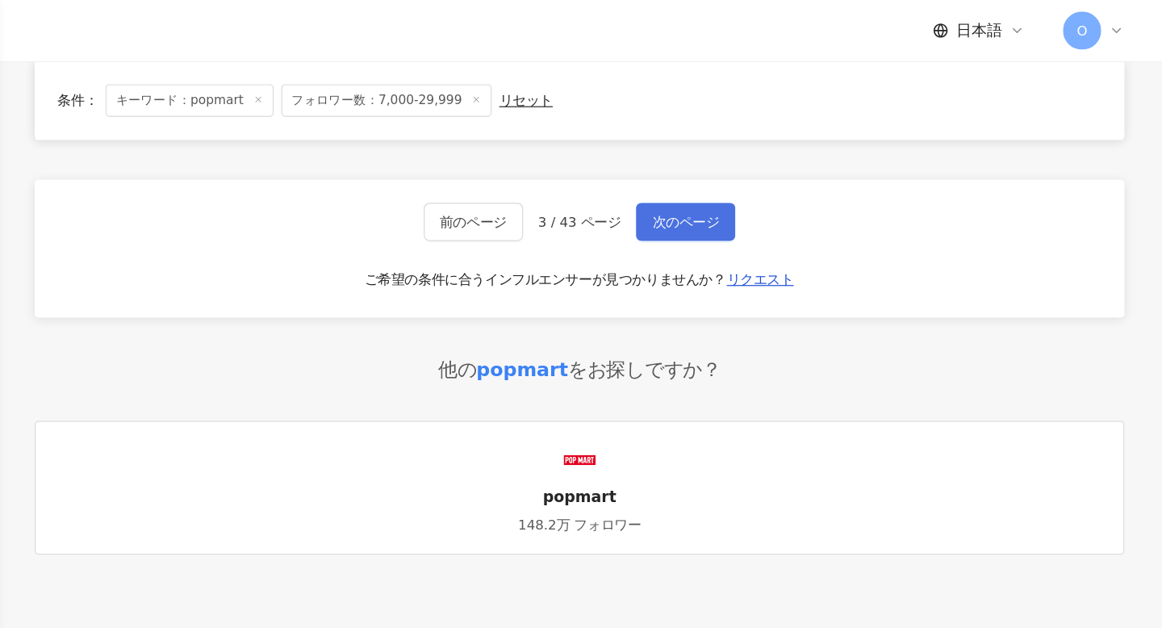
click at [760, 181] on span "次のページ" at bounding box center [759, 187] width 56 height 13
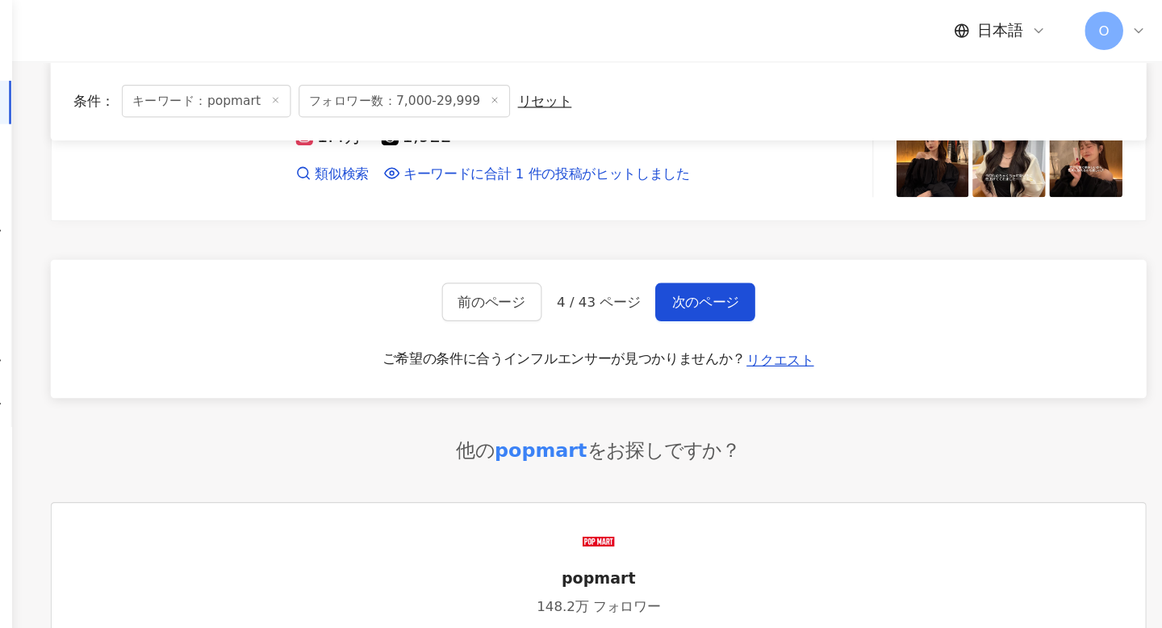
scroll to position [2726, 0]
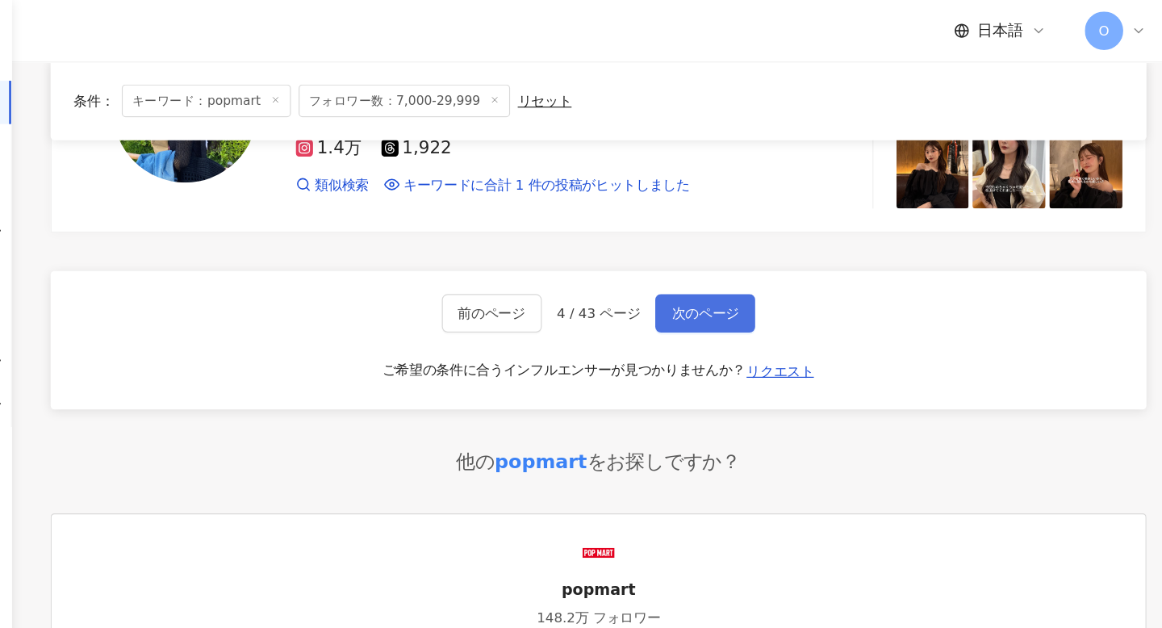
click at [783, 249] on button "次のページ" at bounding box center [760, 263] width 84 height 32
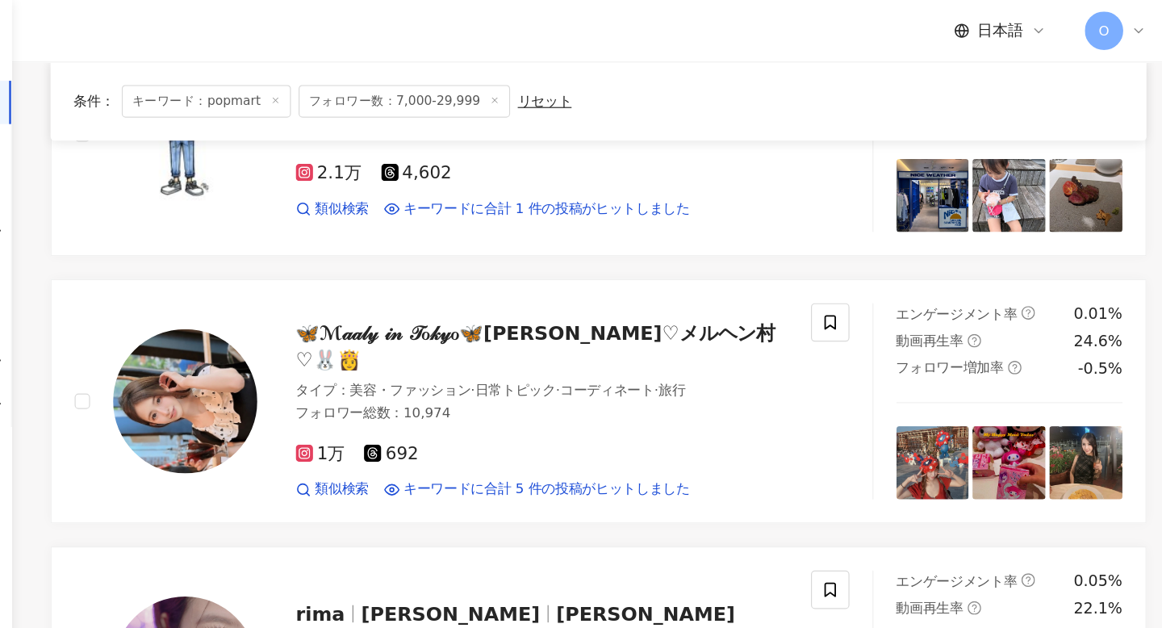
scroll to position [442, 0]
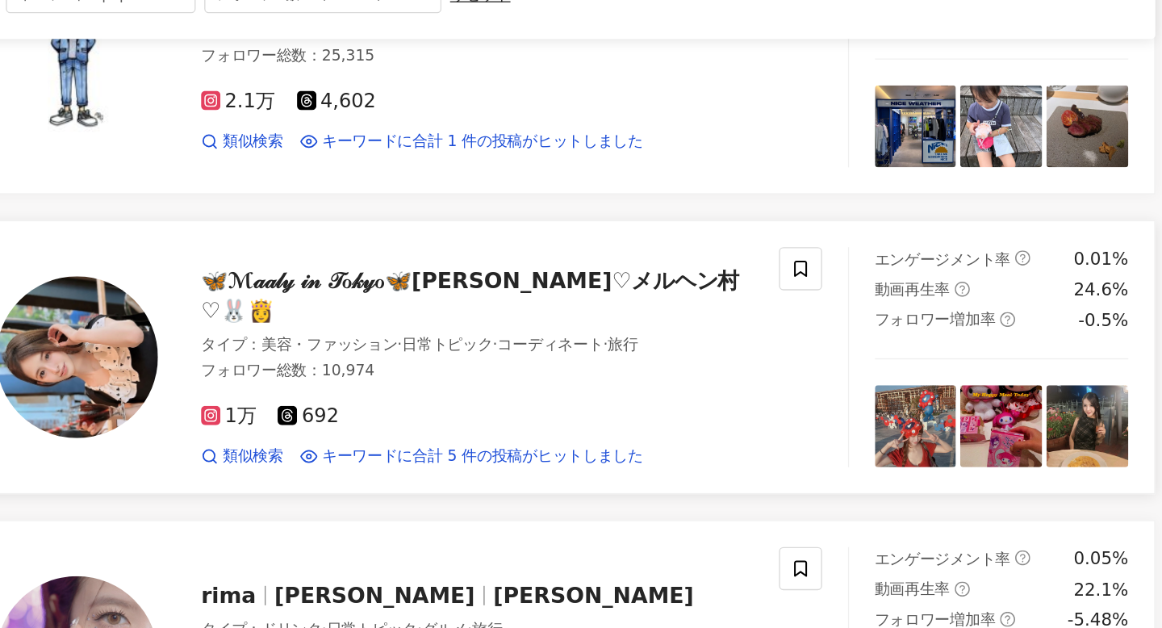
click at [426, 392] on icon at bounding box center [423, 399] width 15 height 15
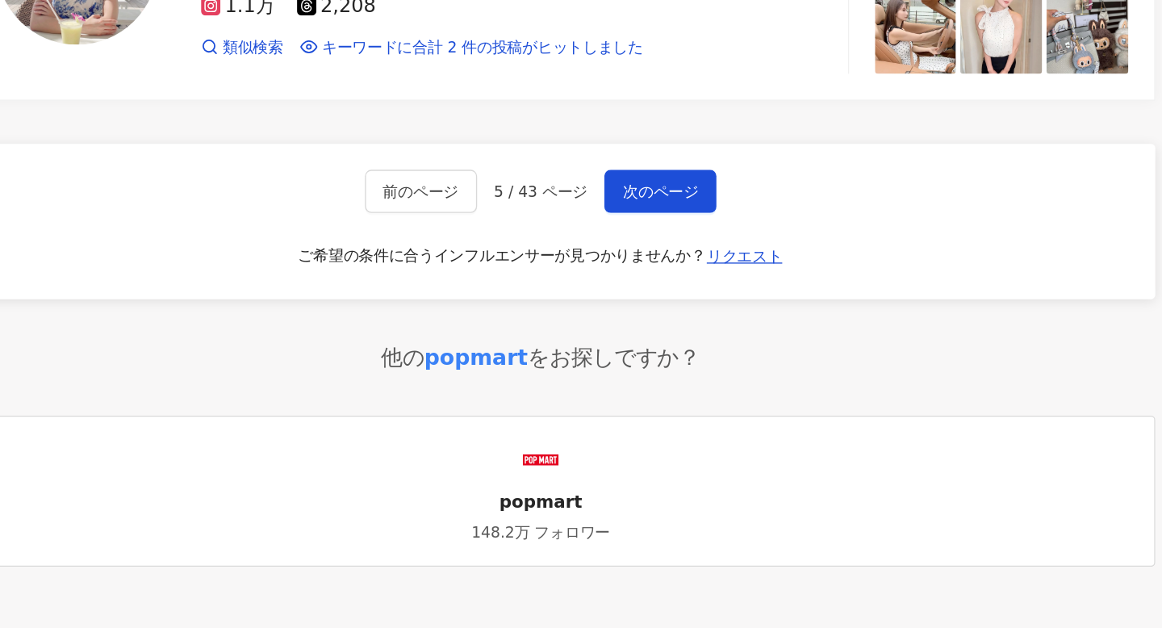
scroll to position [2860, 0]
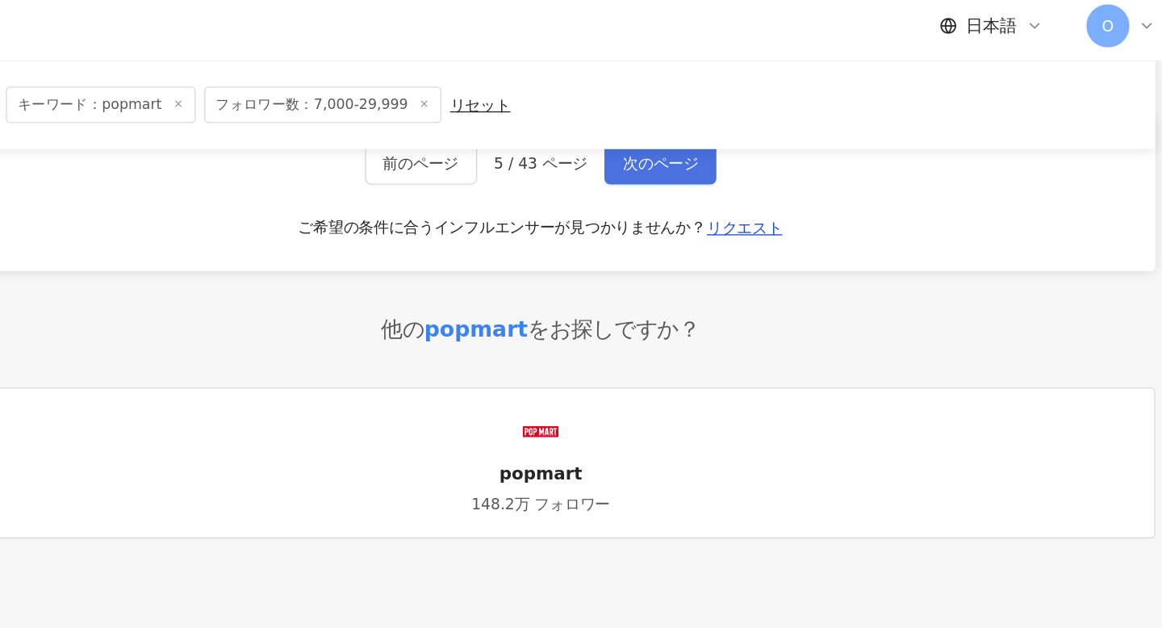
click at [772, 136] on button "次のページ" at bounding box center [760, 128] width 84 height 32
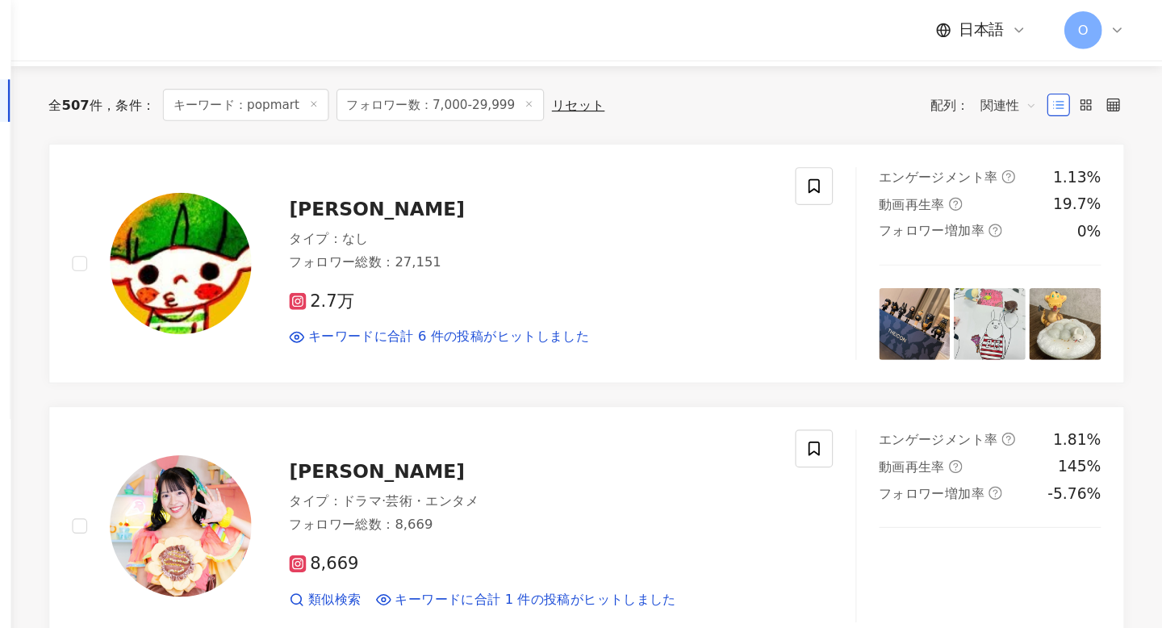
scroll to position [0, 0]
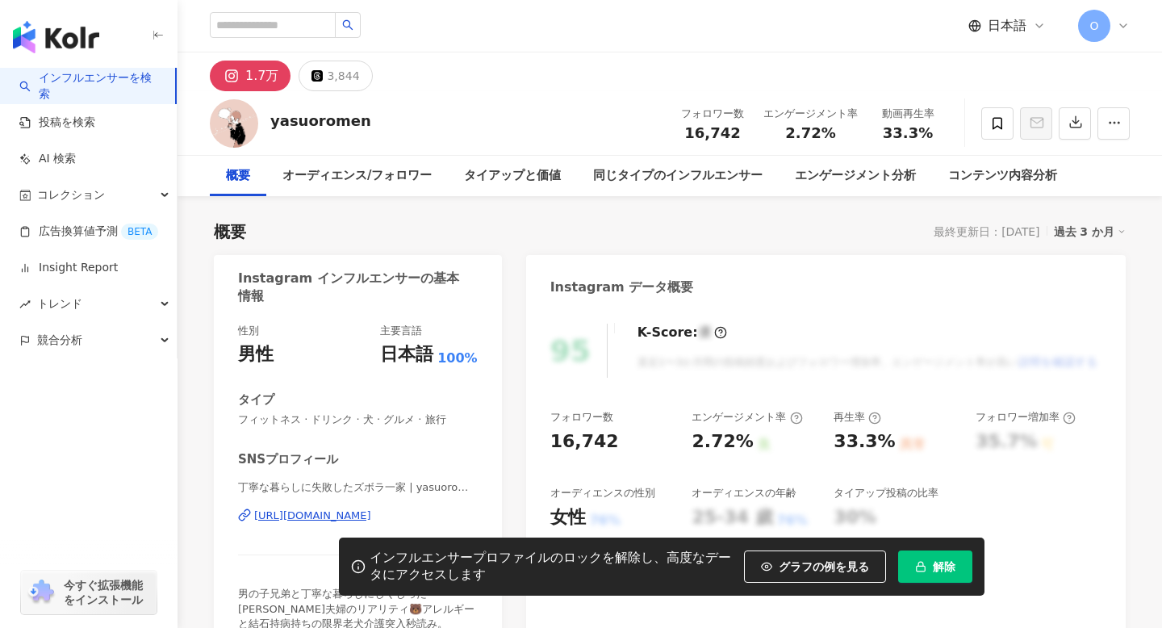
click at [266, 513] on div "https://www.instagram.com/yasuoromen/" at bounding box center [312, 515] width 117 height 15
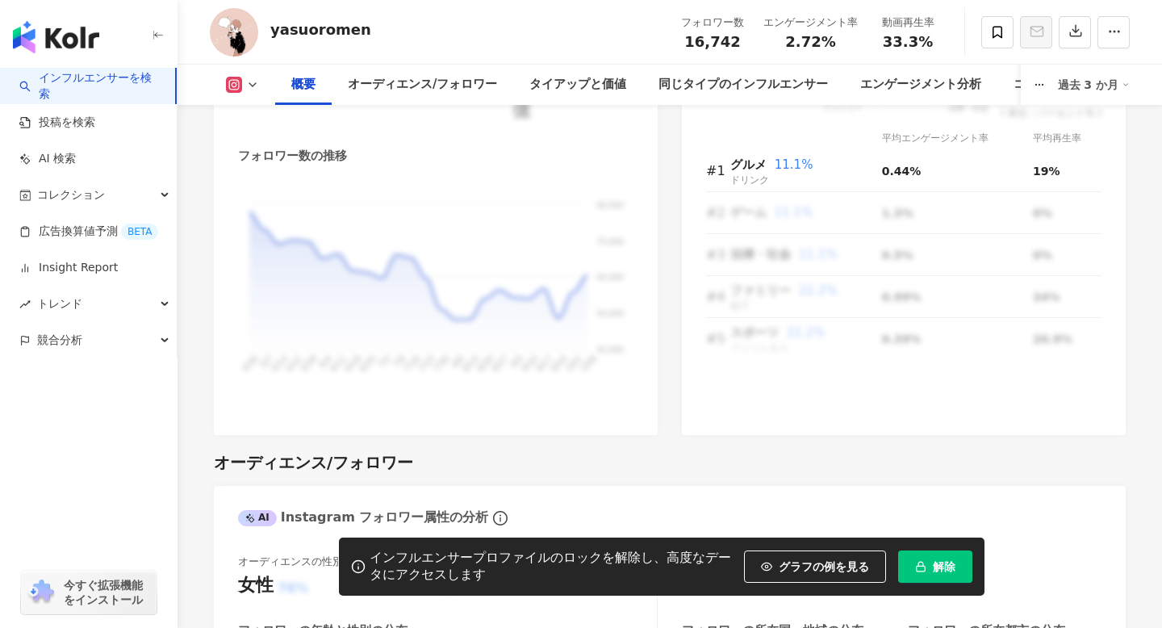
scroll to position [1174, 0]
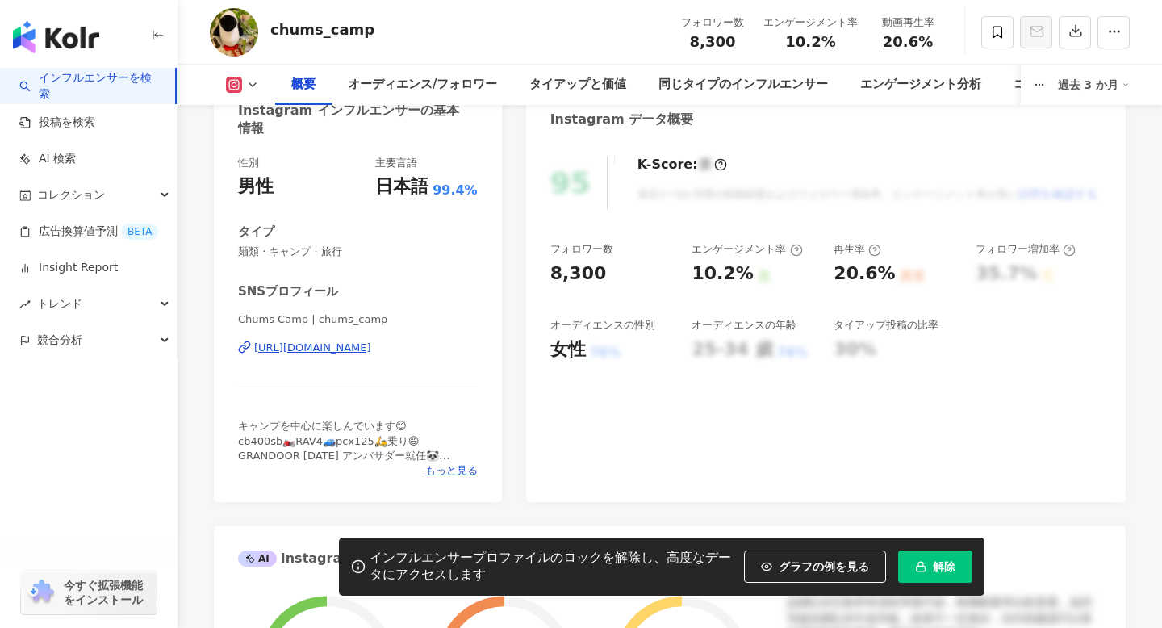
scroll to position [160, 0]
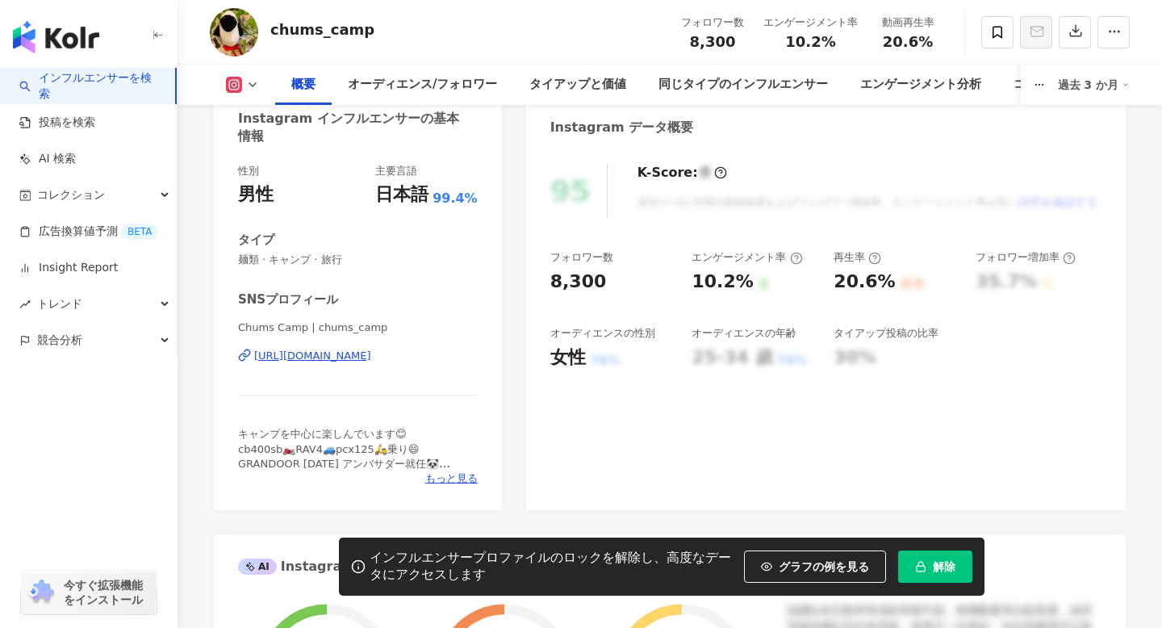
click at [261, 354] on div "https://www.instagram.com/chums_camp/" at bounding box center [312, 356] width 117 height 15
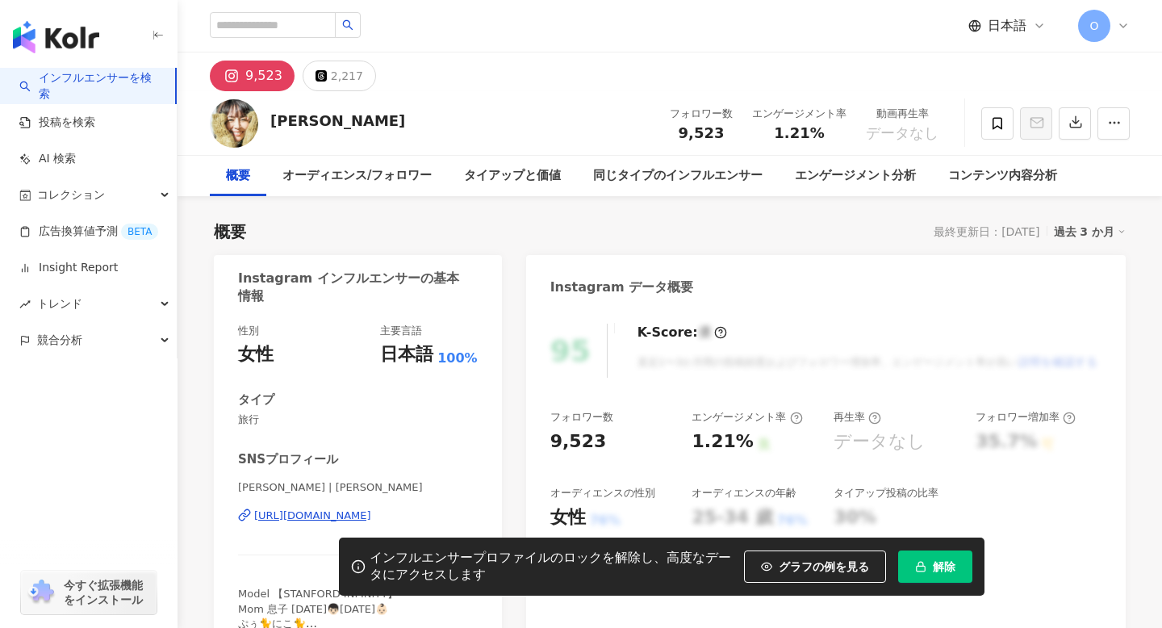
click at [268, 513] on div "[URL][DOMAIN_NAME]" at bounding box center [312, 515] width 117 height 15
click at [995, 129] on icon at bounding box center [997, 123] width 15 height 15
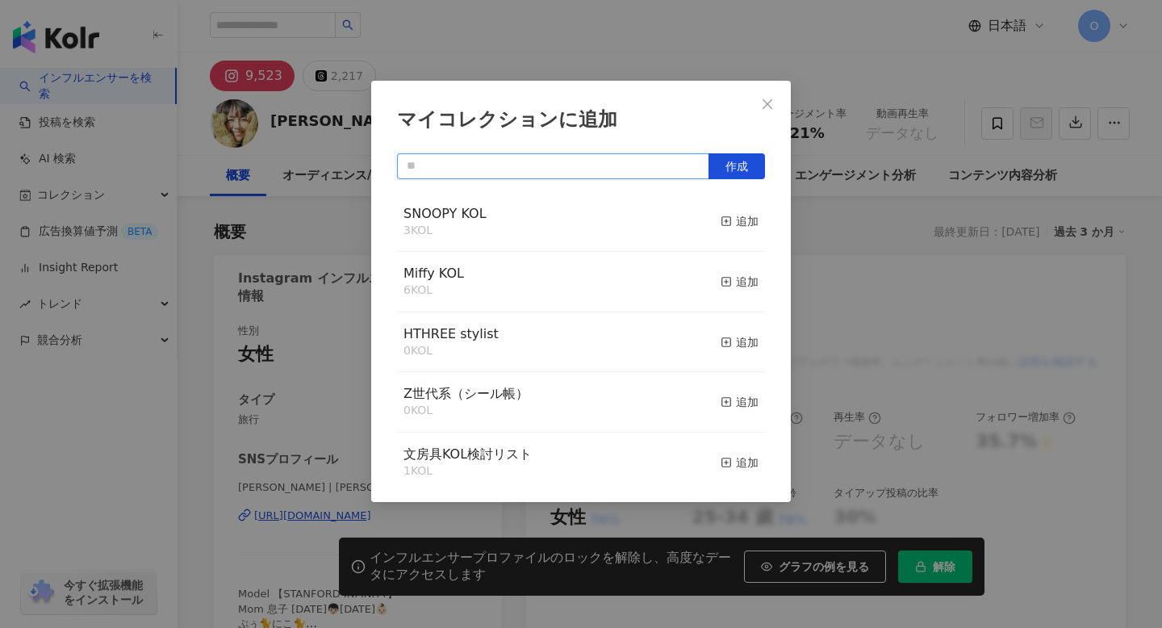
click at [636, 169] on input "text" at bounding box center [553, 166] width 312 height 26
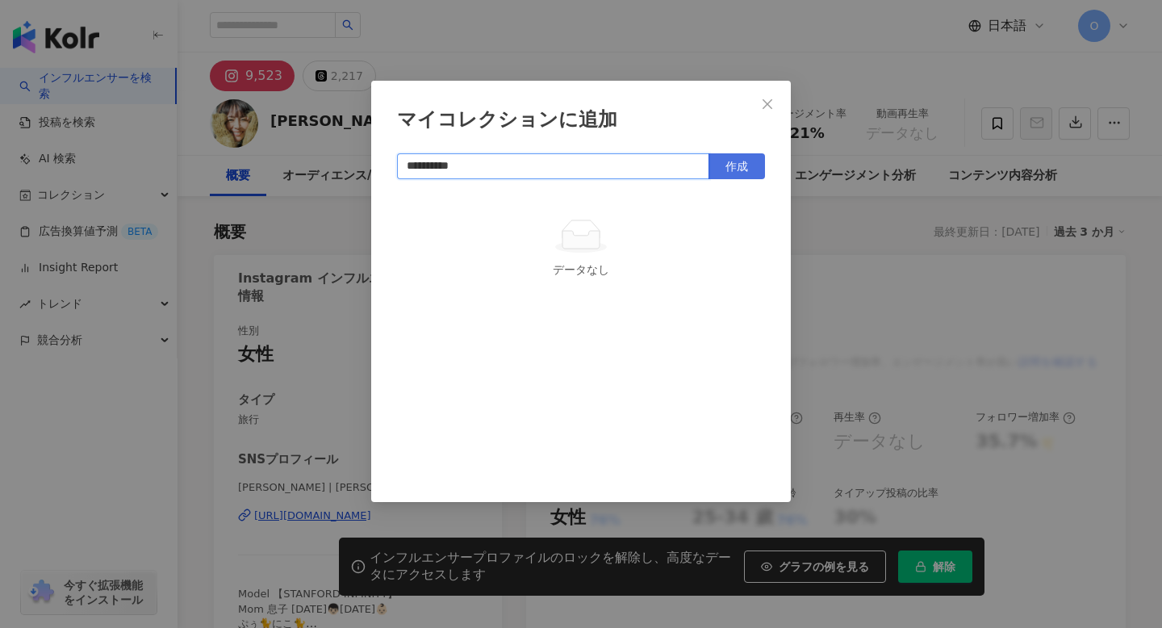
click at [743, 163] on span "作成" at bounding box center [737, 166] width 23 height 13
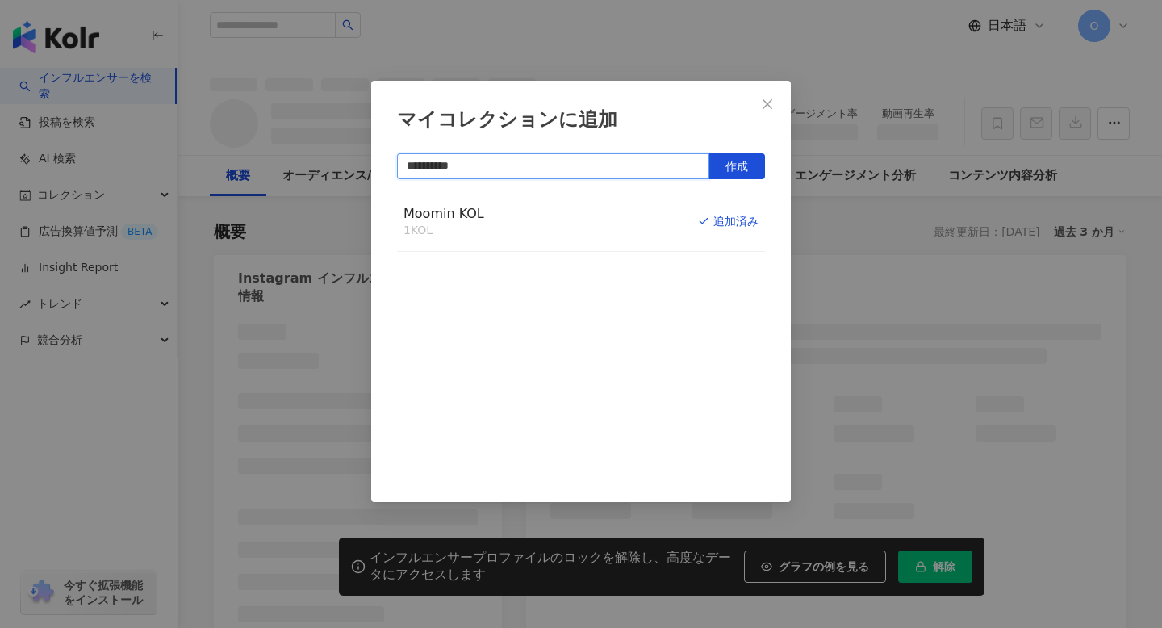
type input "**********"
click at [831, 36] on div "**********" at bounding box center [581, 314] width 1162 height 628
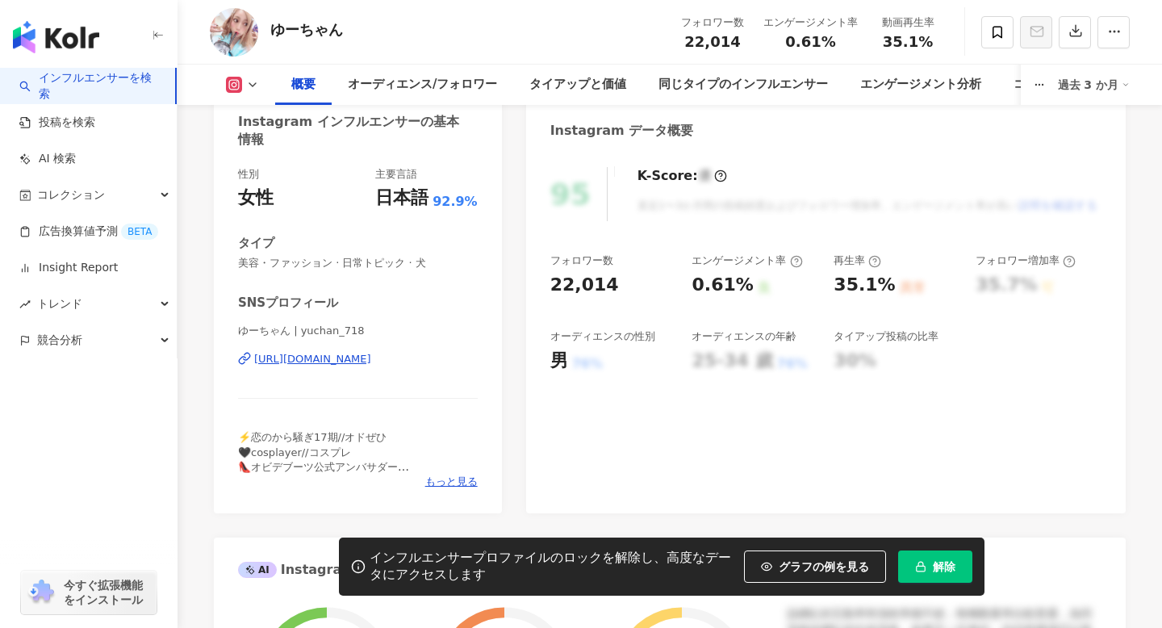
click at [244, 355] on icon at bounding box center [247, 357] width 6 height 7
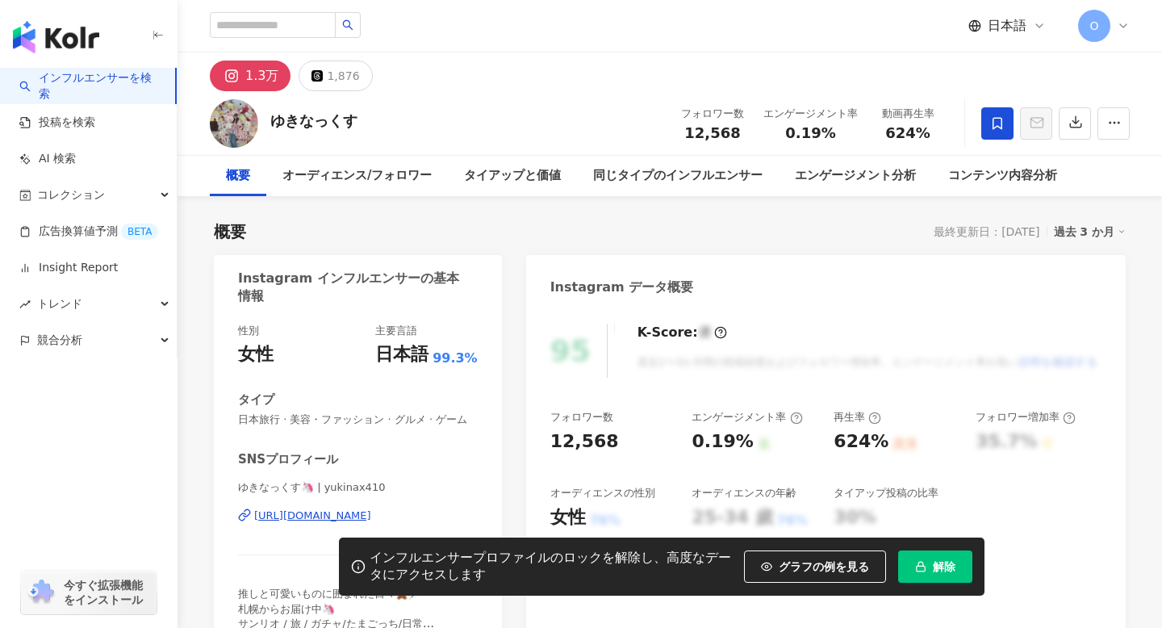
scroll to position [29, 0]
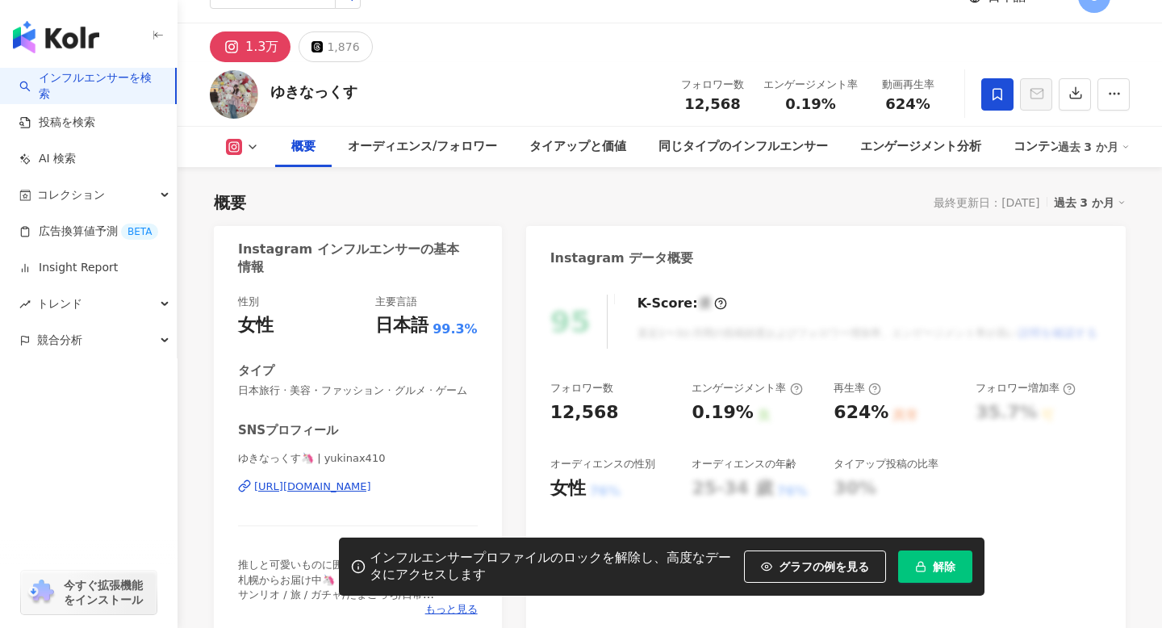
click at [239, 479] on icon at bounding box center [244, 485] width 13 height 13
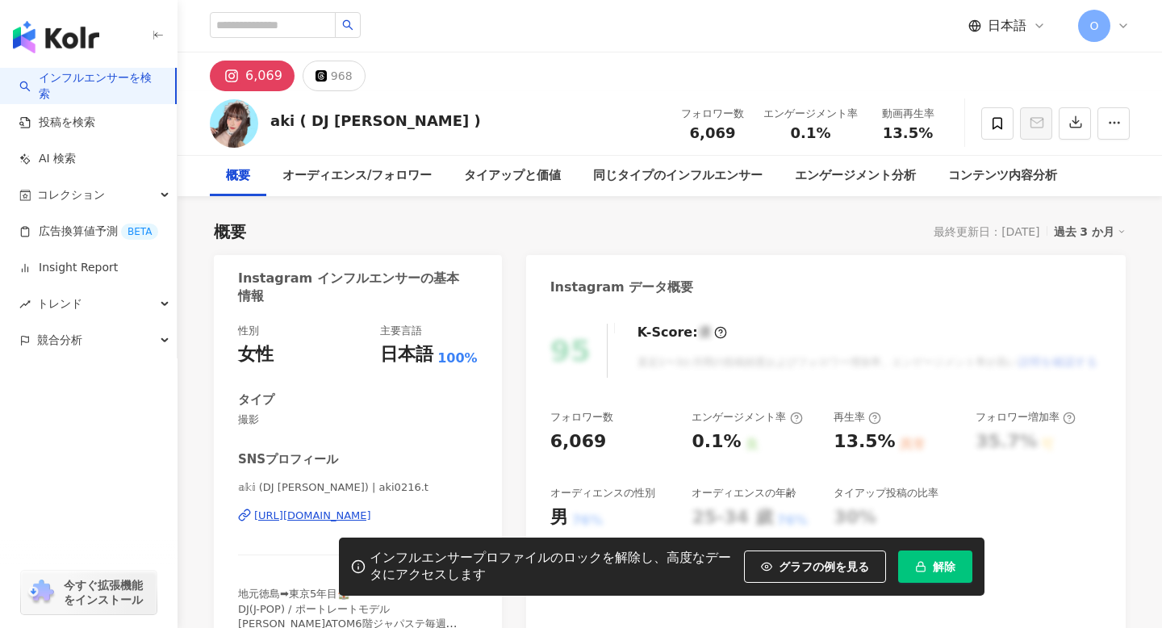
scroll to position [56, 0]
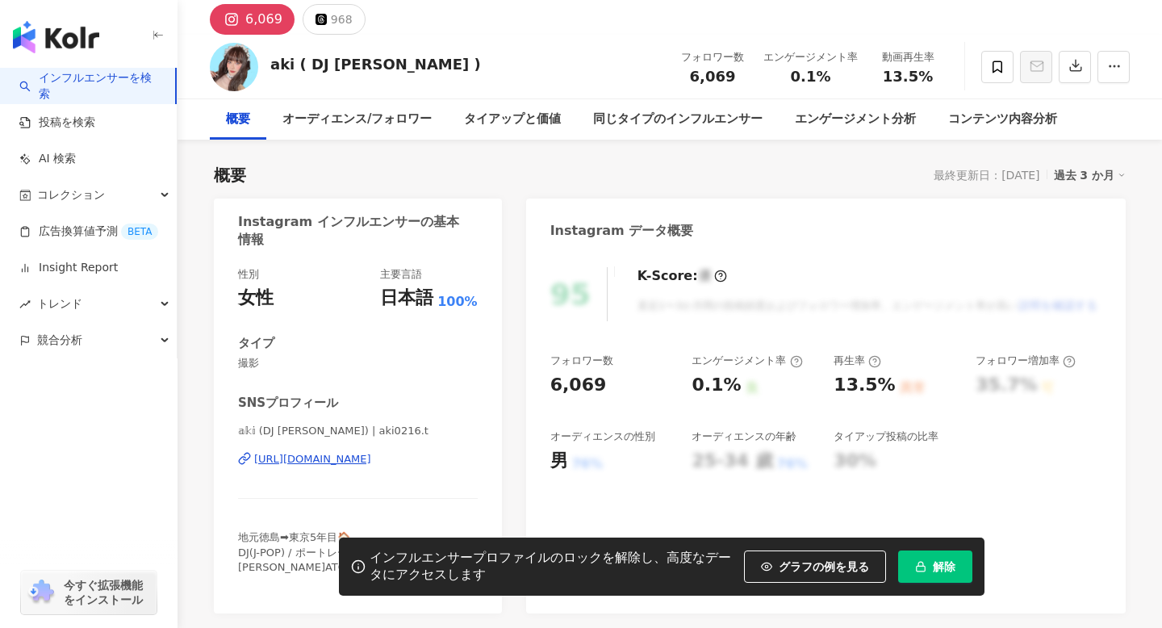
click at [255, 462] on div "[URL][DOMAIN_NAME]" at bounding box center [312, 459] width 117 height 15
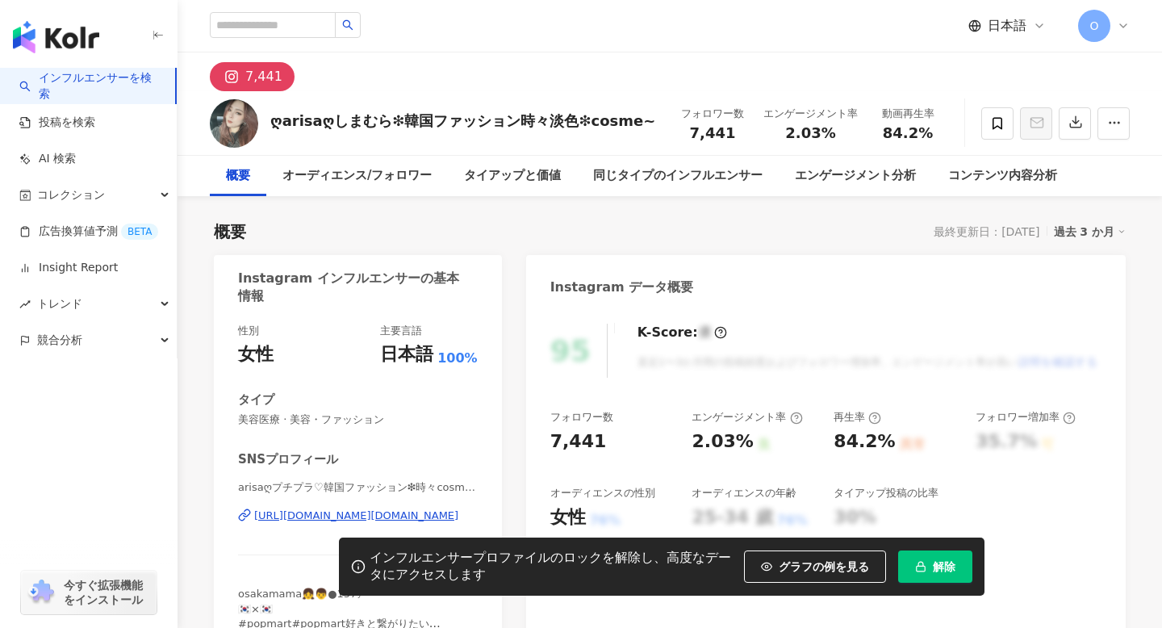
click at [244, 512] on icon at bounding box center [244, 514] width 13 height 13
click at [1009, 121] on span at bounding box center [997, 123] width 32 height 32
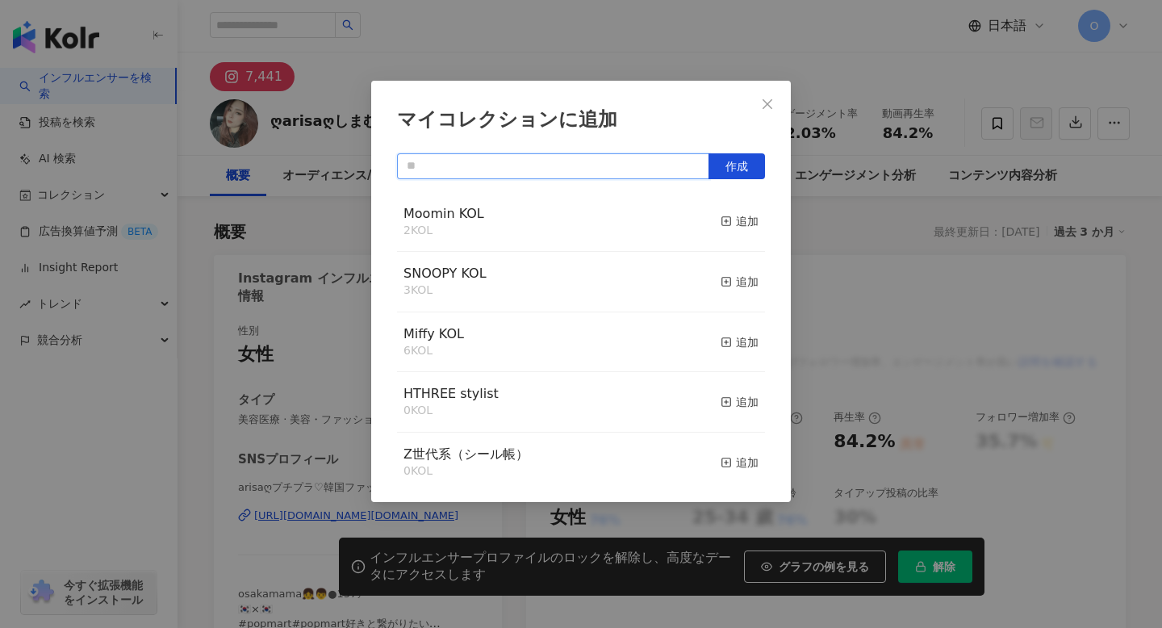
click at [600, 168] on input "text" at bounding box center [553, 166] width 312 height 26
click at [727, 223] on icon "button" at bounding box center [726, 221] width 11 height 11
click at [768, 98] on icon "close" at bounding box center [767, 104] width 13 height 13
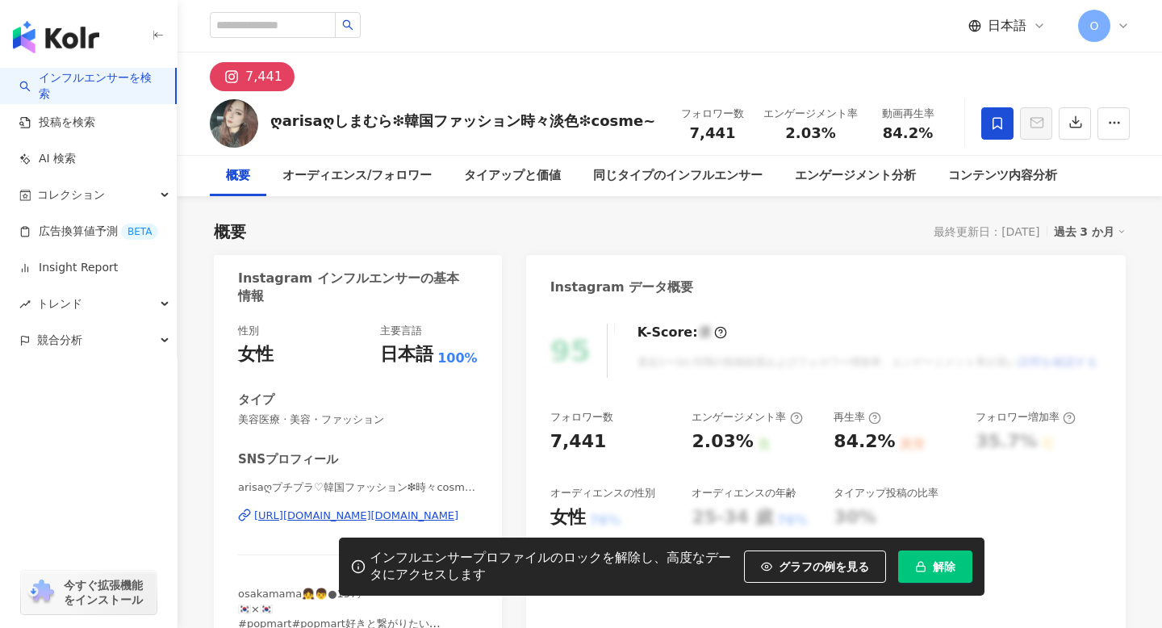
click at [72, 90] on link "インフルエンサーを検索" at bounding box center [90, 85] width 143 height 31
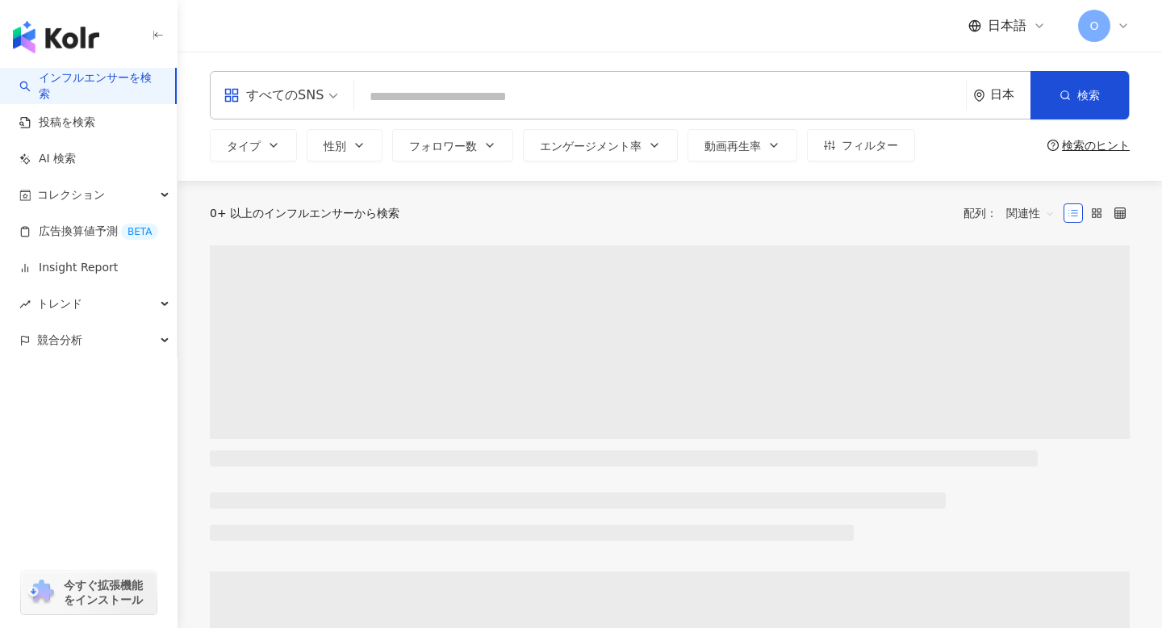
click at [389, 101] on input "search" at bounding box center [660, 97] width 599 height 31
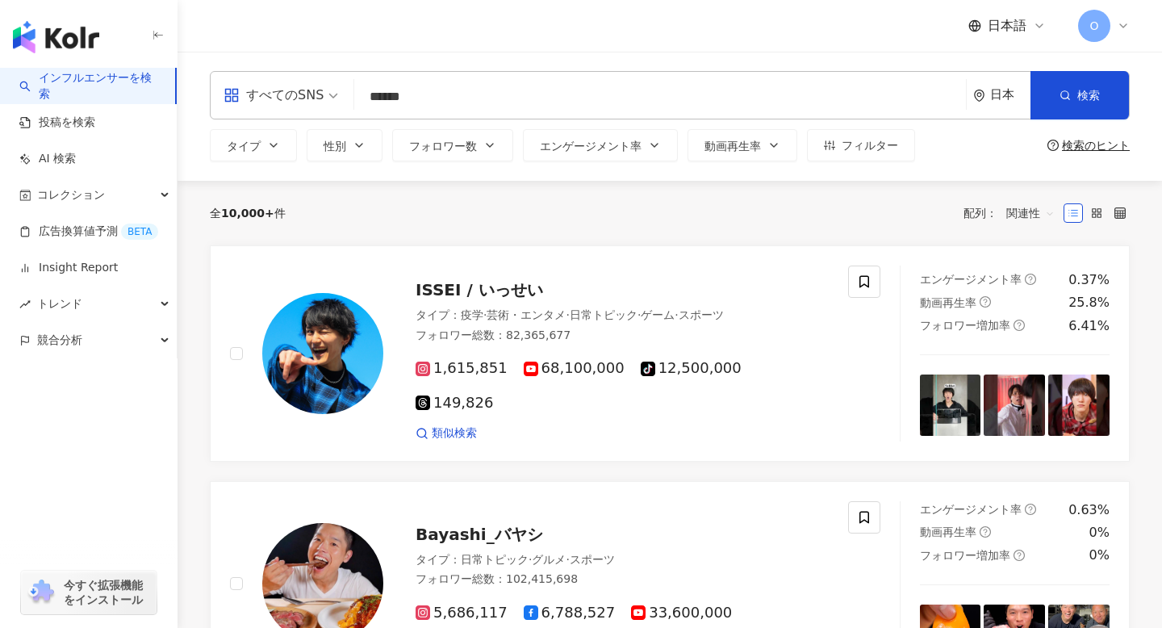
type input "******"
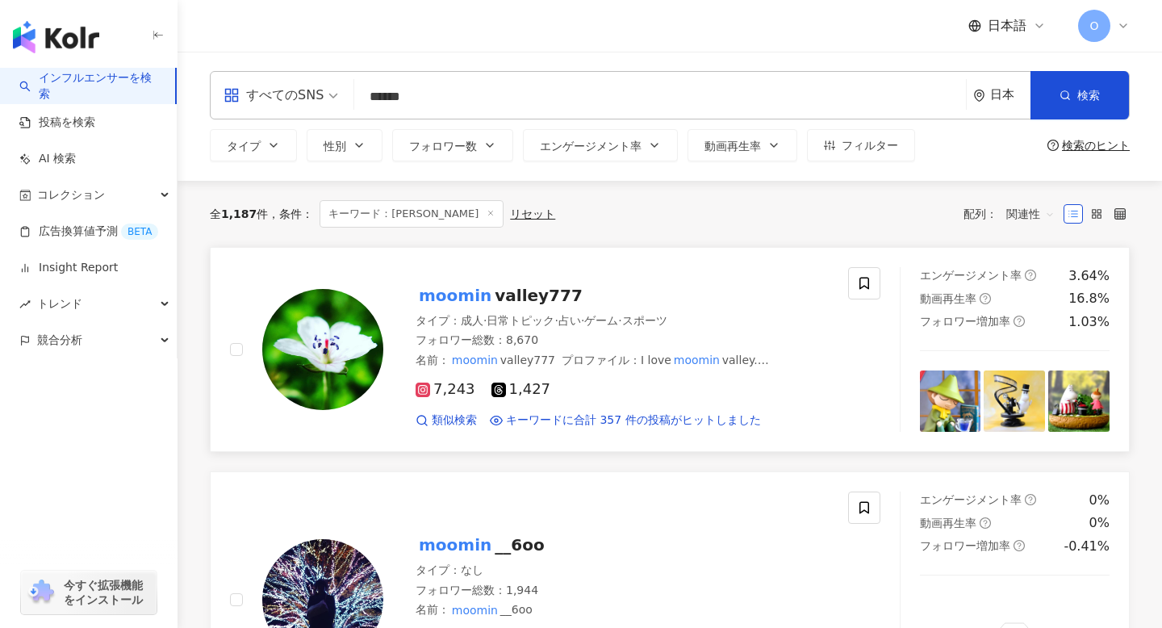
click at [295, 423] on div at bounding box center [306, 349] width 153 height 165
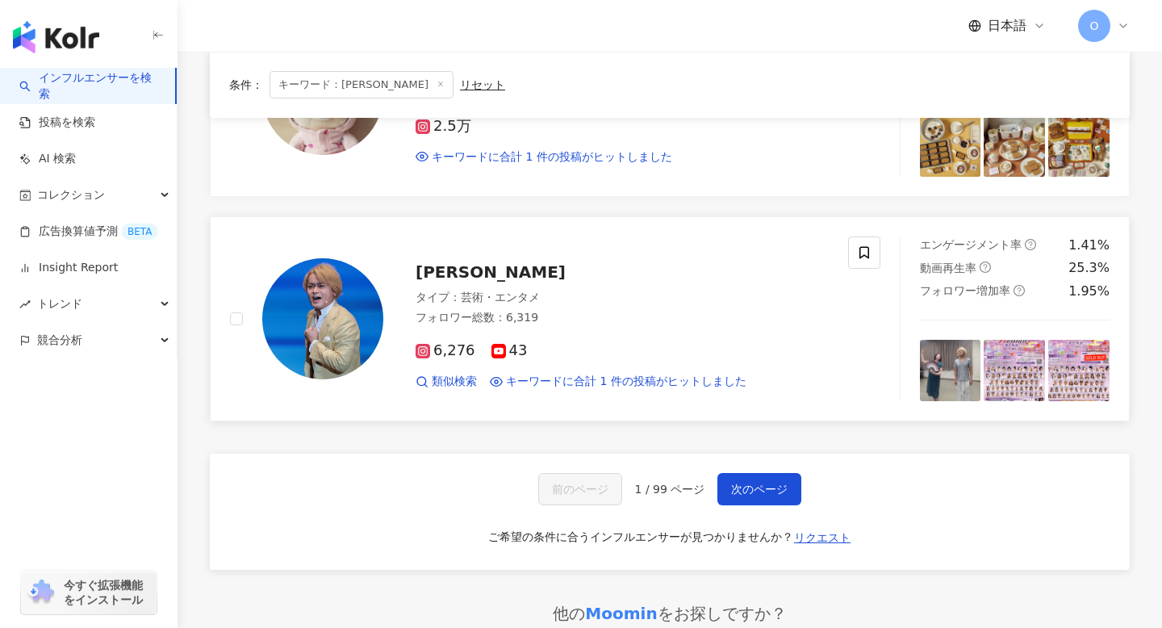
scroll to position [2576, 0]
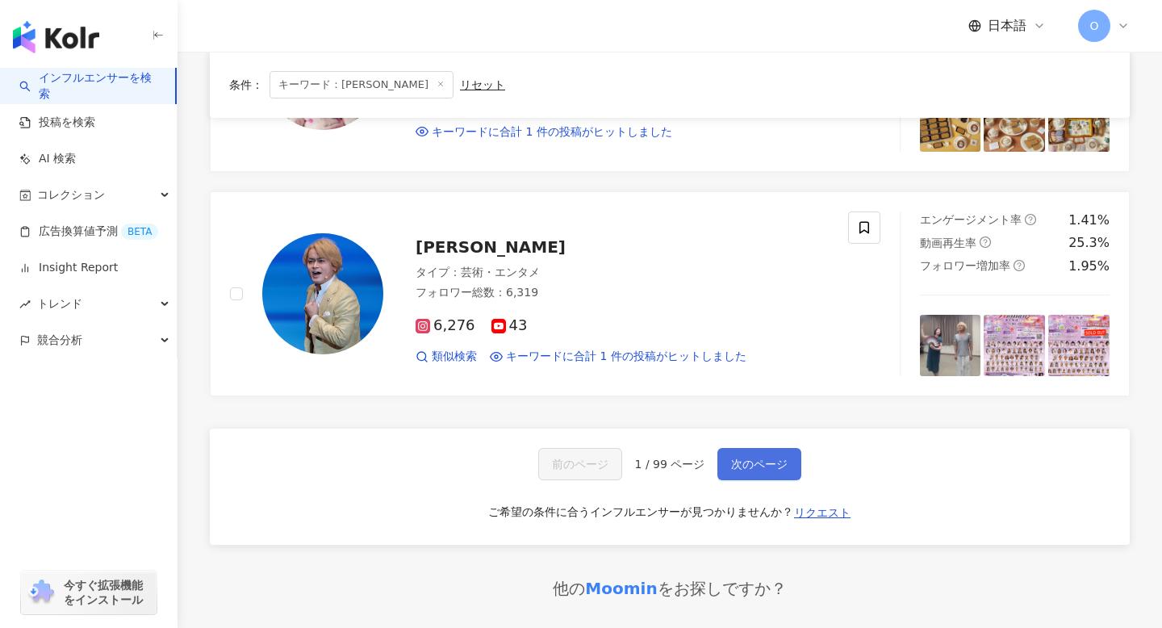
click at [785, 462] on span "次のページ" at bounding box center [759, 464] width 56 height 13
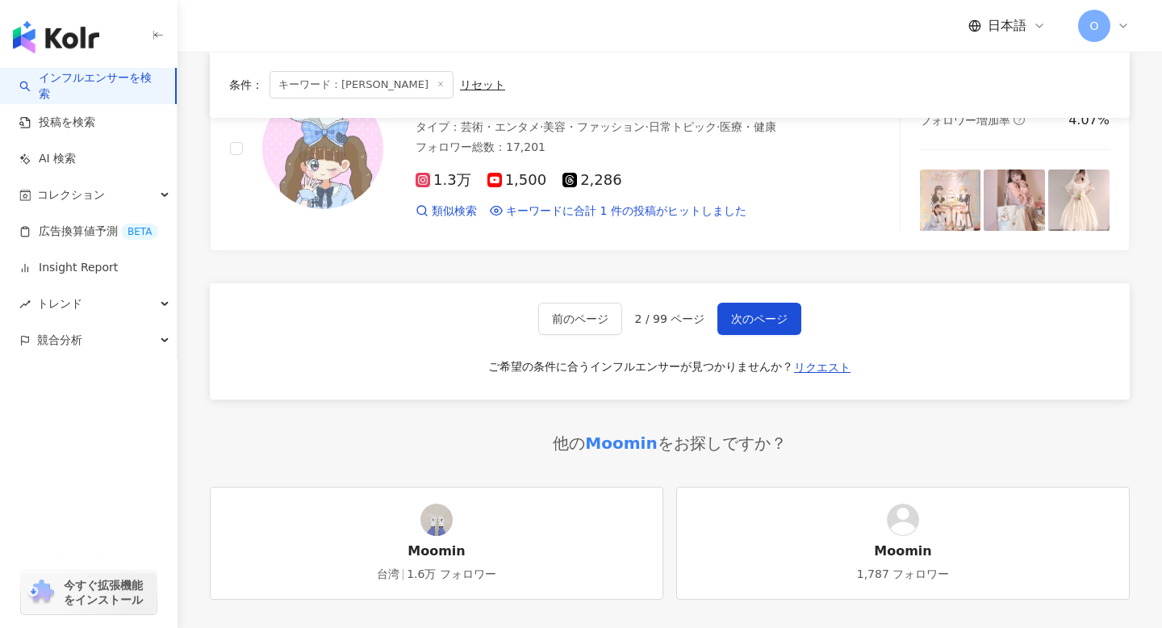
scroll to position [2623, 0]
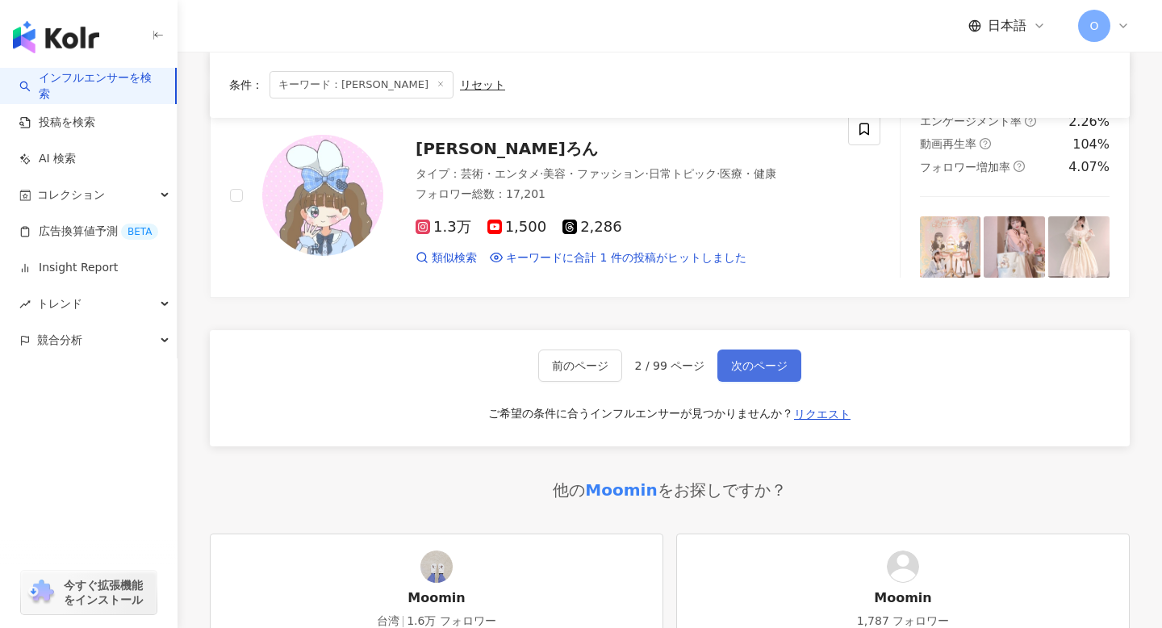
click at [751, 370] on span "次のページ" at bounding box center [759, 365] width 56 height 13
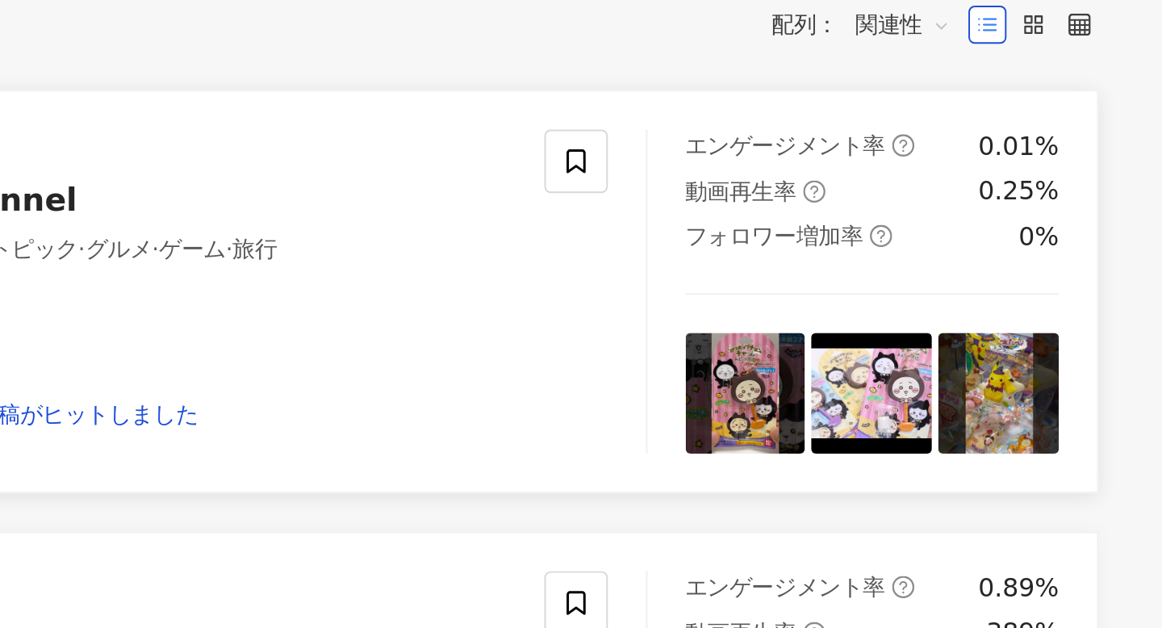
scroll to position [0, 0]
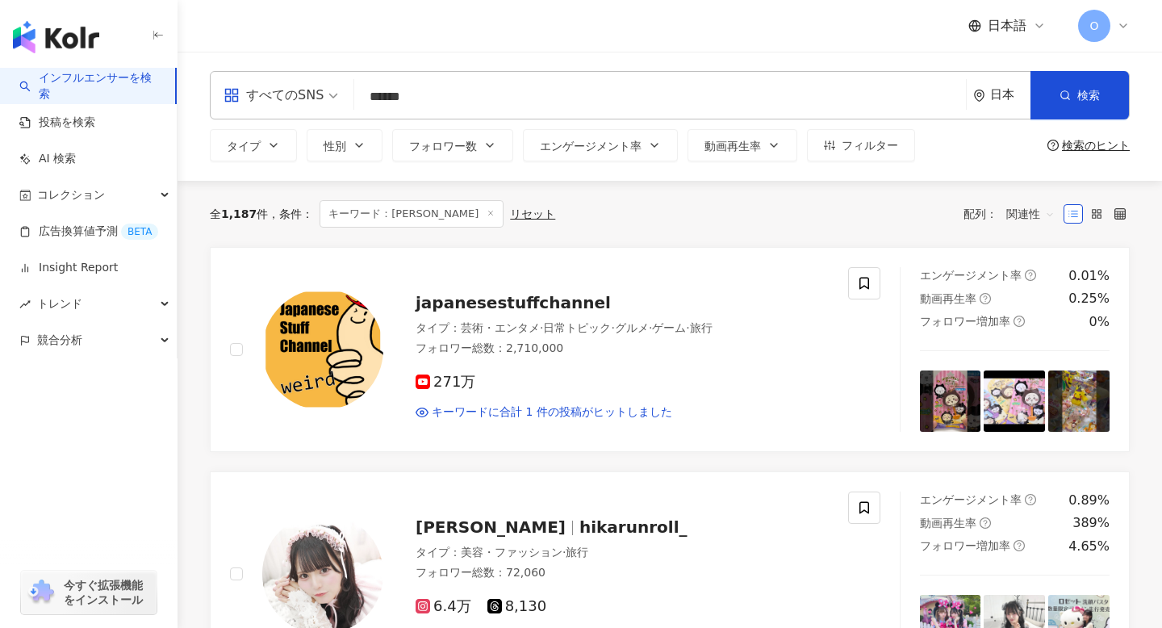
click at [762, 123] on div "すべてのSNS ****** 日本 検索 780d9004-1ca9-4814-9475-3e2c5e1b43b6 5f8248ae-95e6-43bb-b4…" at bounding box center [670, 116] width 985 height 90
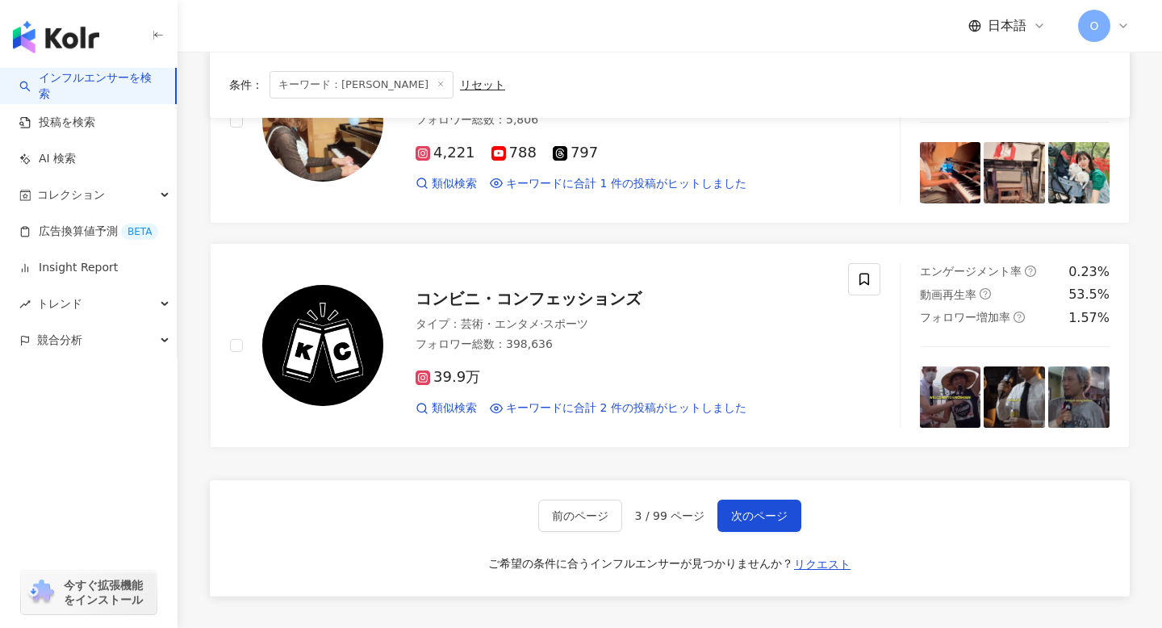
scroll to position [2481, 0]
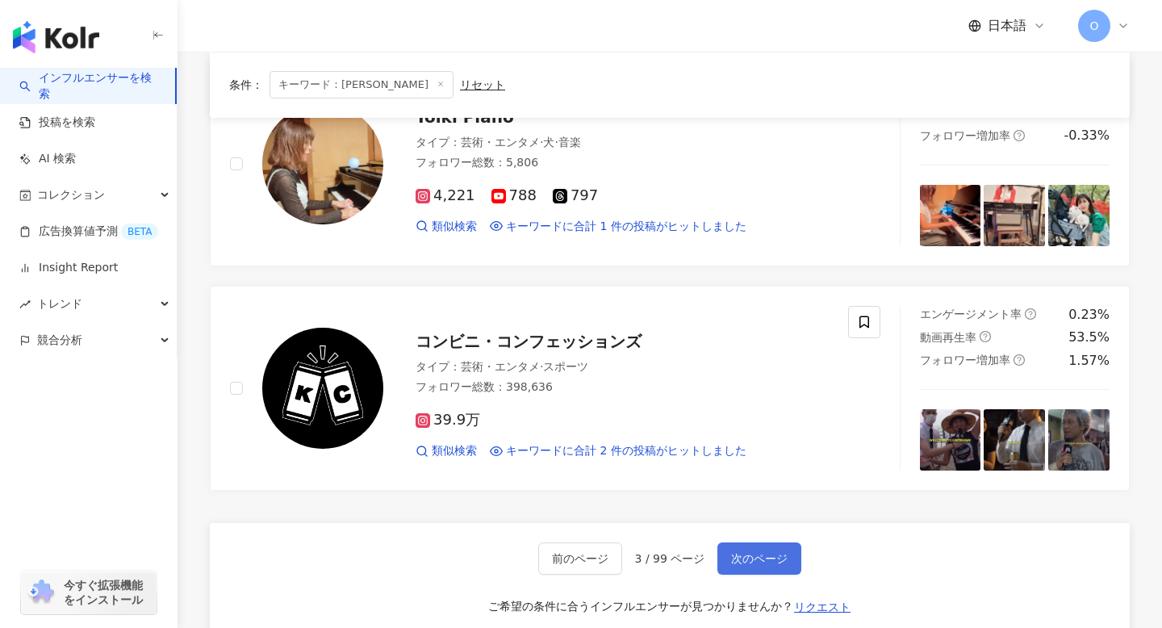
click at [748, 552] on span "次のページ" at bounding box center [759, 558] width 56 height 13
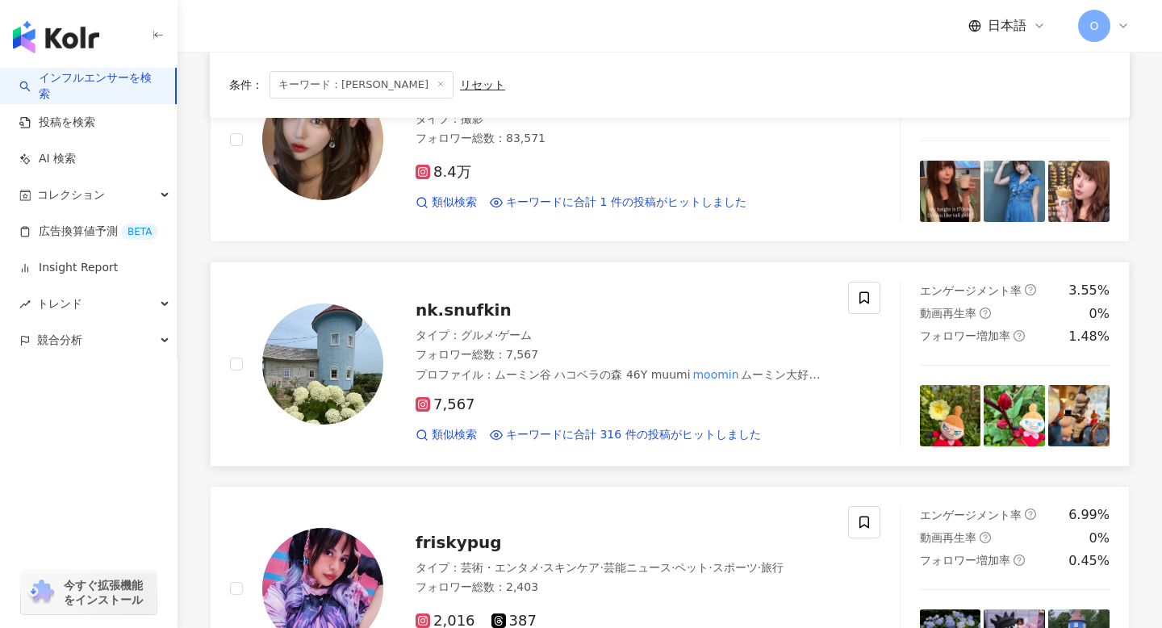
scroll to position [2007, 0]
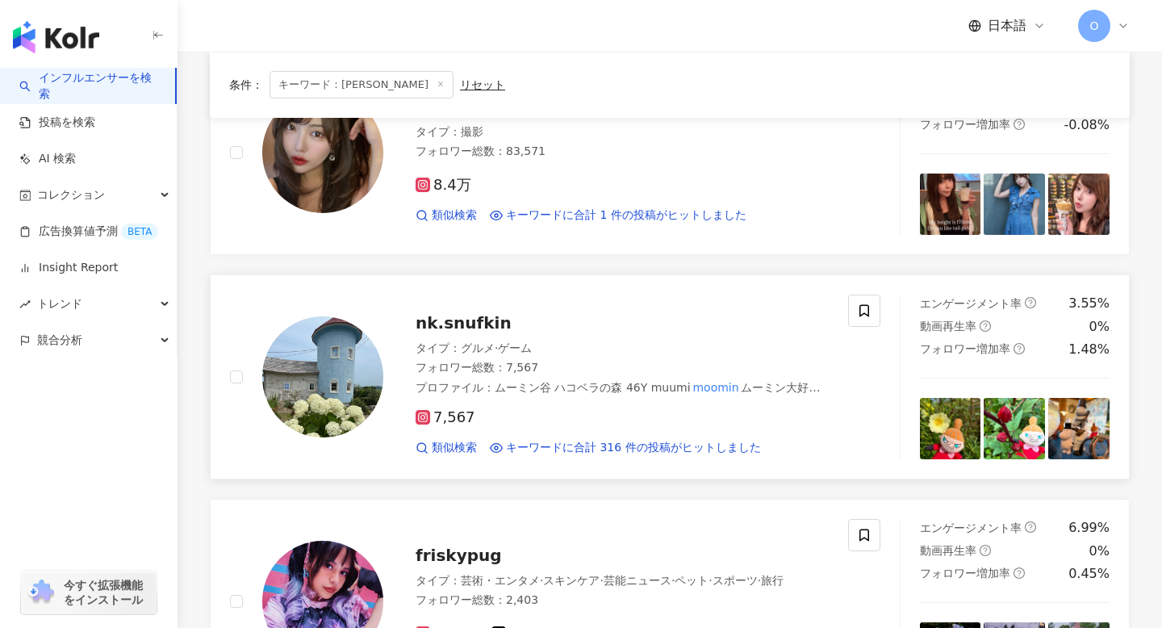
click at [421, 416] on icon at bounding box center [422, 417] width 3 height 3
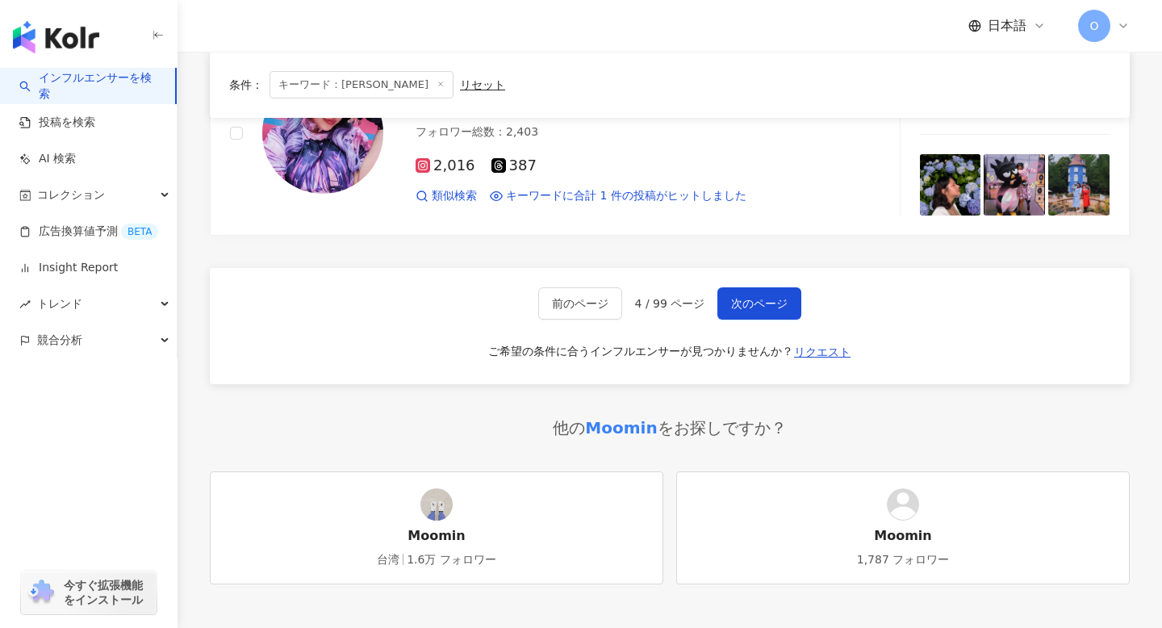
scroll to position [2400, 0]
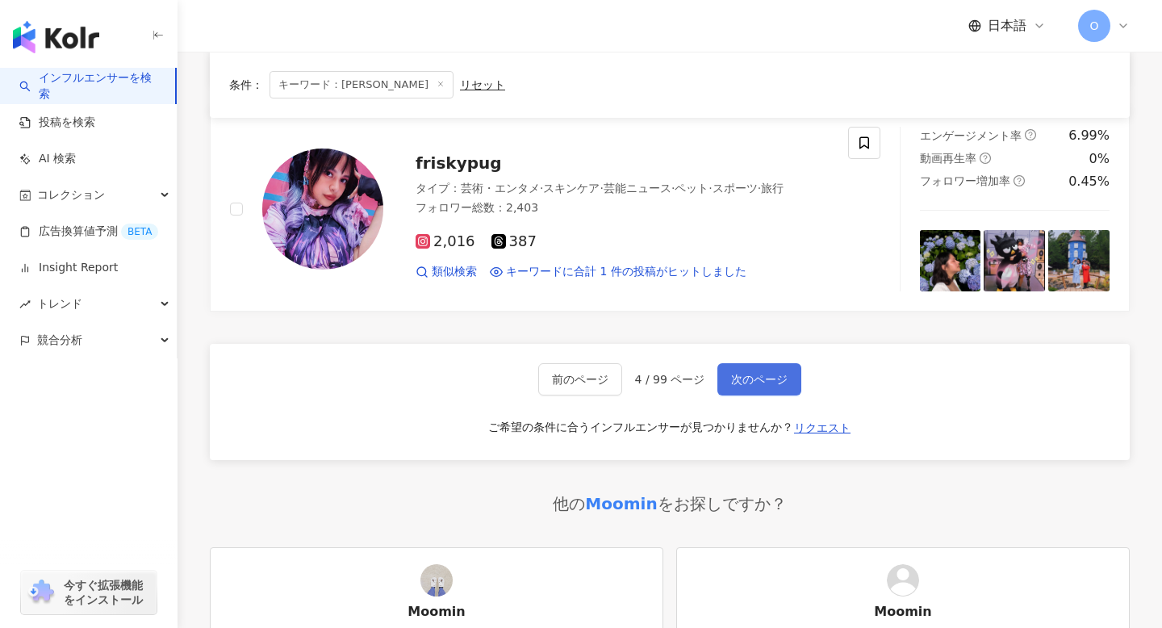
click at [758, 383] on span "次のページ" at bounding box center [759, 379] width 56 height 13
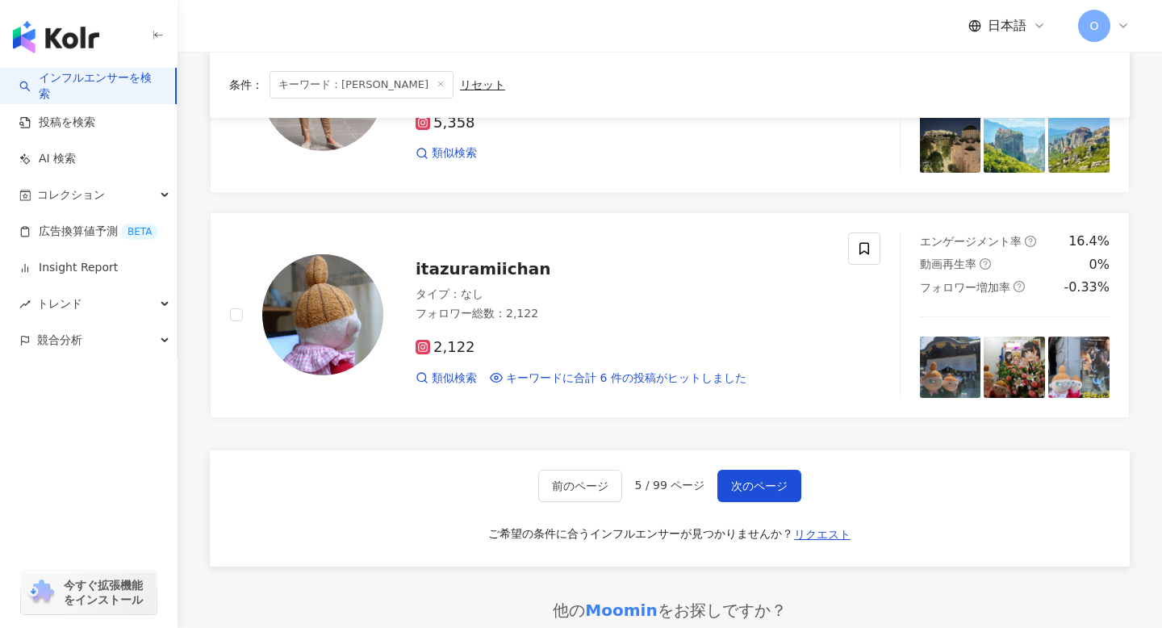
scroll to position [2636, 0]
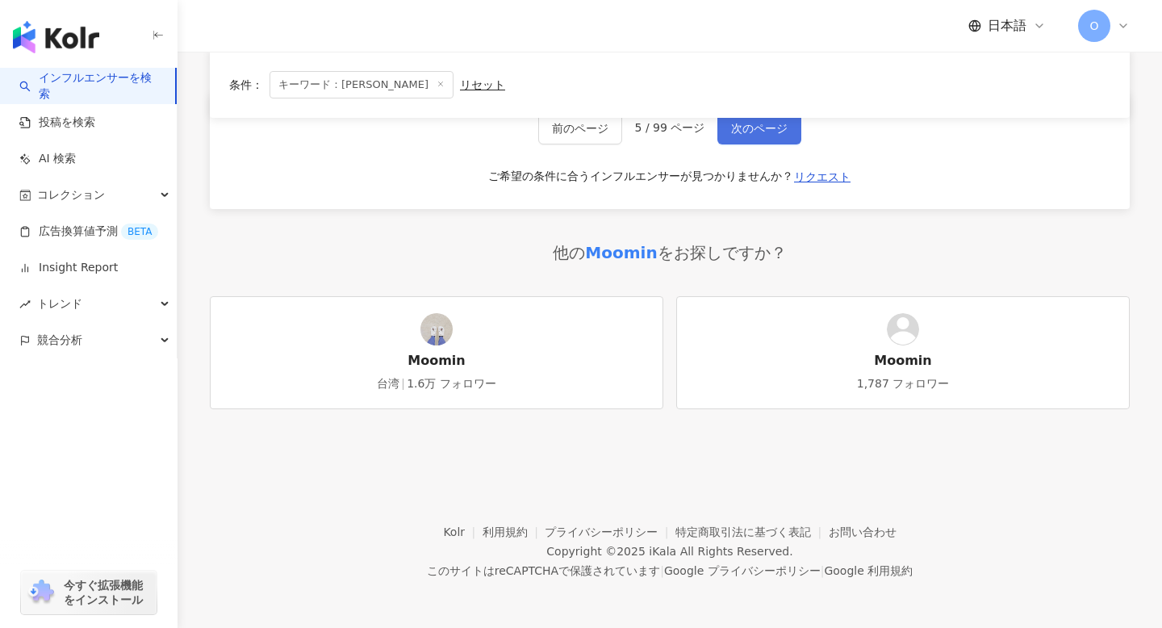
click at [764, 140] on button "次のページ" at bounding box center [760, 128] width 84 height 32
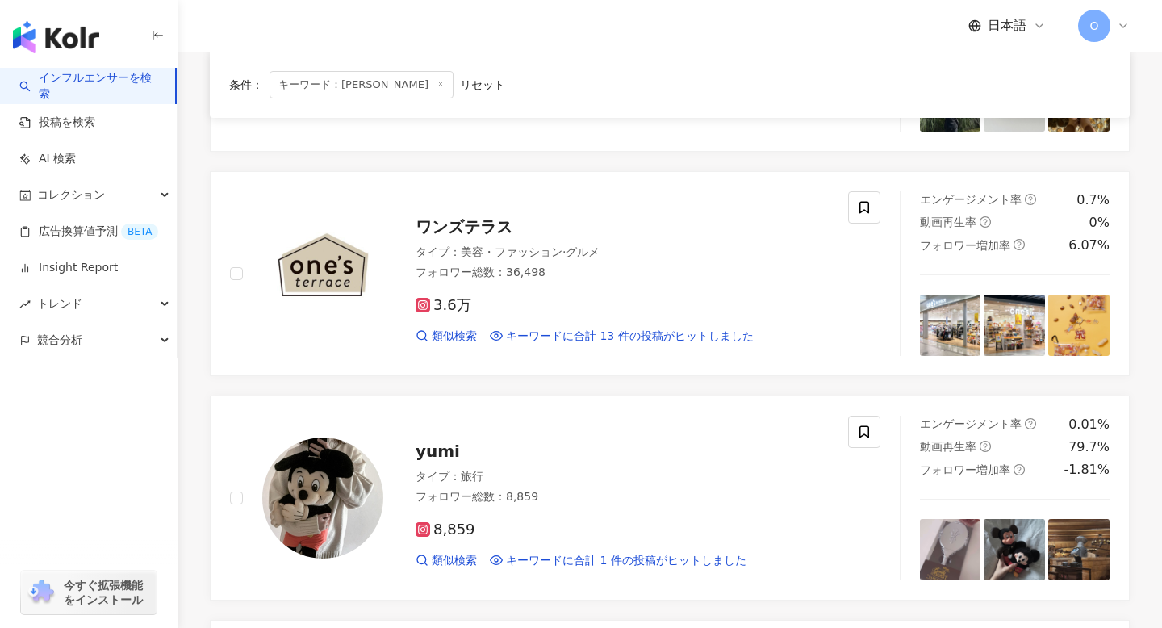
scroll to position [2860, 0]
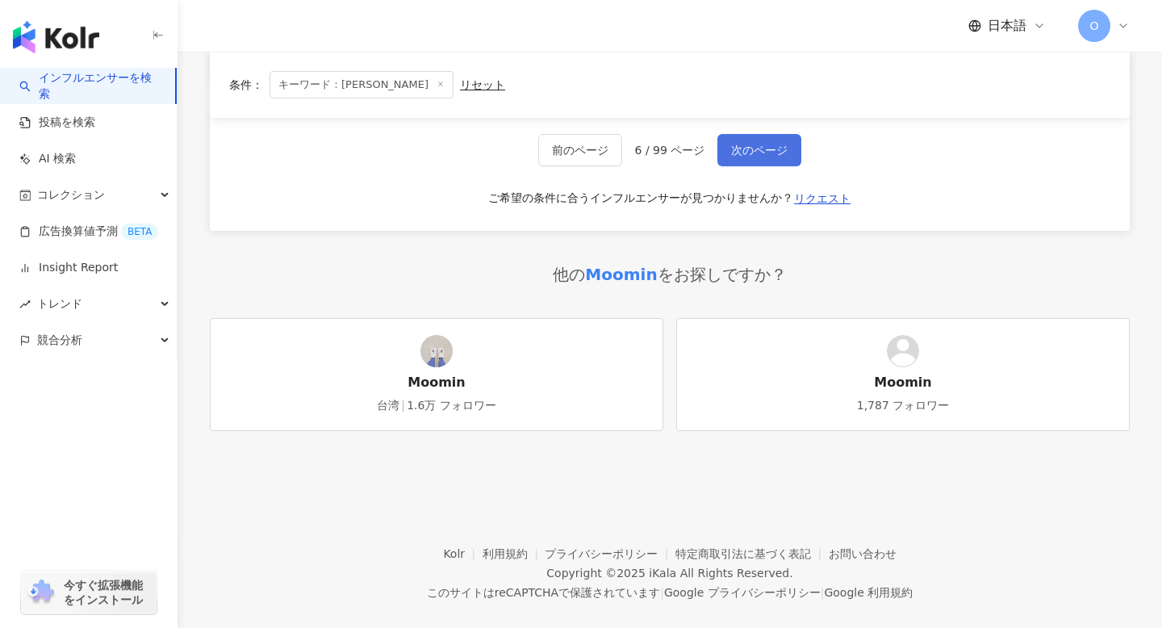
click at [735, 139] on button "次のページ" at bounding box center [760, 150] width 84 height 32
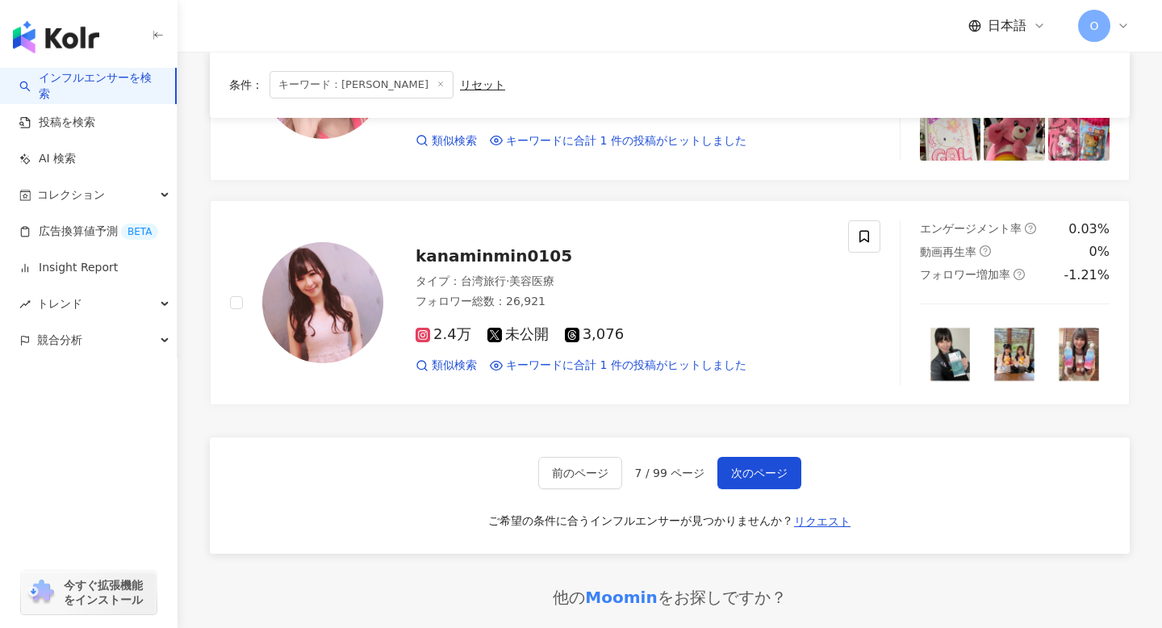
scroll to position [2541, 0]
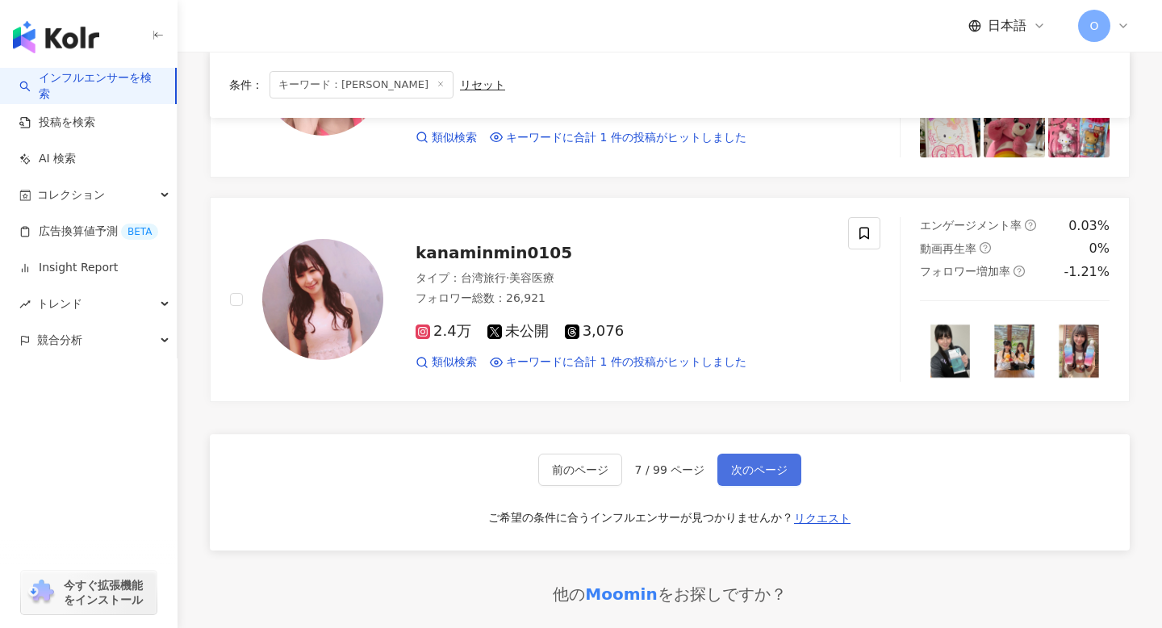
click at [767, 457] on button "次のページ" at bounding box center [760, 470] width 84 height 32
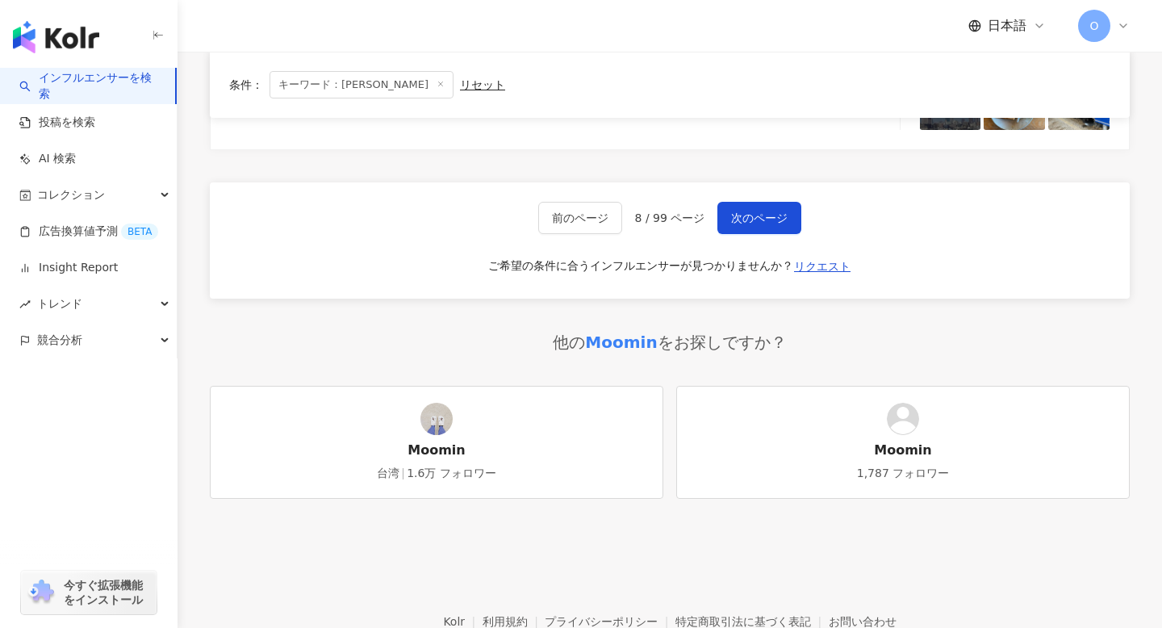
scroll to position [2772, 0]
click at [778, 220] on span "次のページ" at bounding box center [759, 216] width 56 height 13
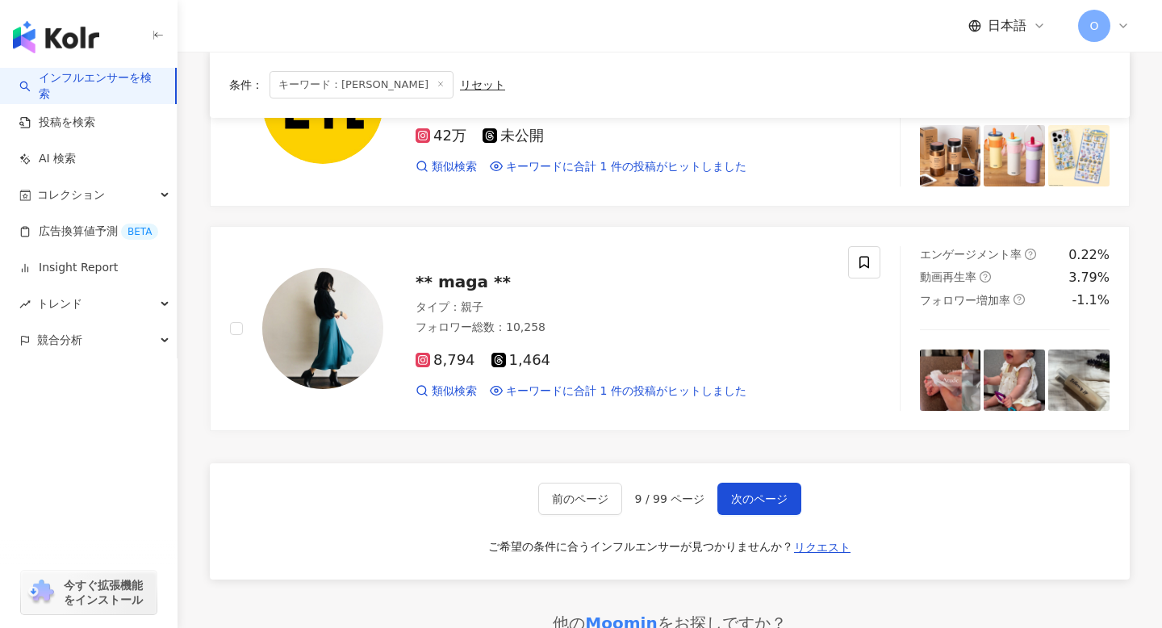
scroll to position [2860, 0]
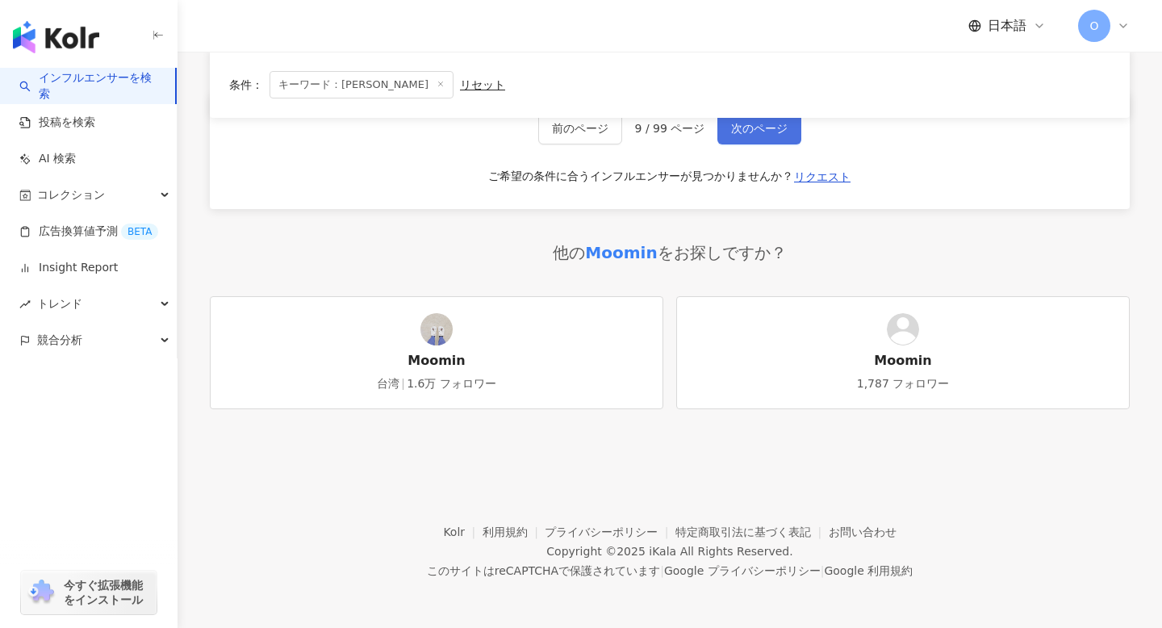
click at [739, 132] on span "次のページ" at bounding box center [759, 128] width 56 height 13
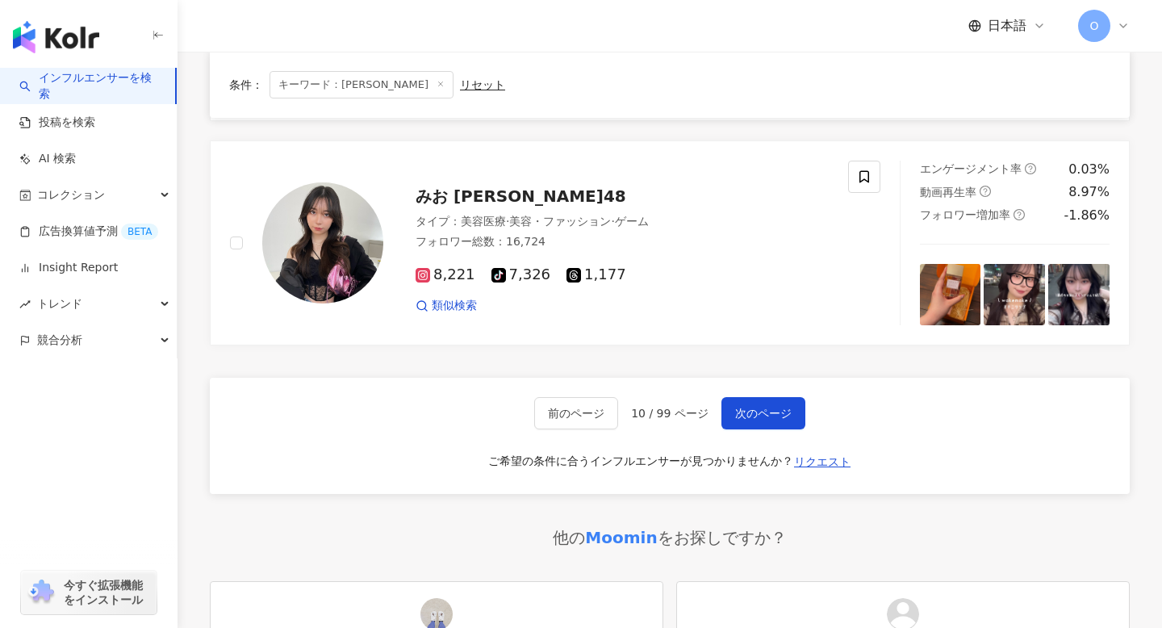
scroll to position [2911, 0]
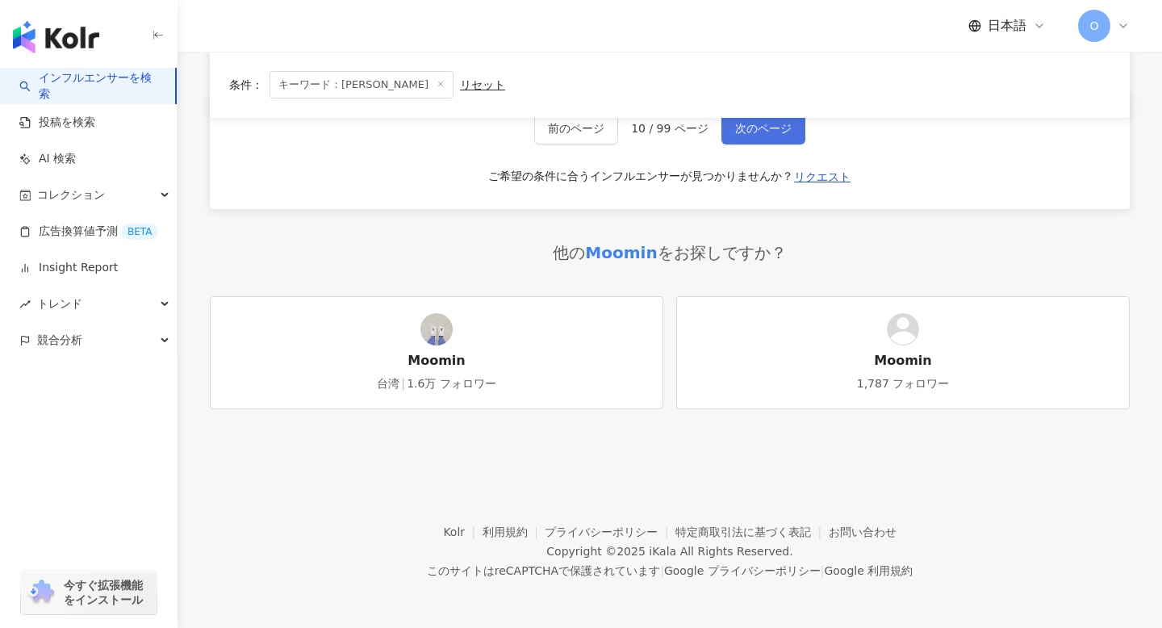
click at [764, 130] on span "次のページ" at bounding box center [763, 128] width 56 height 13
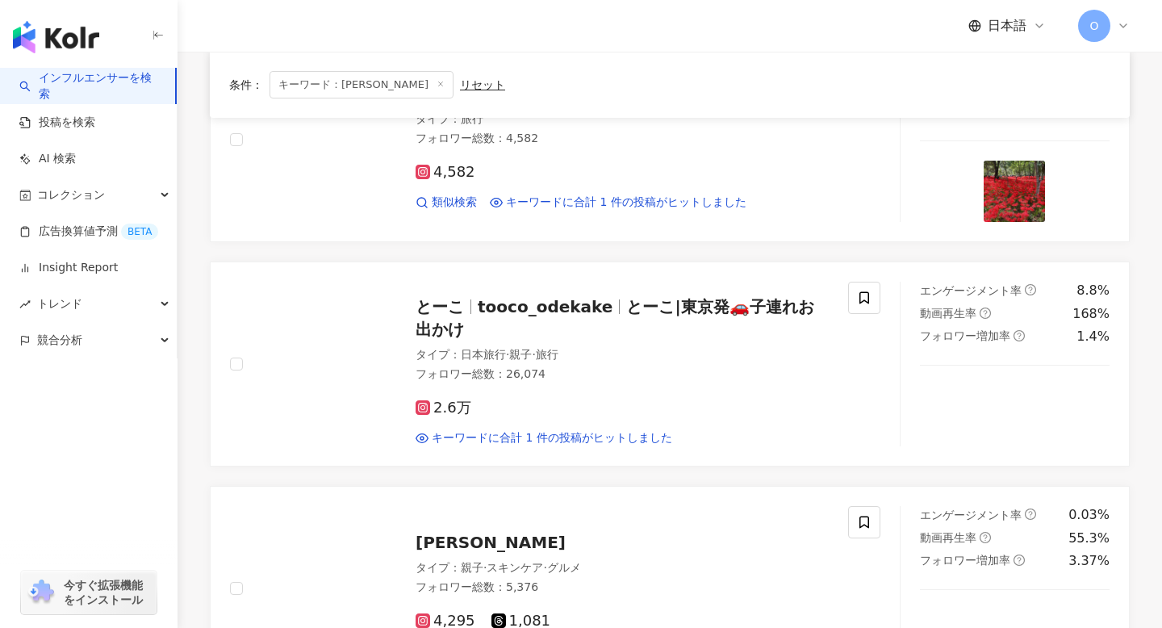
scroll to position [344, 0]
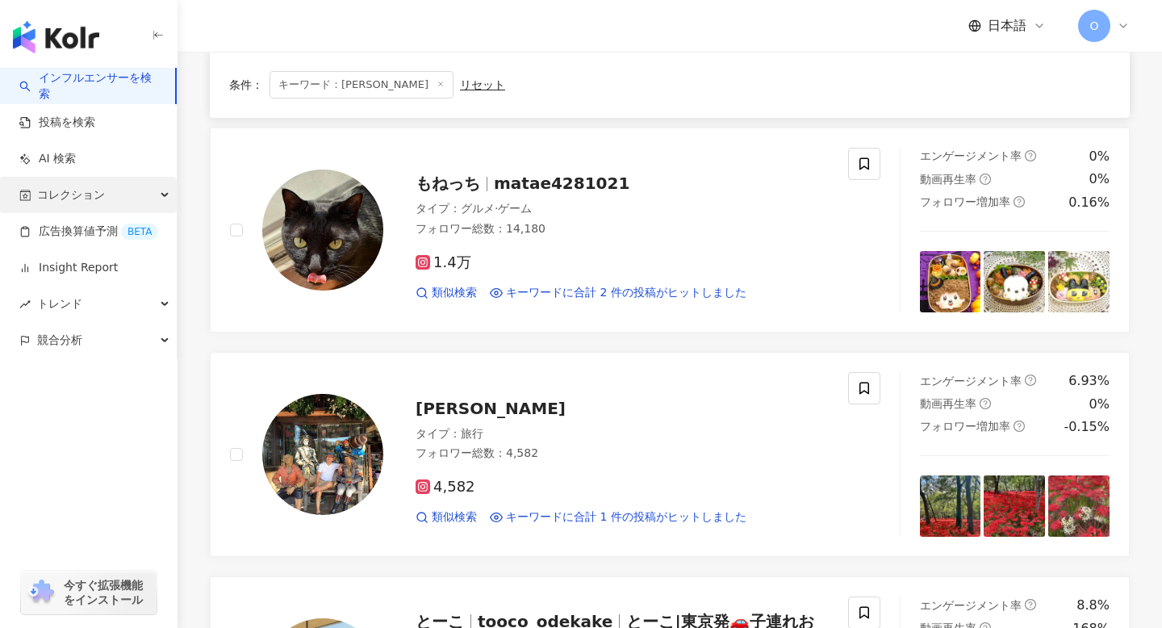
click at [64, 197] on span "コレクション" at bounding box center [71, 195] width 68 height 36
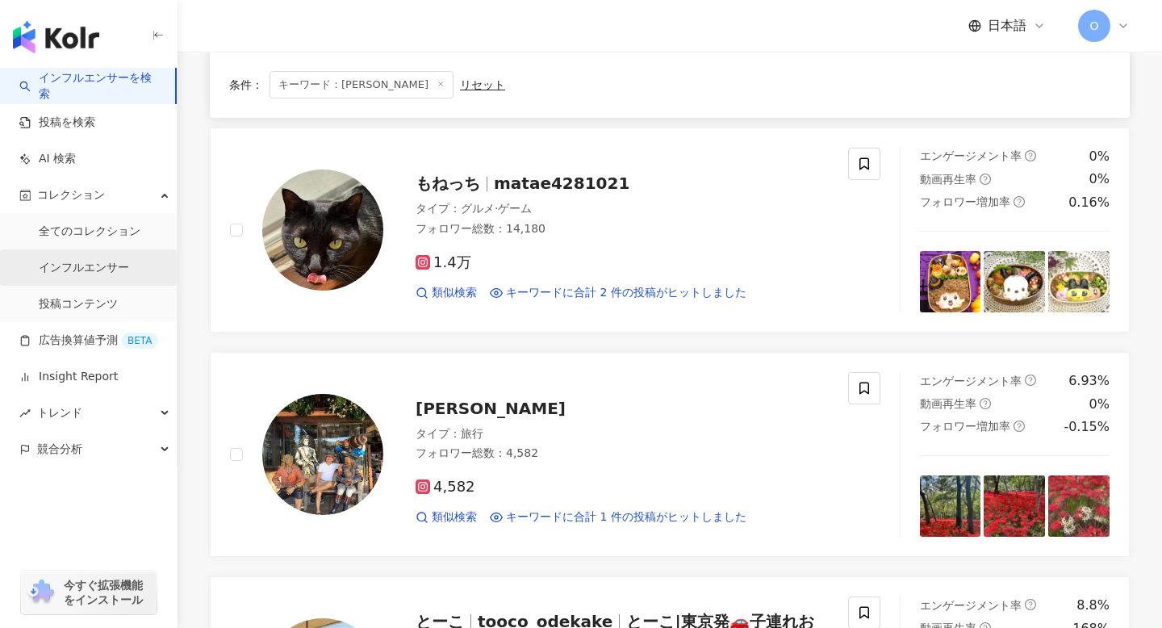
click at [76, 269] on link "インフルエンサー" at bounding box center [84, 268] width 90 height 16
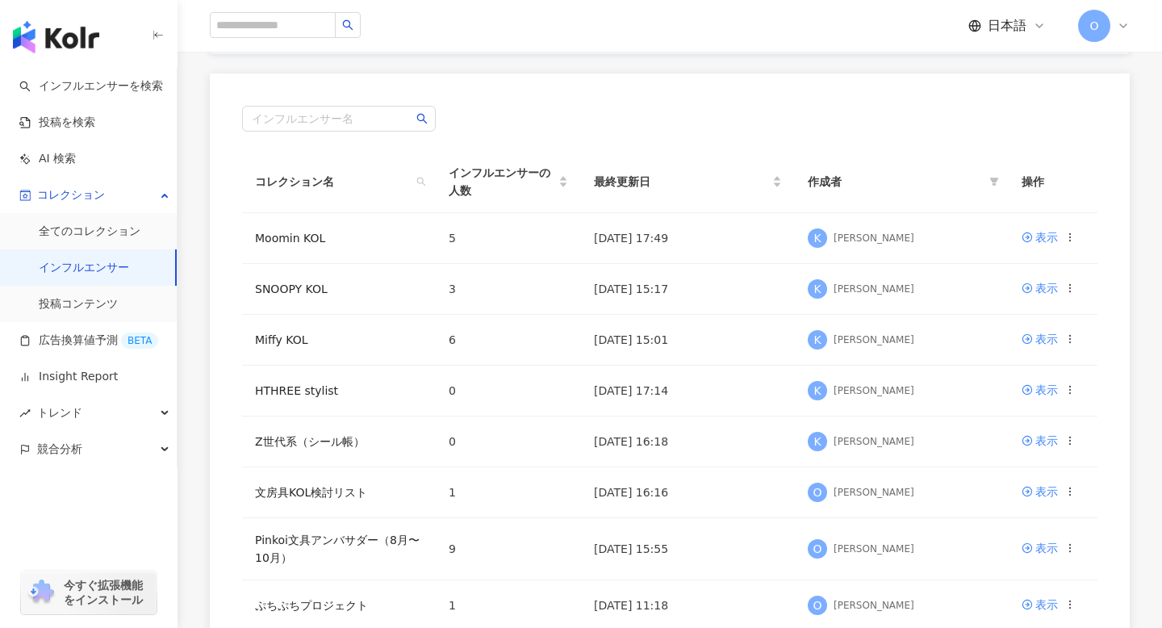
scroll to position [233, 0]
click at [1036, 235] on div "表示" at bounding box center [1047, 236] width 23 height 18
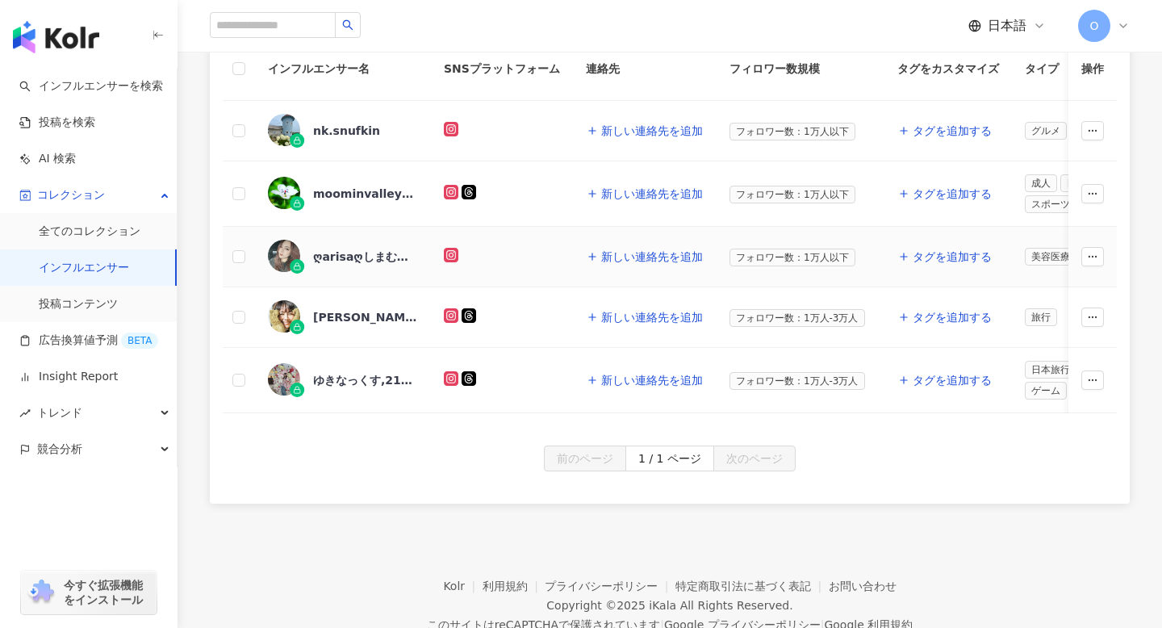
scroll to position [321, 0]
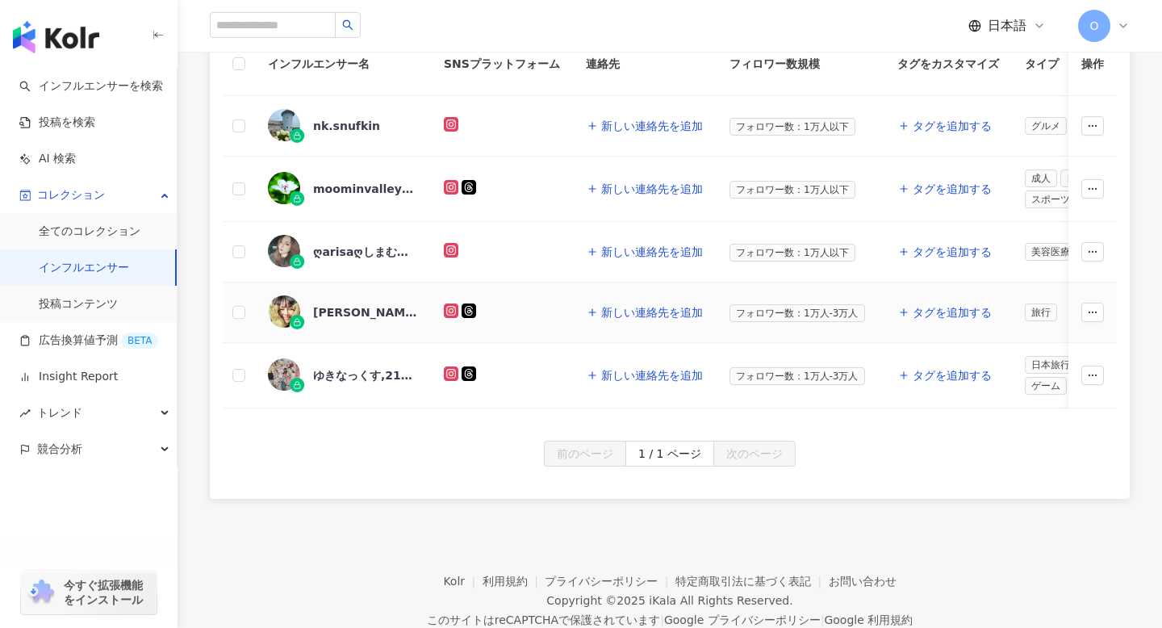
click at [454, 312] on icon at bounding box center [451, 311] width 8 height 8
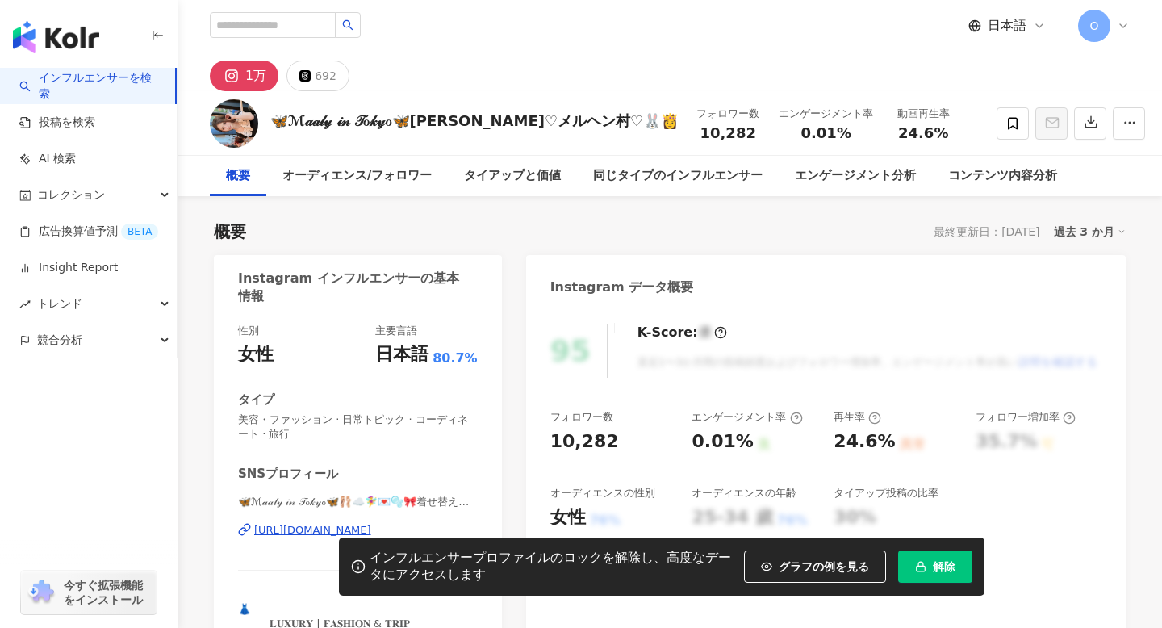
click at [241, 417] on span "美容・ファッション · 日常トピック · コーディネート · 旅行" at bounding box center [358, 426] width 240 height 29
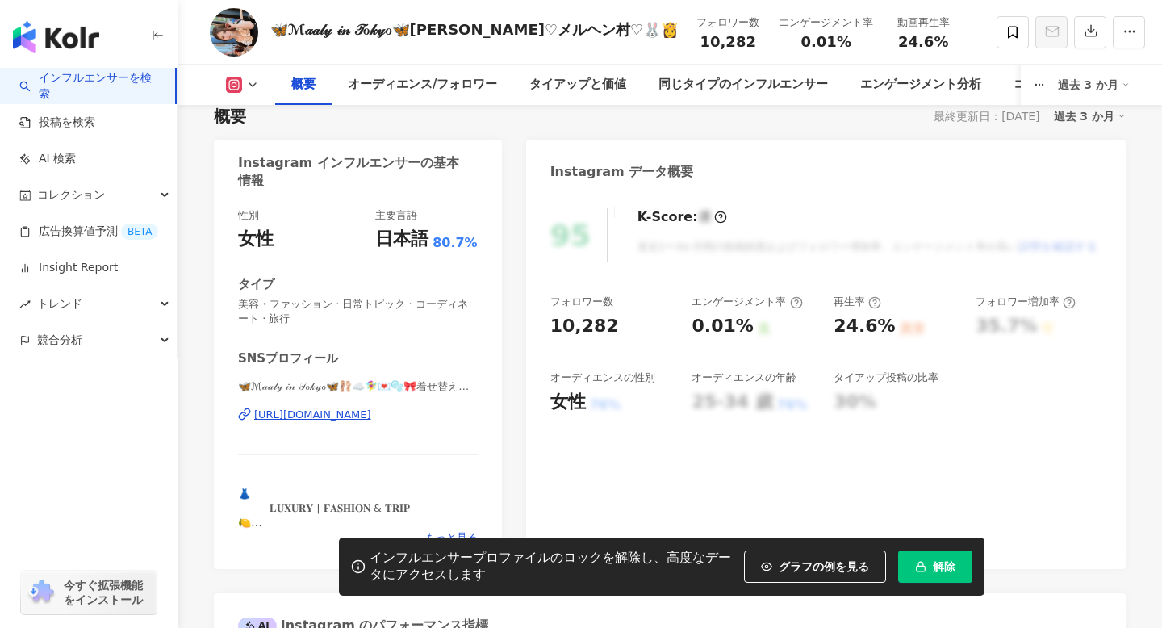
click at [271, 408] on div "[URL][DOMAIN_NAME]" at bounding box center [312, 415] width 117 height 15
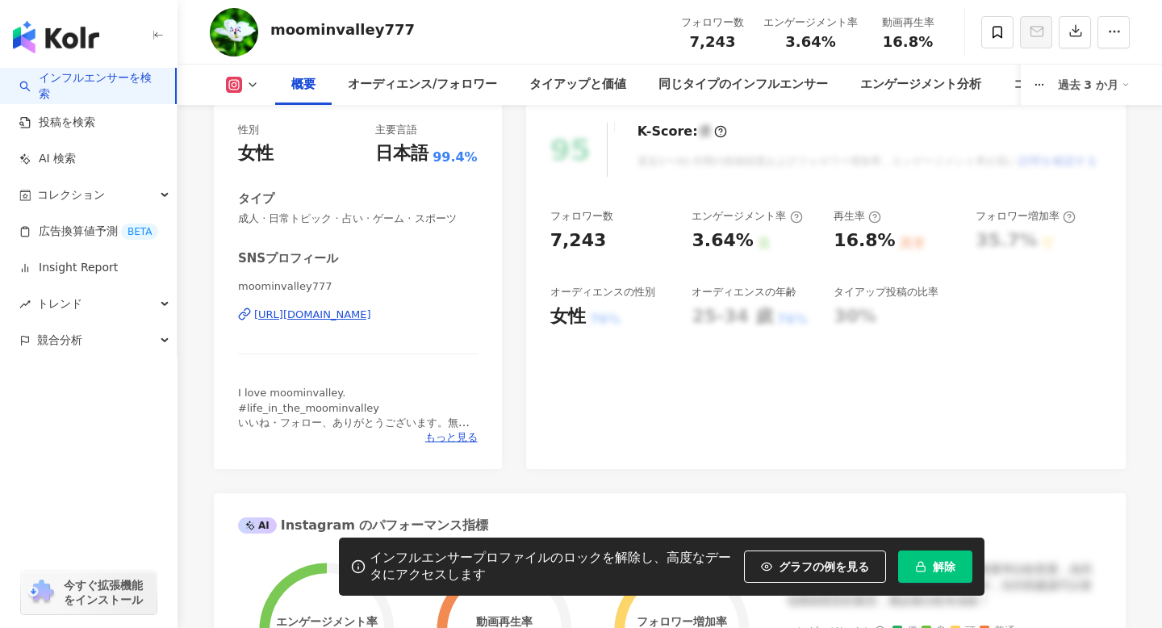
scroll to position [212, 0]
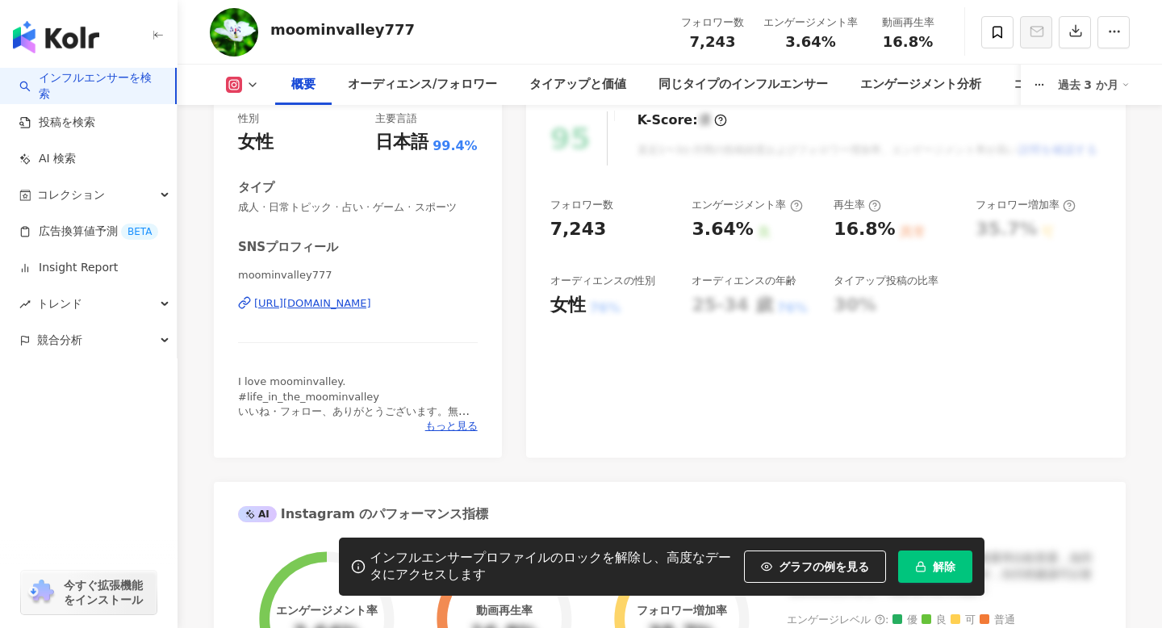
click at [271, 303] on div "https://www.instagram.com/moominvalley777/" at bounding box center [312, 303] width 117 height 15
click at [997, 35] on icon at bounding box center [998, 32] width 10 height 12
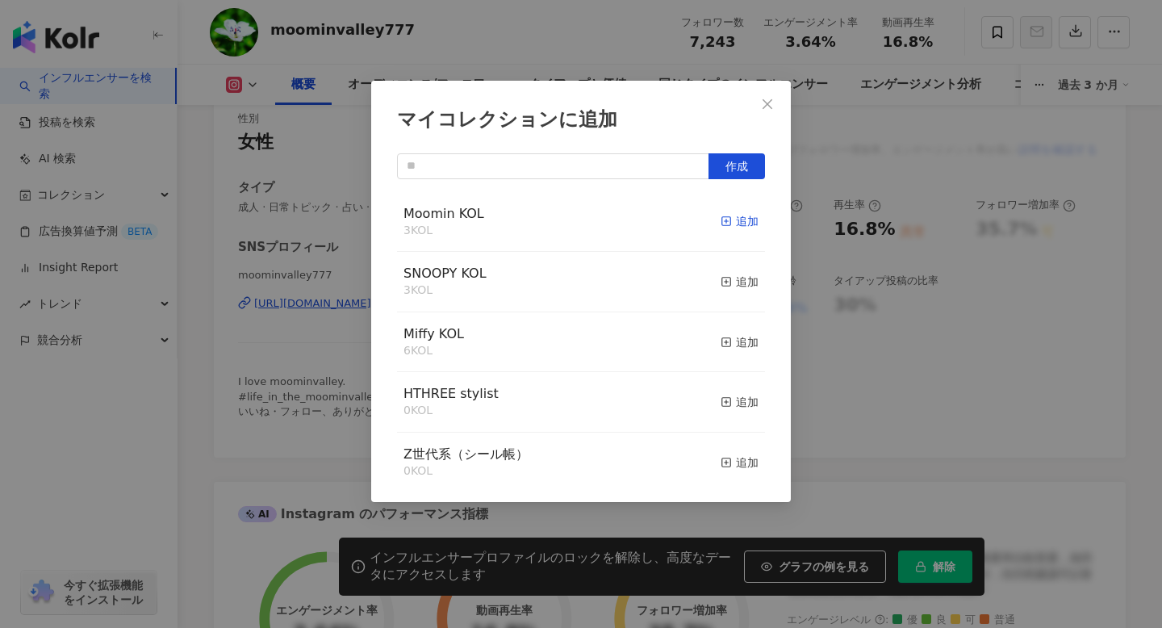
click at [732, 220] on div "追加" at bounding box center [740, 221] width 38 height 18
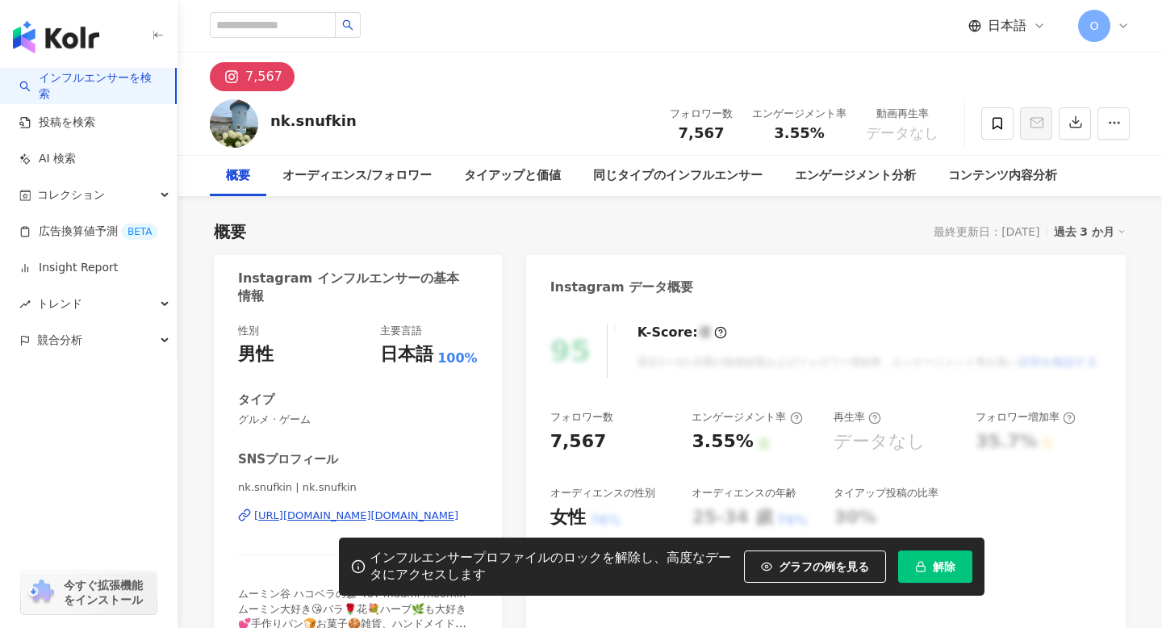
click at [265, 517] on div "[URL][DOMAIN_NAME][DOMAIN_NAME]" at bounding box center [356, 515] width 204 height 15
click at [1001, 125] on icon at bounding box center [998, 123] width 10 height 12
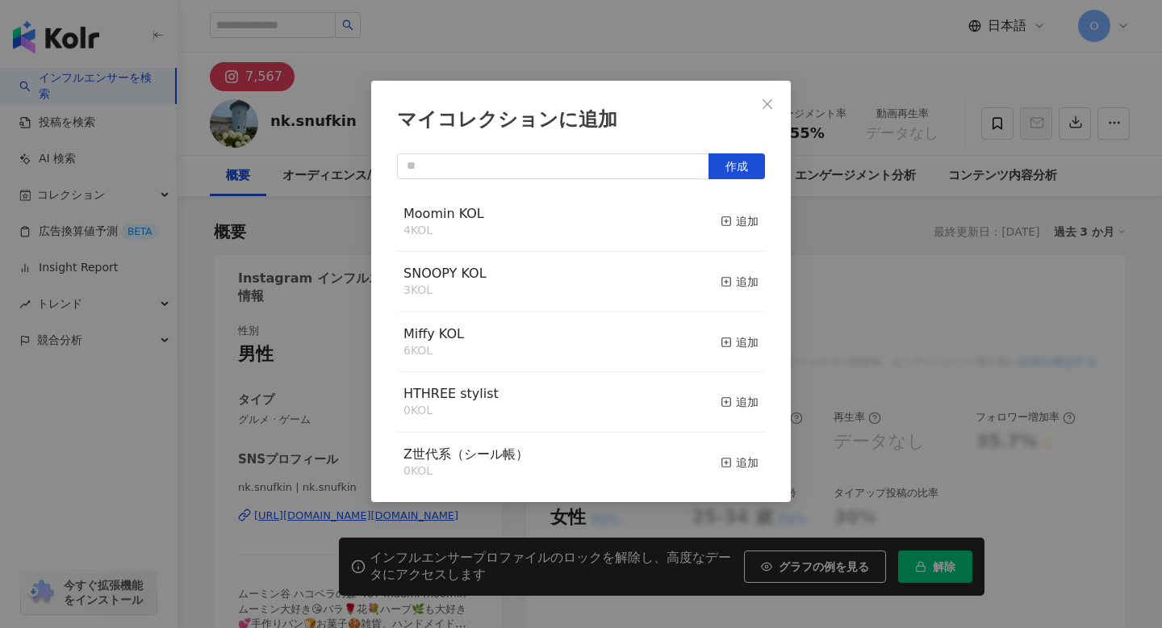
click at [726, 223] on icon "button" at bounding box center [726, 221] width 11 height 11
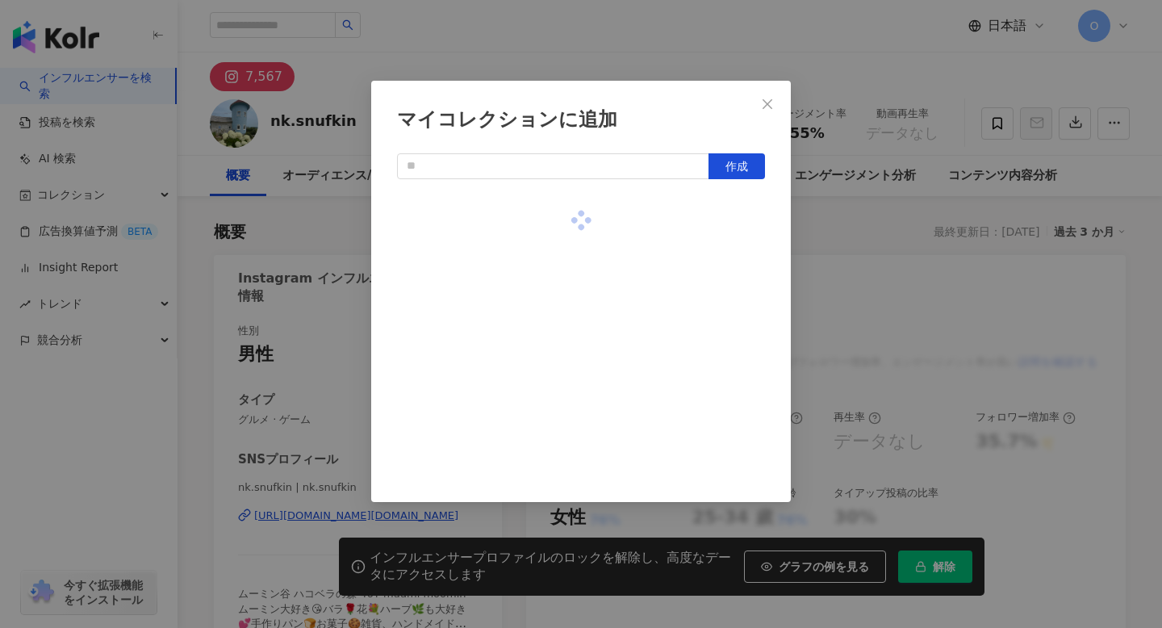
click at [600, 18] on div "マイコレクションに追加 作成" at bounding box center [581, 314] width 1162 height 628
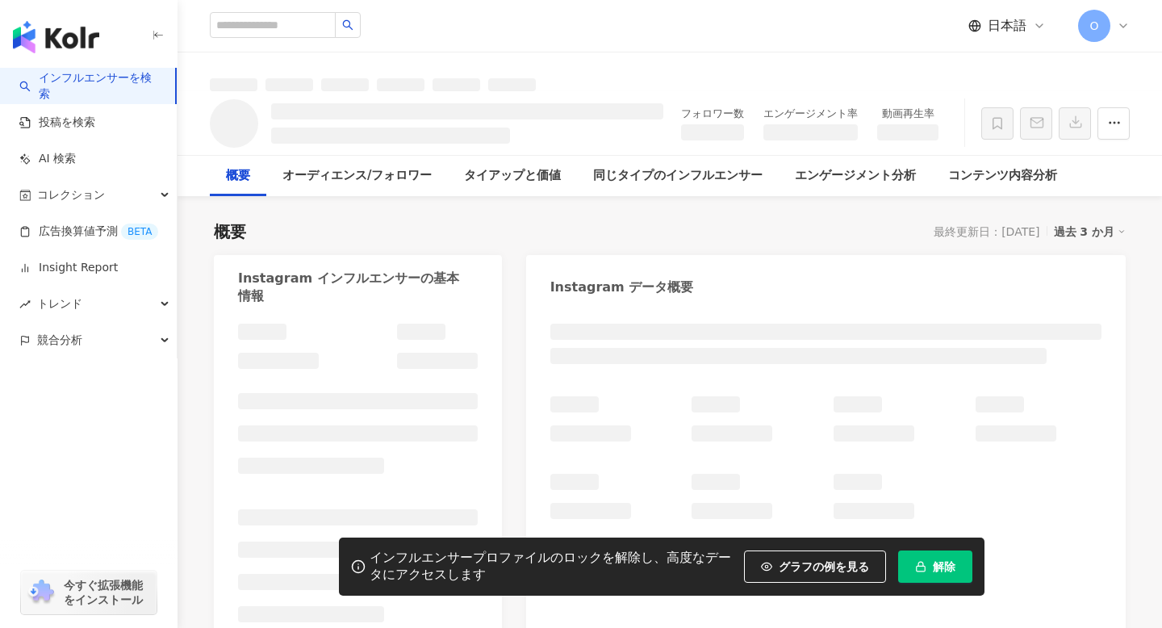
scroll to position [143, 0]
